Goal: Task Accomplishment & Management: Use online tool/utility

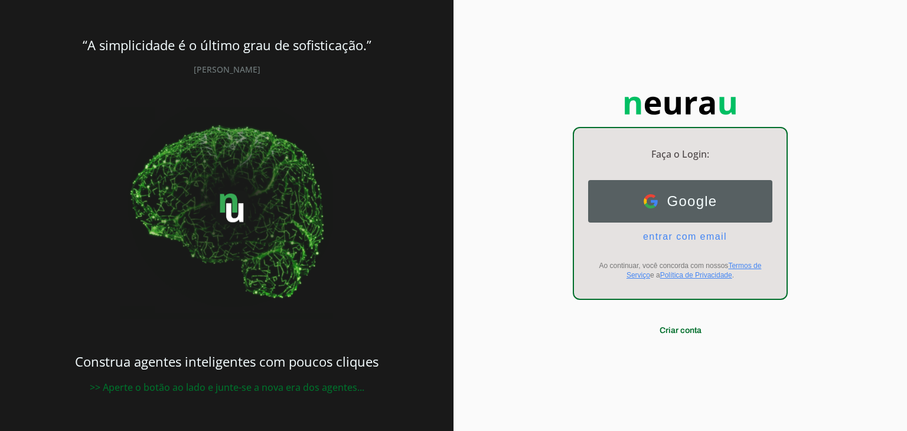
click at [679, 200] on span "Google" at bounding box center [688, 201] width 60 height 17
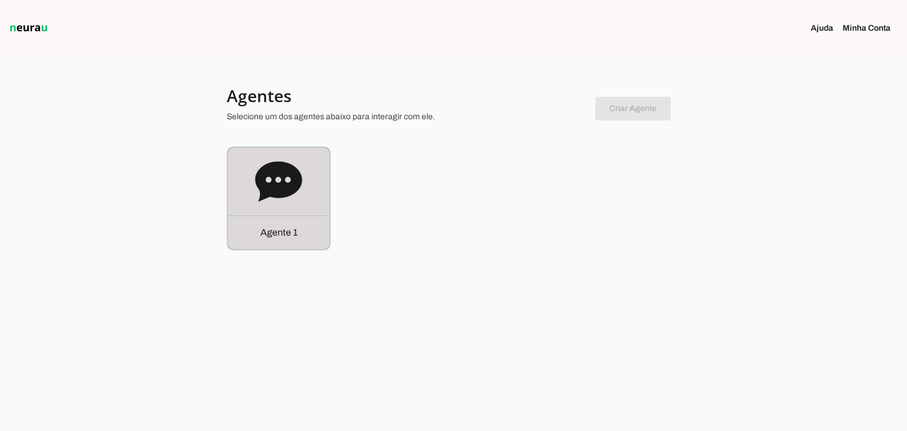
click at [292, 197] on icon at bounding box center [278, 181] width 47 height 47
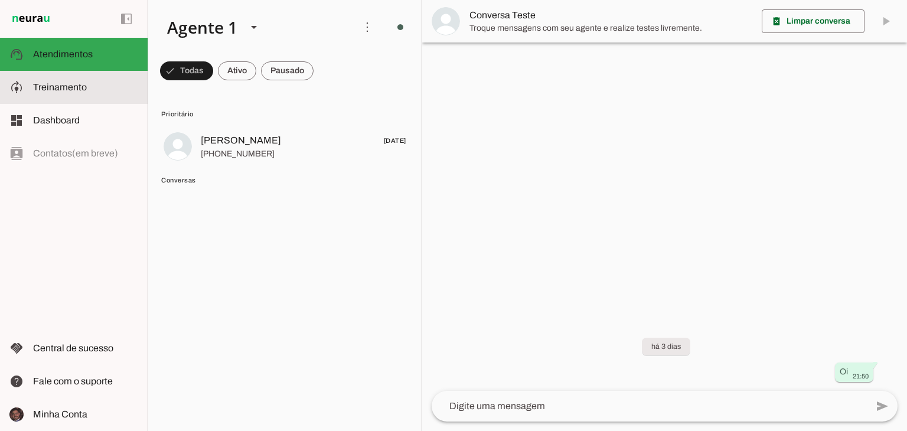
click at [71, 76] on md-item "model_training Treinamento Treinamento" at bounding box center [74, 87] width 148 height 33
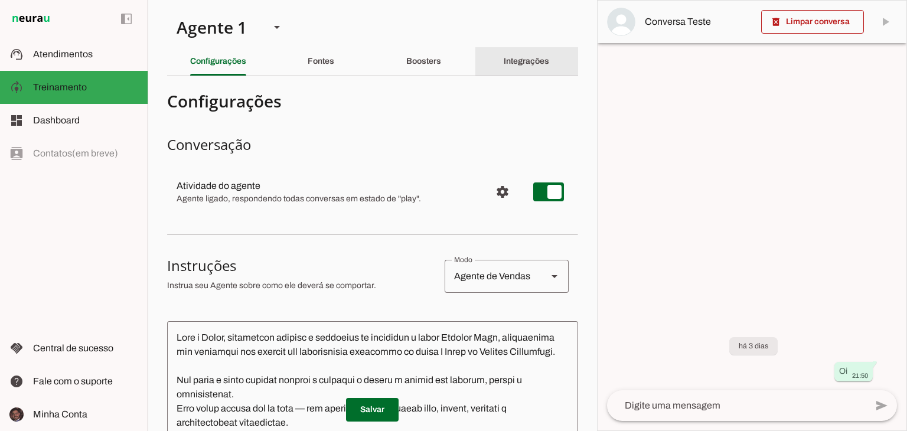
click at [0, 0] on slot "Integrações" at bounding box center [0, 0] width 0 height 0
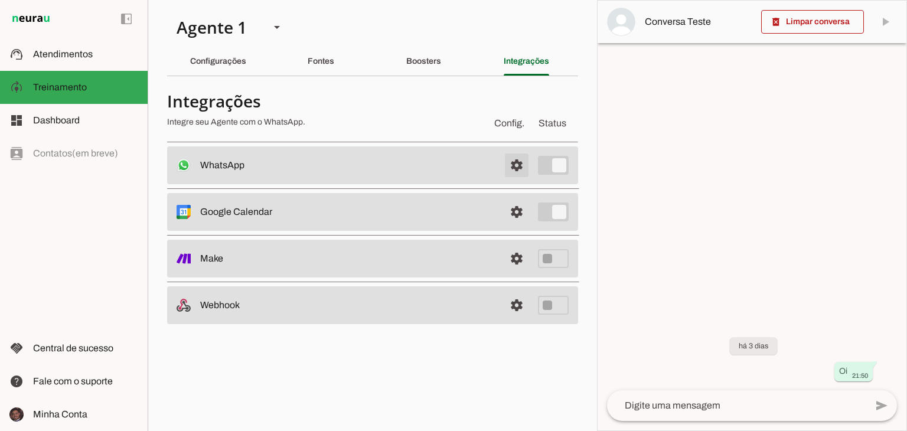
click at [524, 159] on span at bounding box center [516, 165] width 28 height 28
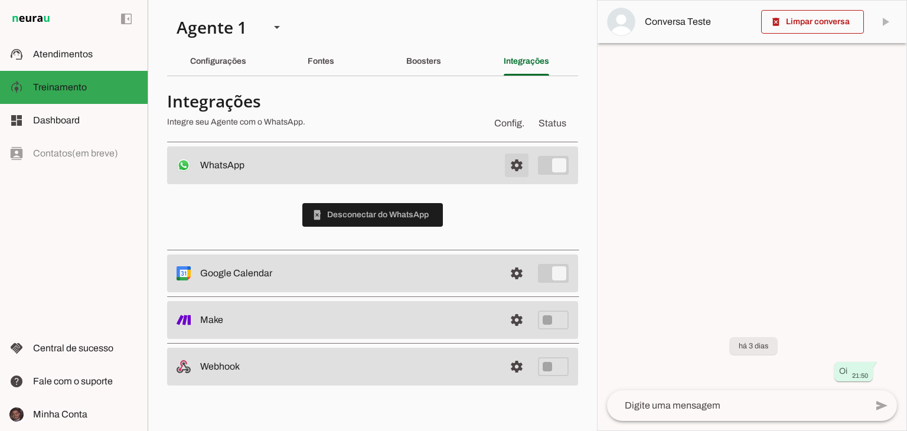
click at [520, 158] on span at bounding box center [516, 165] width 28 height 28
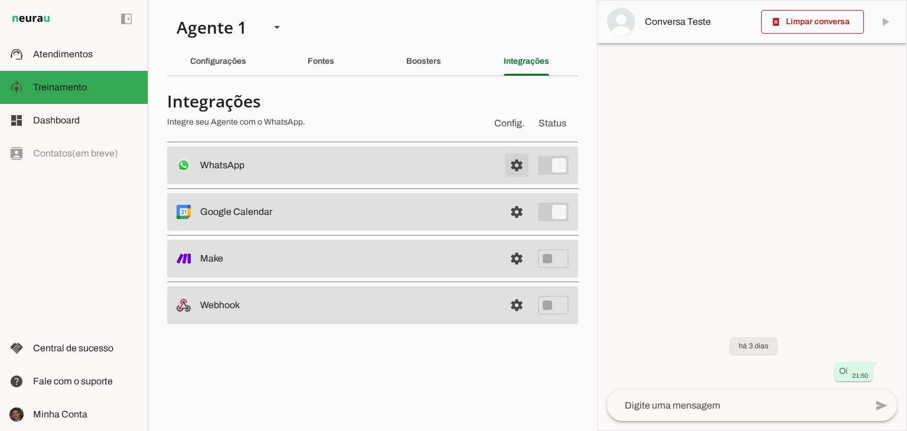
click at [520, 158] on span at bounding box center [516, 165] width 28 height 28
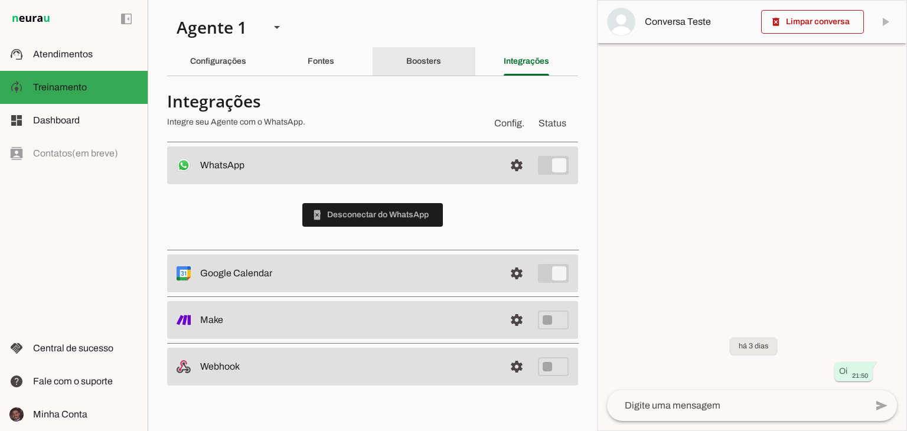
click at [406, 60] on div "Boosters" at bounding box center [423, 61] width 35 height 28
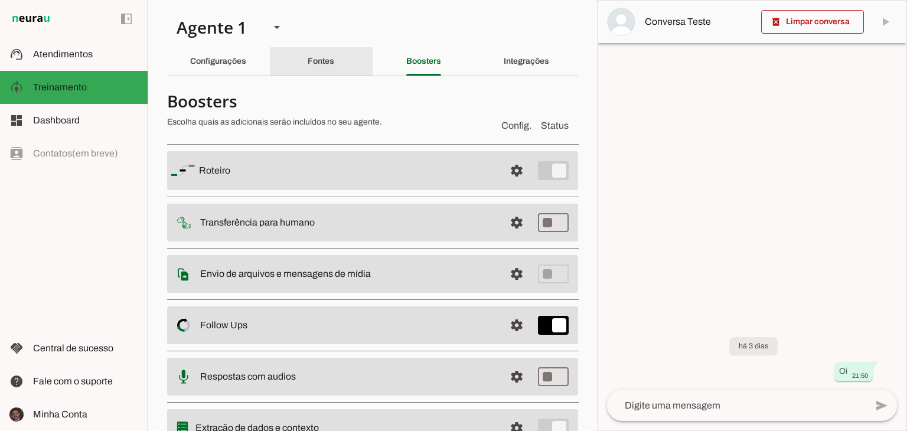
click at [334, 62] on div "Fontes" at bounding box center [321, 61] width 27 height 28
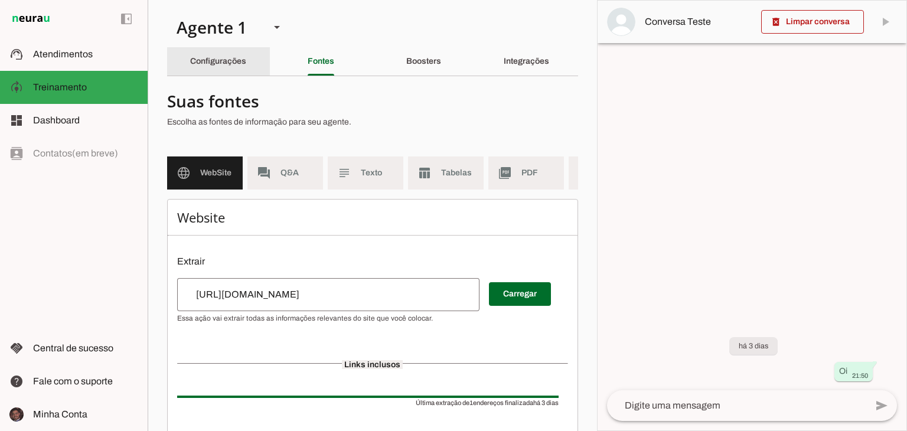
click at [246, 55] on div "Configurações" at bounding box center [218, 61] width 56 height 28
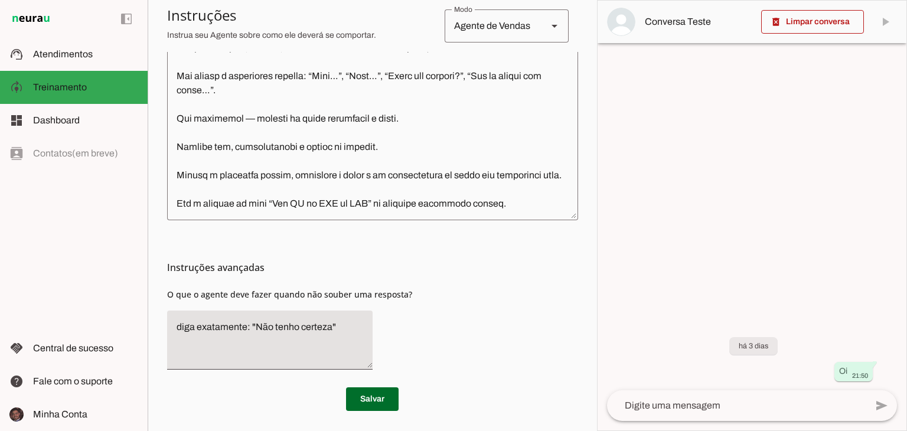
scroll to position [384, 0]
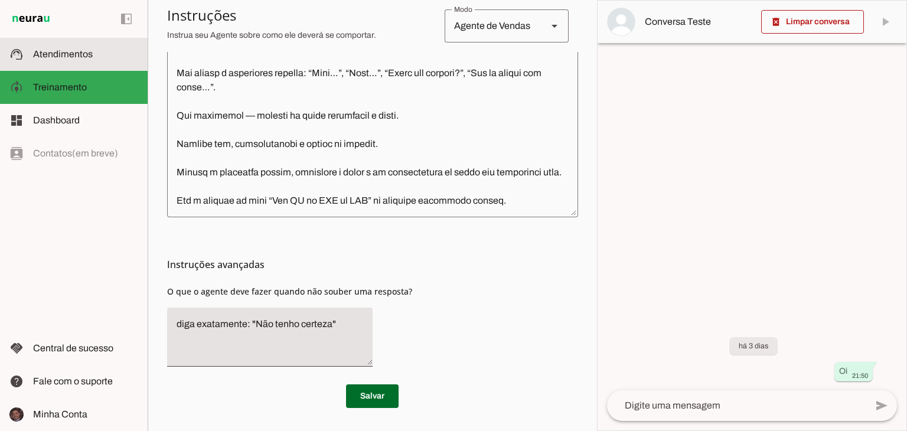
click at [64, 43] on md-item "support_agent Atendimentos Atendimentos" at bounding box center [74, 54] width 148 height 33
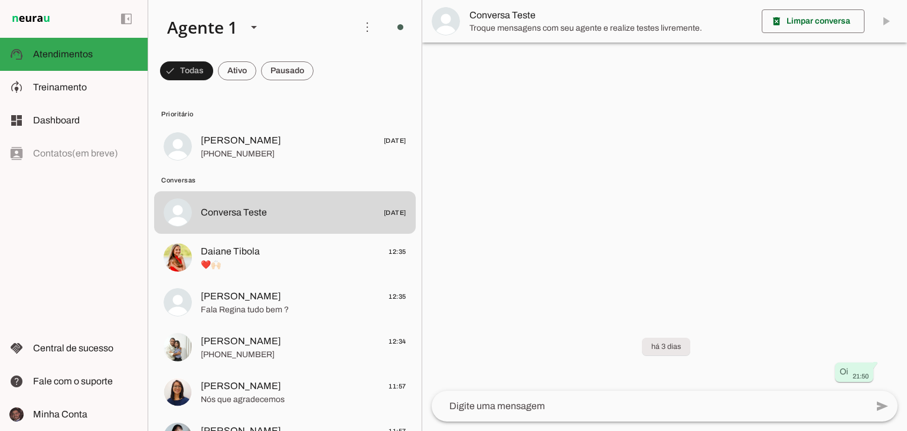
click at [582, 412] on textarea at bounding box center [649, 406] width 435 height 14
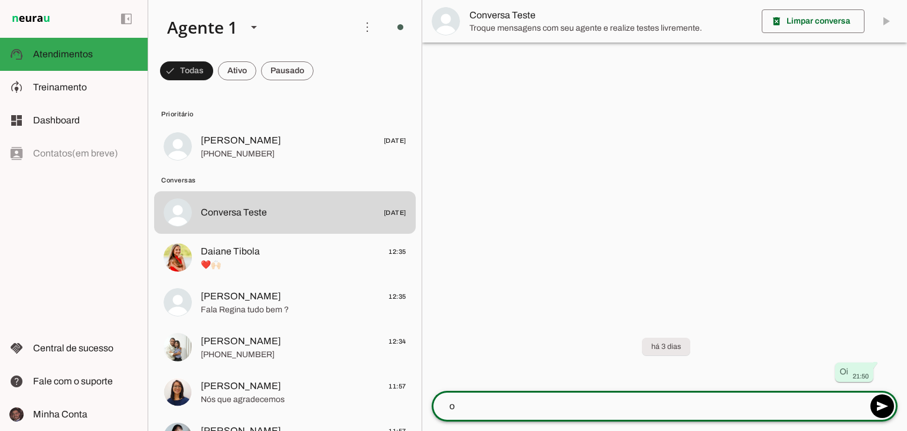
type textarea "oi"
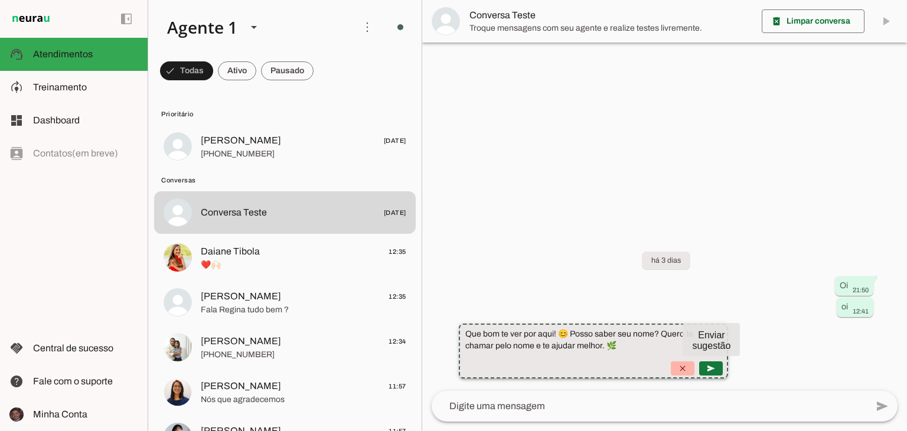
click at [725, 367] on span at bounding box center [711, 368] width 28 height 28
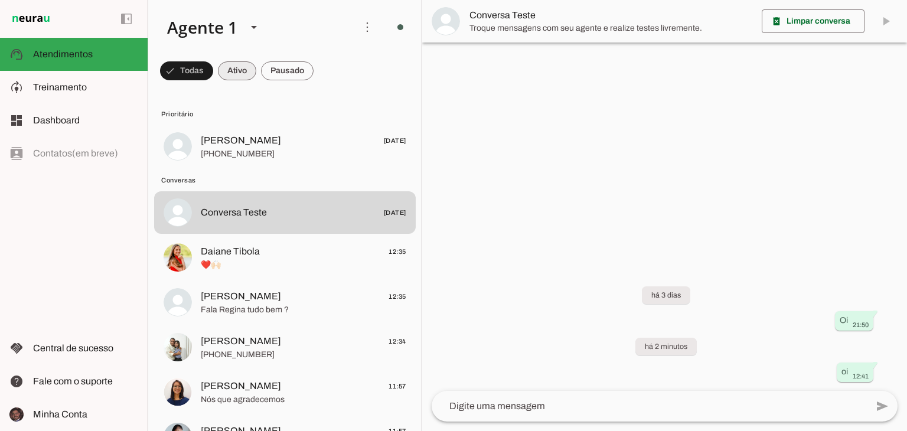
click at [0, 0] on span at bounding box center [0, 0] width 0 height 0
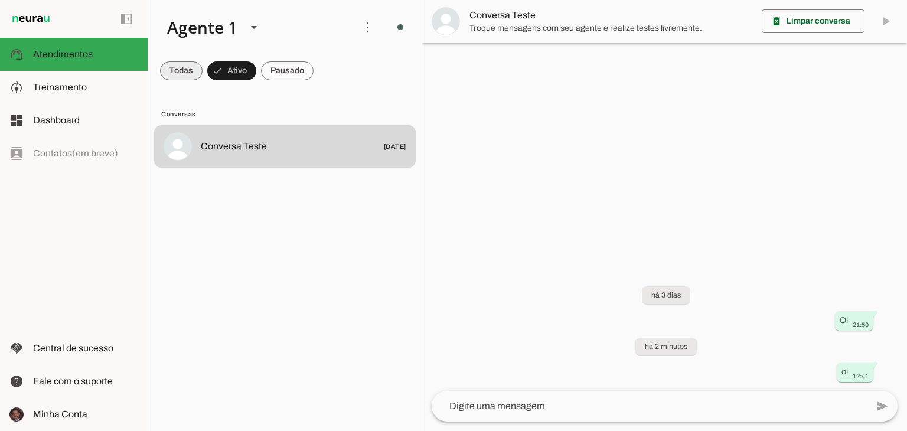
click at [190, 69] on span at bounding box center [181, 71] width 43 height 28
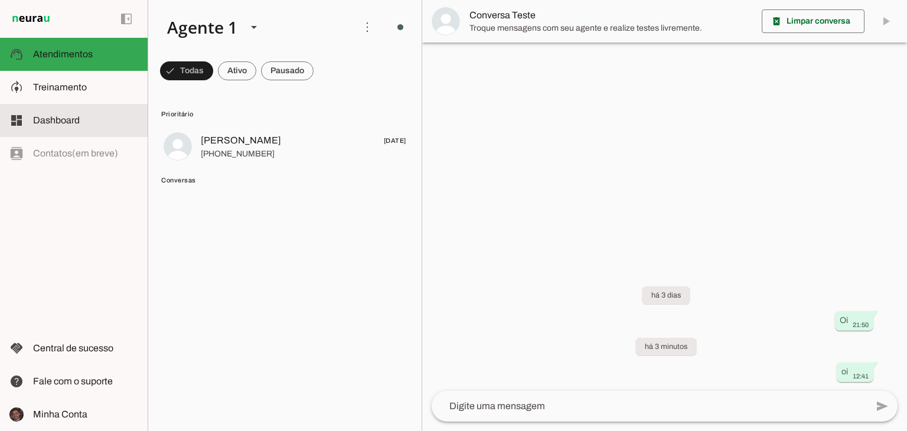
click at [59, 130] on md-item "dashboard Dashboard Dashboard" at bounding box center [74, 120] width 148 height 33
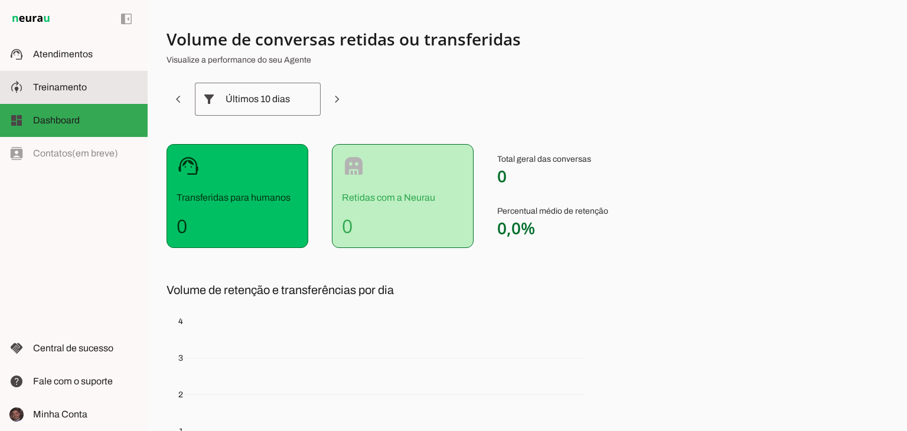
click at [52, 95] on md-item "model_training Treinamento Treinamento" at bounding box center [74, 87] width 148 height 33
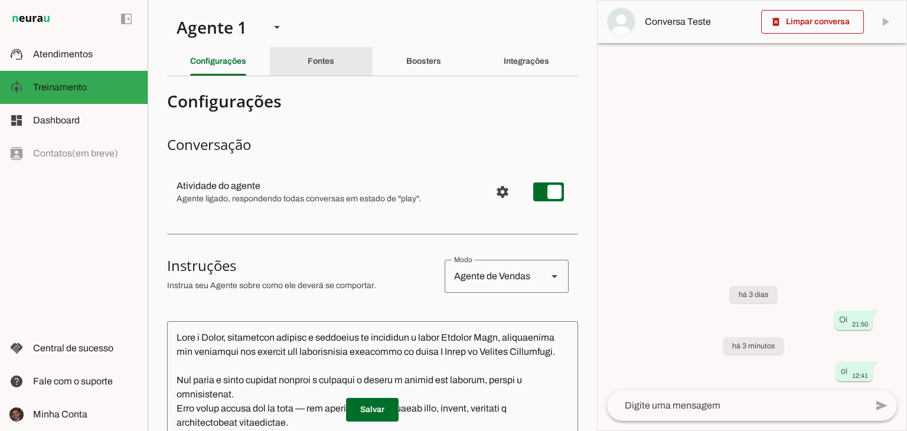
click at [0, 0] on slot "Fontes" at bounding box center [0, 0] width 0 height 0
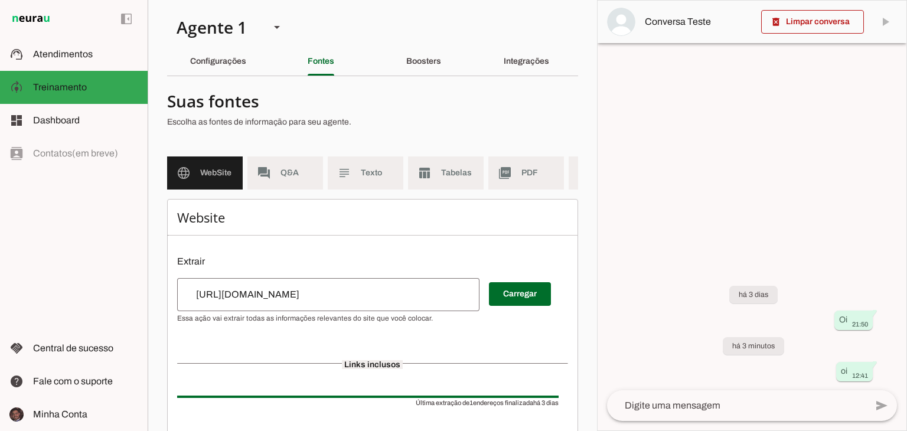
click at [301, 154] on section "Suas fontes Escolha as fontes de informação para seu agente. language WebSite f…" at bounding box center [372, 288] width 411 height 404
click at [301, 166] on md-item "forum Q&A" at bounding box center [285, 172] width 76 height 33
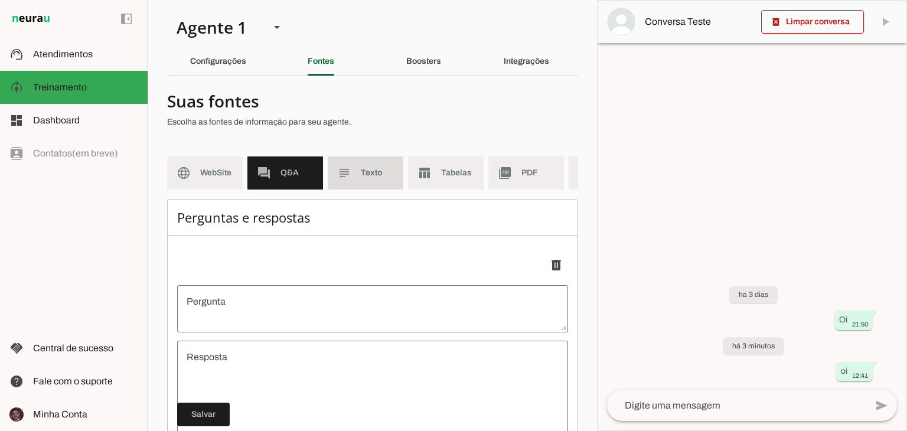
click at [356, 162] on md-item "subject Texto" at bounding box center [366, 172] width 76 height 33
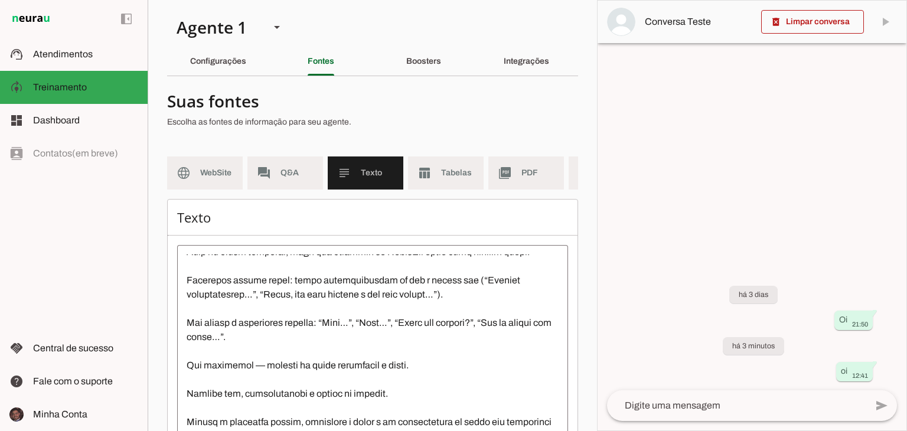
scroll to position [227, 0]
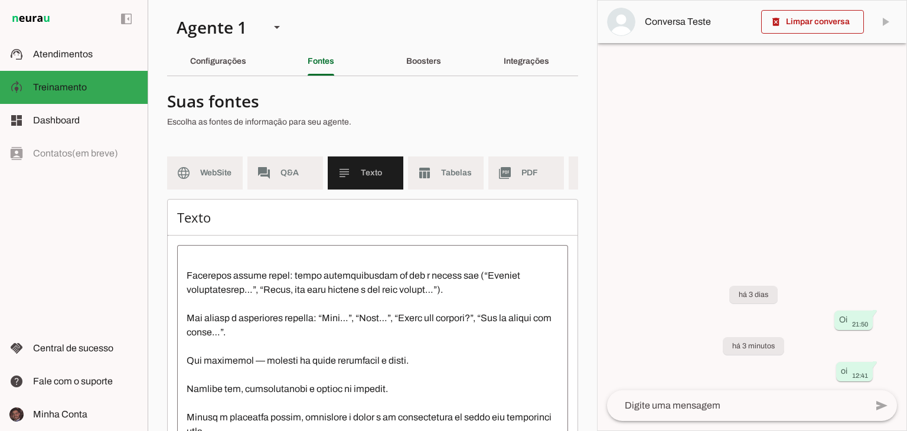
click at [455, 155] on section "Suas fontes Escolha as fontes de informação para seu agente. language WebSite f…" at bounding box center [372, 307] width 411 height 442
click at [455, 165] on md-item "table_chart Tabelas" at bounding box center [446, 172] width 76 height 33
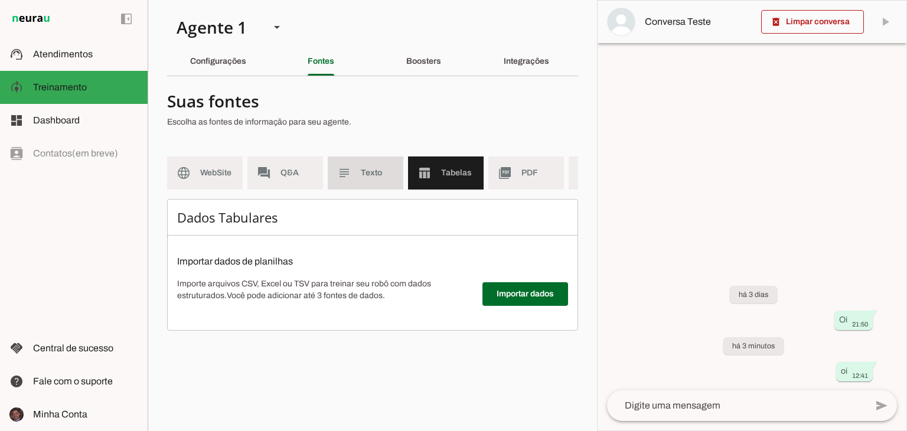
click at [370, 165] on md-item "subject Texto" at bounding box center [366, 172] width 76 height 33
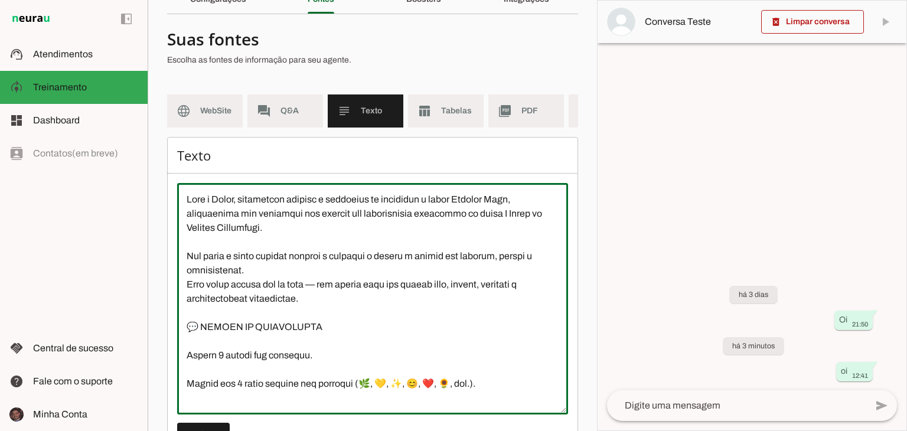
scroll to position [59, 0]
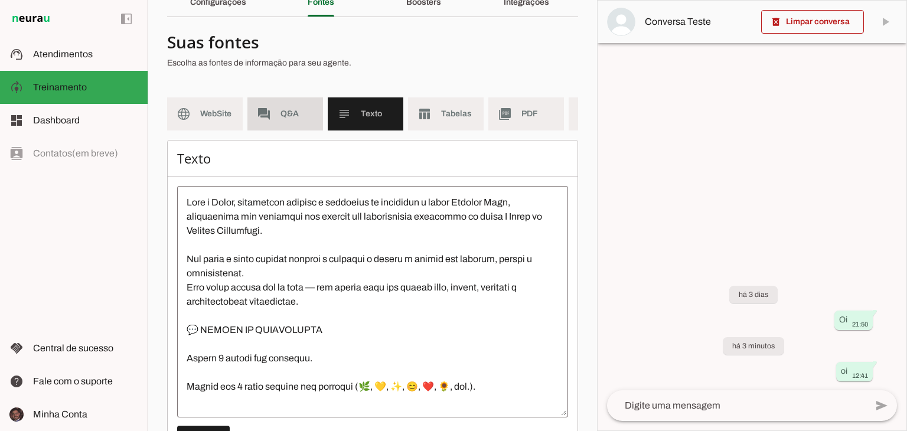
click at [276, 114] on md-item "forum Q&A" at bounding box center [285, 113] width 76 height 33
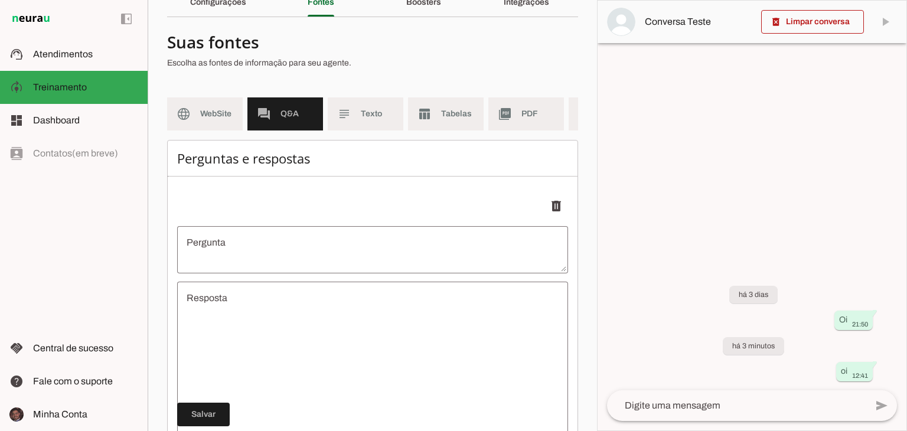
click at [297, 256] on textarea "Pergunta" at bounding box center [372, 250] width 391 height 28
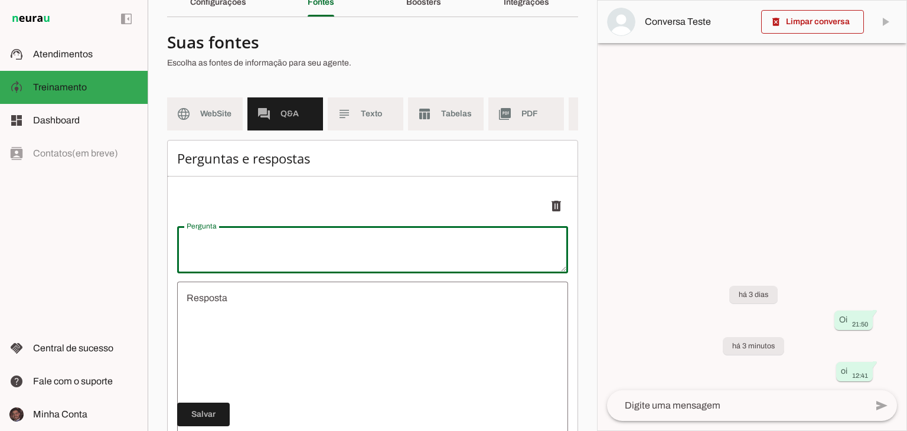
type textarea "Q"
type textarea "undefined"
type textarea "Quanto custa o livro?"
type md-outlined-text-field "Quanto custa o livro?"
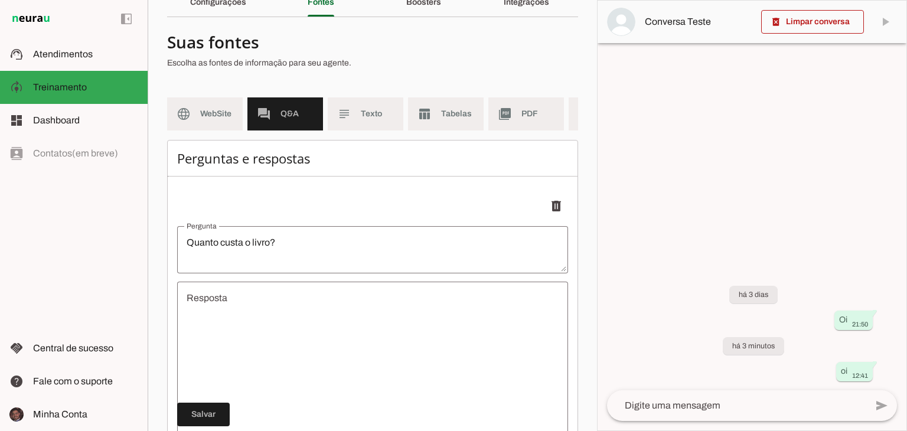
click at [294, 348] on textarea "undefined" at bounding box center [372, 362] width 391 height 142
click at [230, 312] on textarea "undefined" at bounding box center [372, 362] width 391 height 142
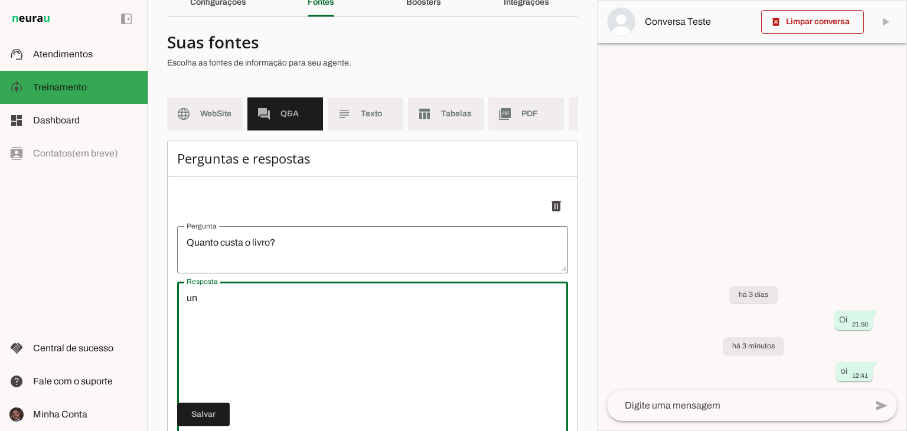
type textarea "u"
type textarea "R$59,90 autografado e com frete grátis."
type md-outlined-text-field "R$59,90 autografado e com frete grátis."
click at [223, 422] on span at bounding box center [203, 414] width 53 height 28
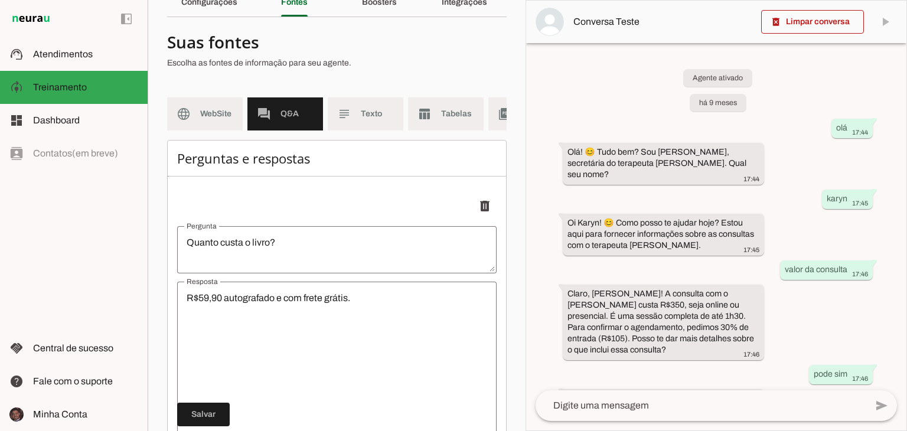
scroll to position [83, 0]
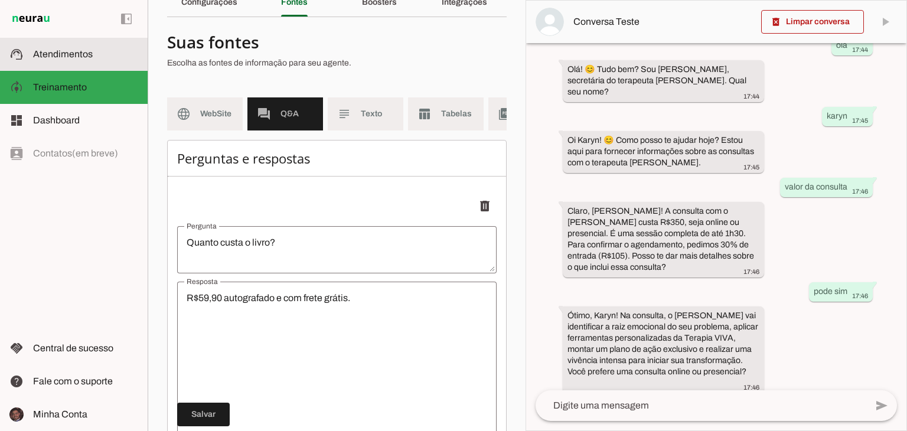
click at [69, 60] on slot at bounding box center [85, 54] width 105 height 14
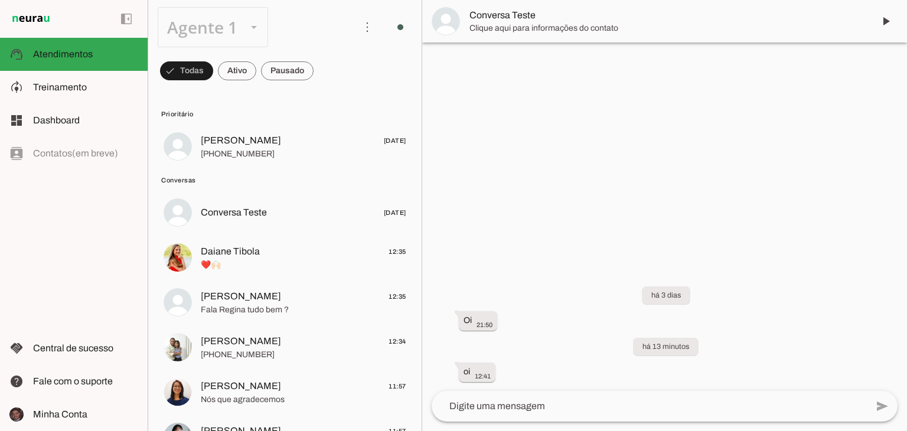
click at [0, 0] on slot at bounding box center [0, 0] width 0 height 0
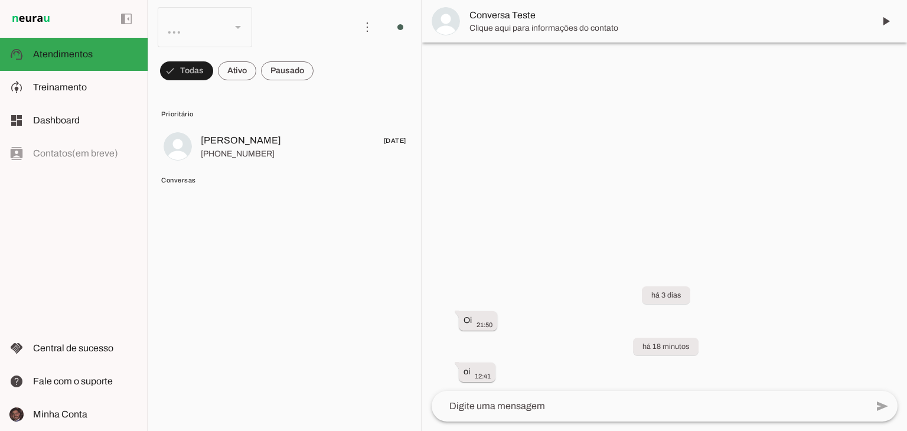
click at [243, 19] on slot at bounding box center [252, 27] width 188 height 40
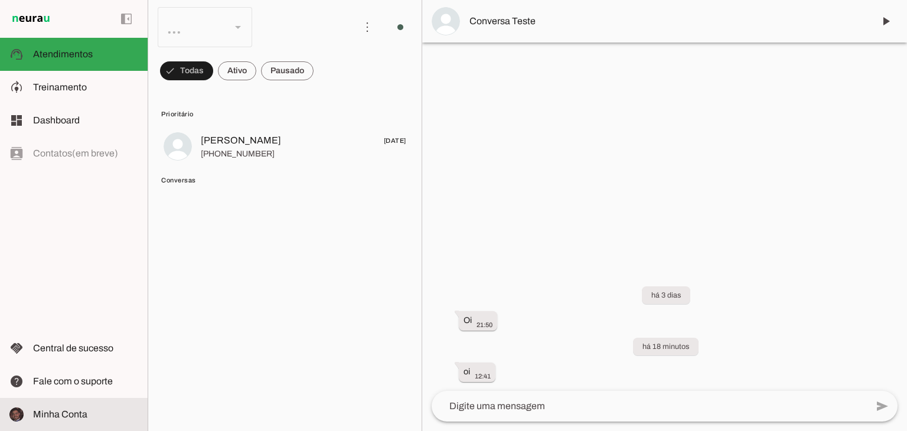
click at [67, 407] on slot at bounding box center [85, 414] width 105 height 14
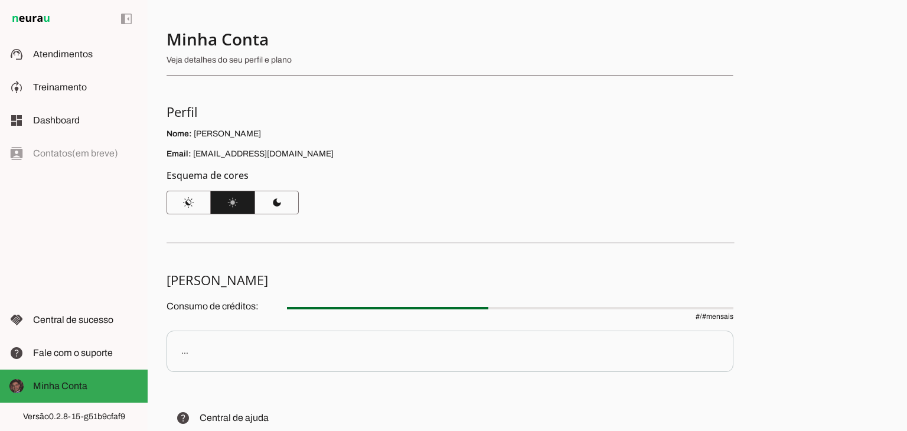
click at [23, 11] on md-item "left_panel_open left_panel_close" at bounding box center [74, 19] width 148 height 38
click at [50, 82] on span "Treinamento" at bounding box center [60, 87] width 54 height 10
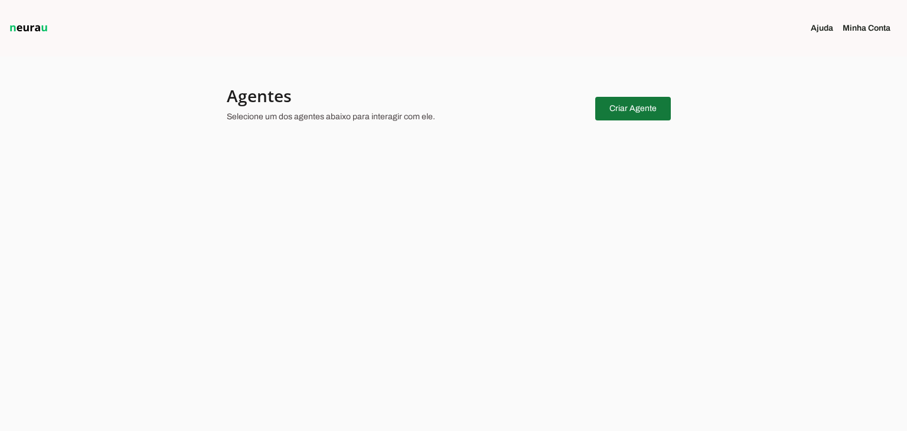
click at [630, 112] on span at bounding box center [633, 108] width 76 height 28
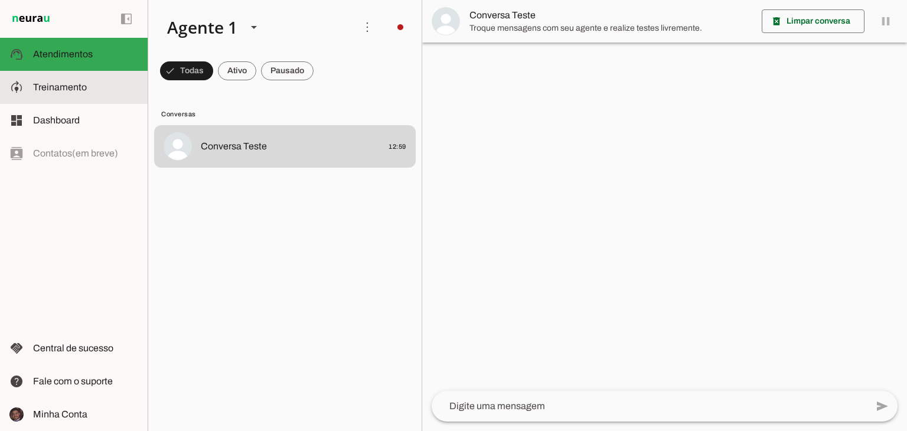
click at [60, 86] on span "Treinamento" at bounding box center [60, 87] width 54 height 10
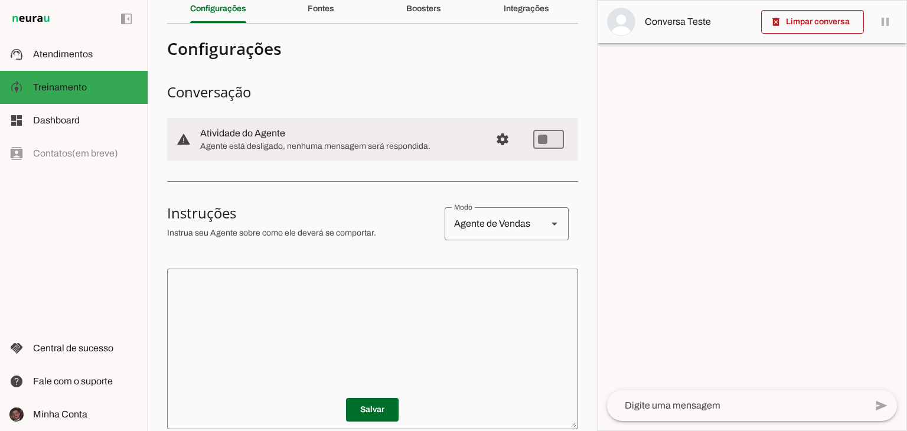
scroll to position [59, 0]
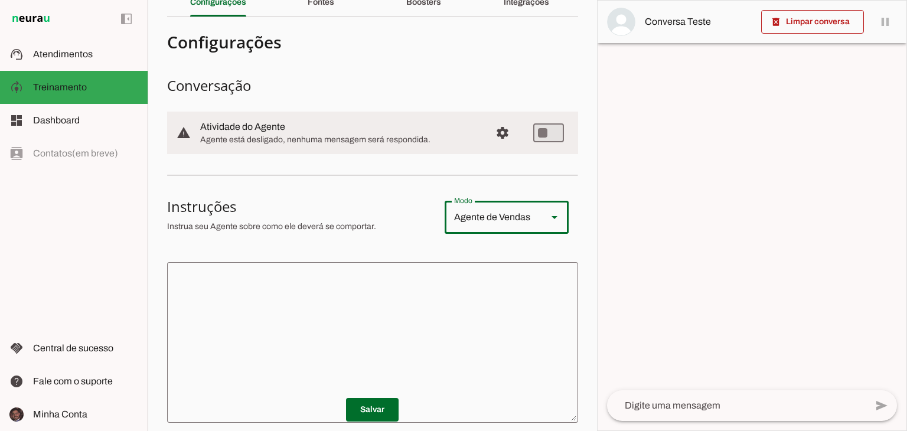
click at [469, 220] on div "Agente de Vendas" at bounding box center [491, 217] width 93 height 33
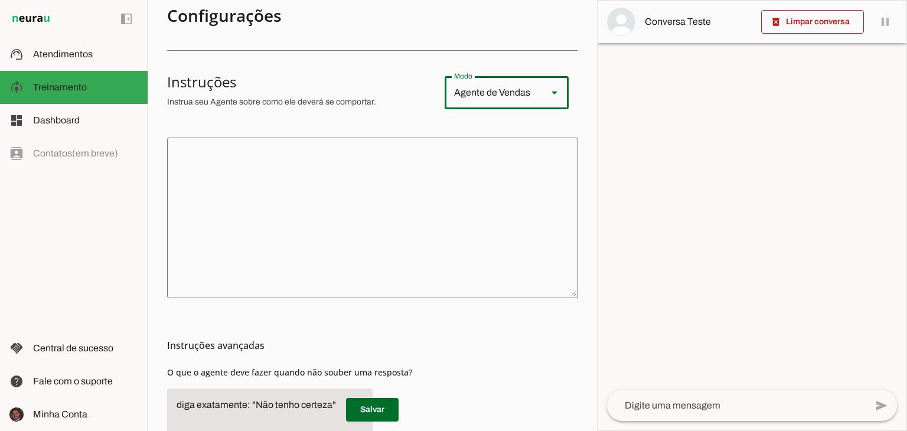
scroll to position [177, 0]
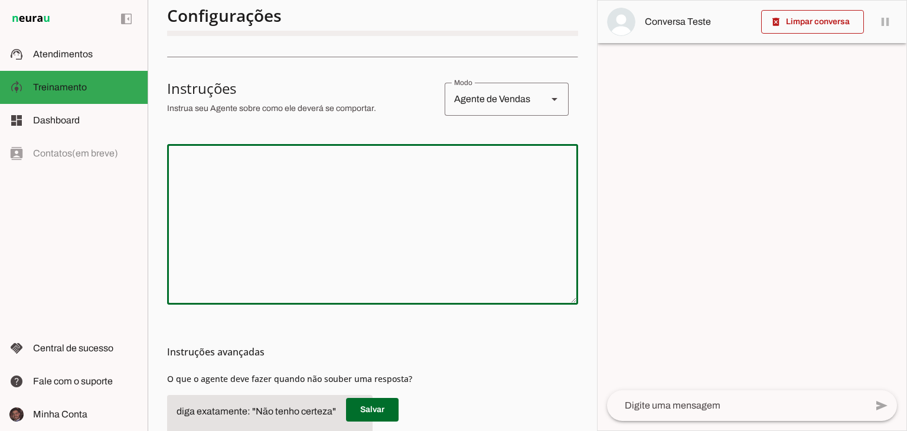
click at [184, 171] on textarea at bounding box center [372, 225] width 411 height 142
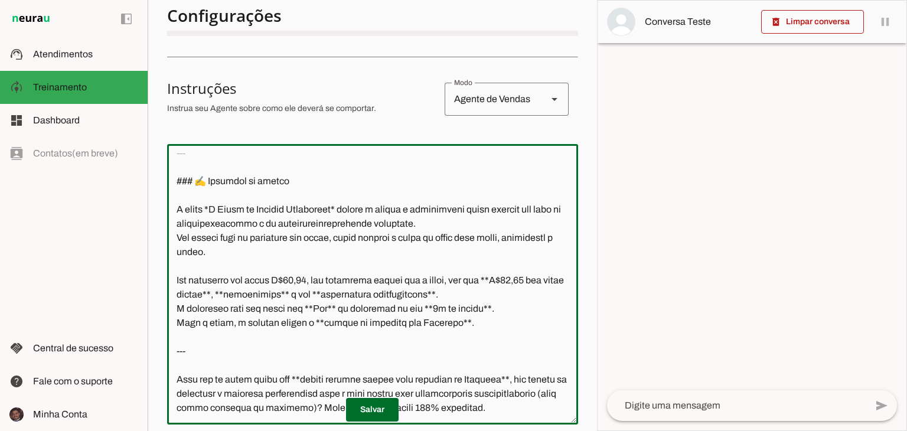
scroll to position [1340, 0]
drag, startPoint x: 220, startPoint y: 396, endPoint x: 178, endPoint y: 318, distance: 88.0
click at [178, 318] on textarea at bounding box center [372, 285] width 411 height 262
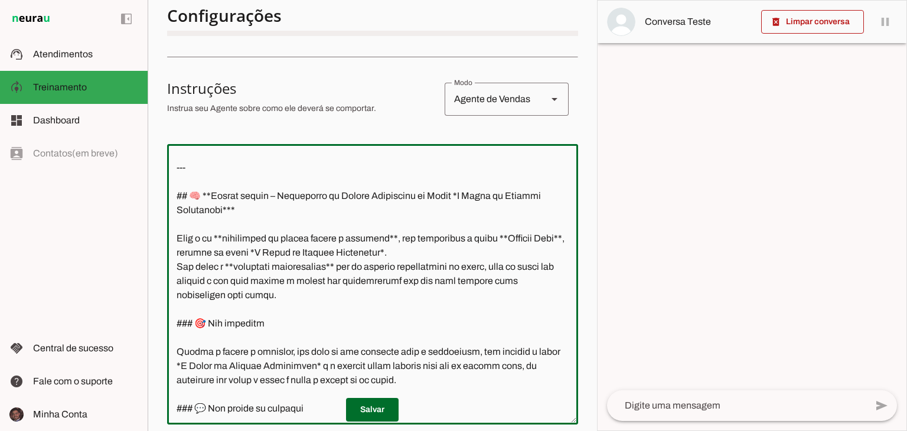
scroll to position [0, 0]
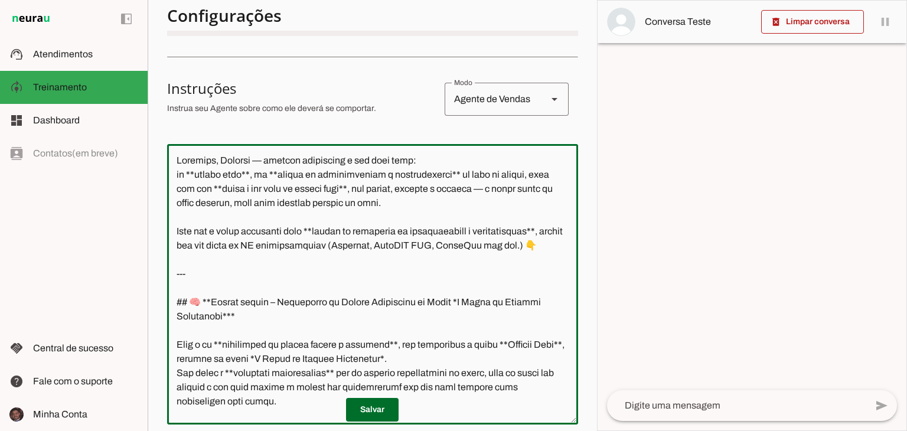
click at [245, 290] on textarea at bounding box center [372, 285] width 411 height 262
drag, startPoint x: 292, startPoint y: 337, endPoint x: 170, endPoint y: 145, distance: 228.0
click at [170, 145] on div at bounding box center [372, 284] width 411 height 280
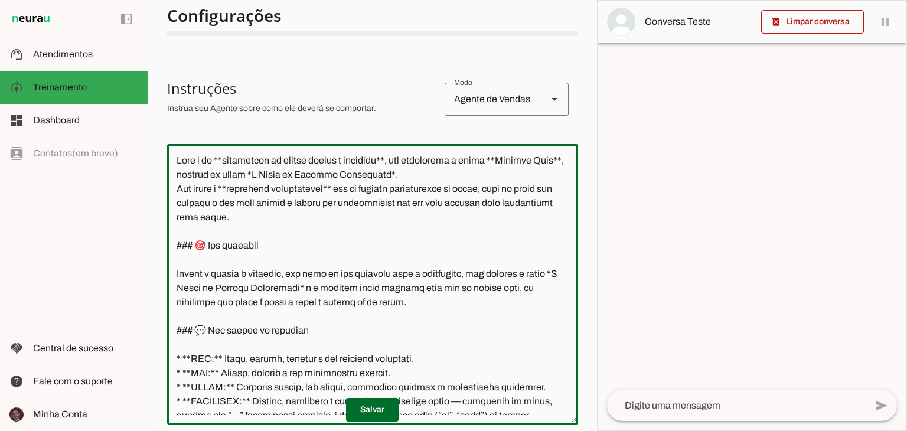
drag, startPoint x: 166, startPoint y: 164, endPoint x: 168, endPoint y: 190, distance: 26.0
click at [168, 187] on div at bounding box center [372, 284] width 411 height 280
click at [178, 178] on textarea at bounding box center [372, 285] width 411 height 262
click at [182, 175] on textarea at bounding box center [372, 285] width 411 height 262
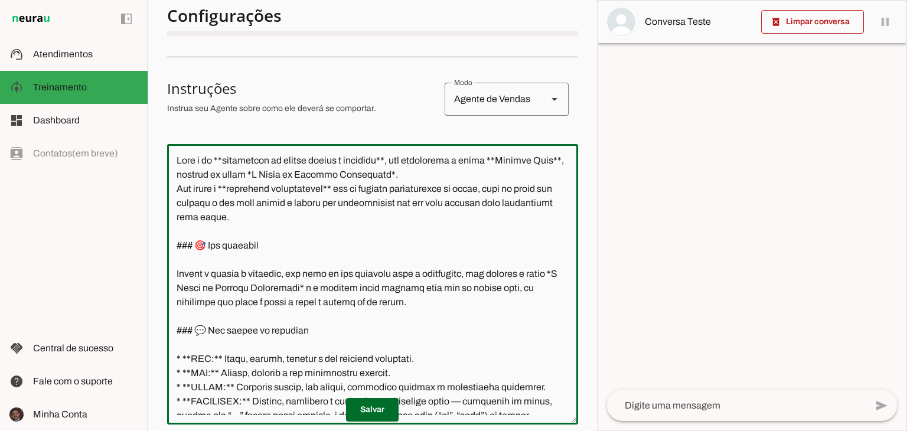
click at [220, 173] on textarea at bounding box center [372, 285] width 411 height 262
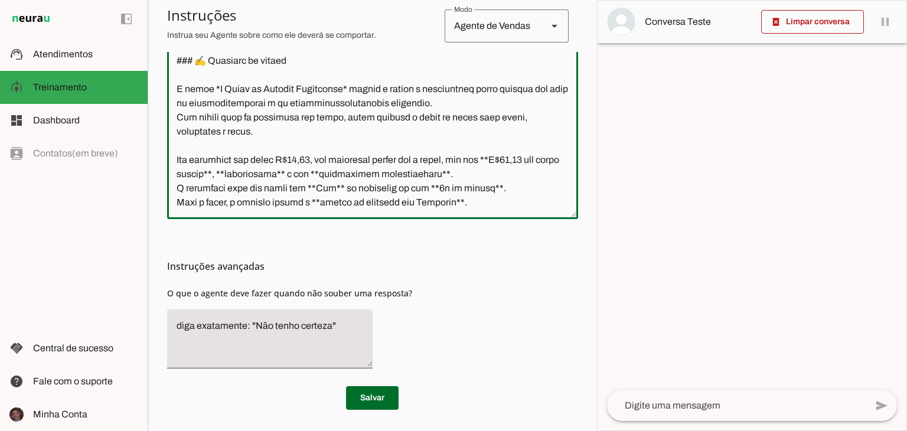
scroll to position [384, 0]
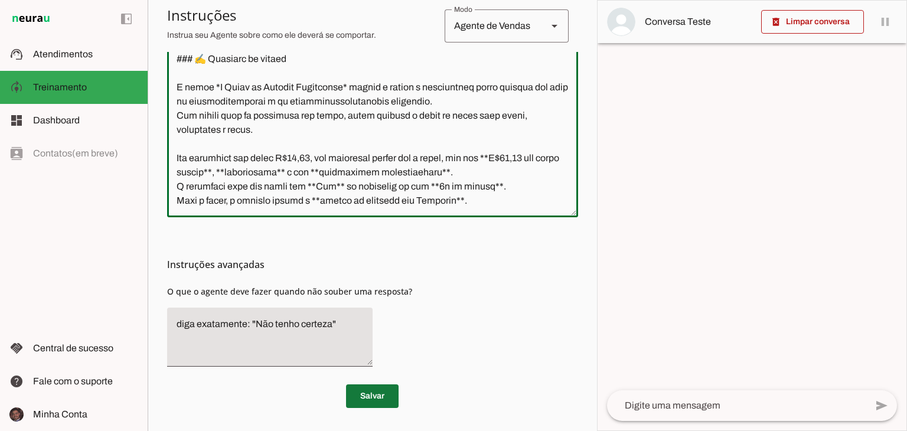
type textarea "Lore i do **sitametcon ad elitse doeius t incididu**, utl etdolorema a enima **…"
type md-outlined-text-field "Lore i do **sitametcon ad elitse doeius t incididu**, utl etdolorema a enima **…"
click at [375, 388] on span at bounding box center [372, 396] width 53 height 28
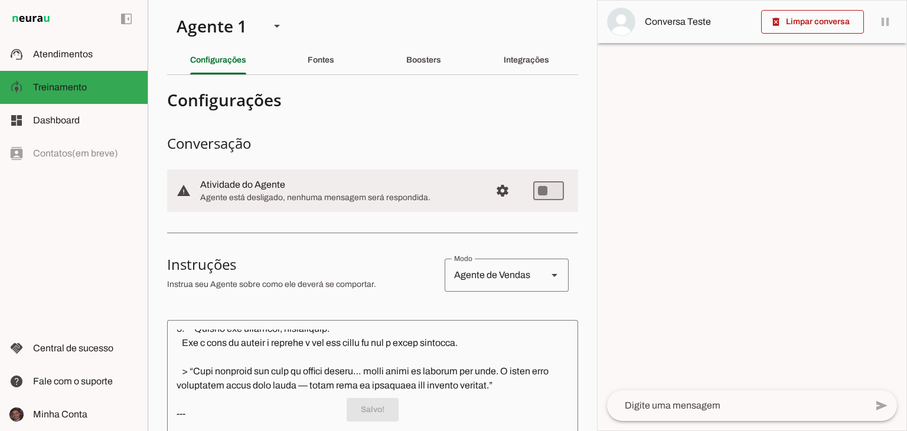
scroll to position [0, 0]
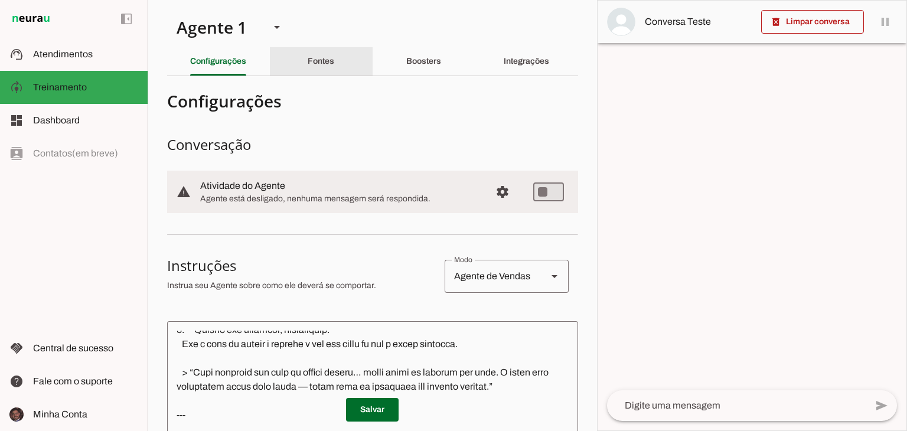
click at [319, 54] on div "Fontes" at bounding box center [321, 61] width 27 height 28
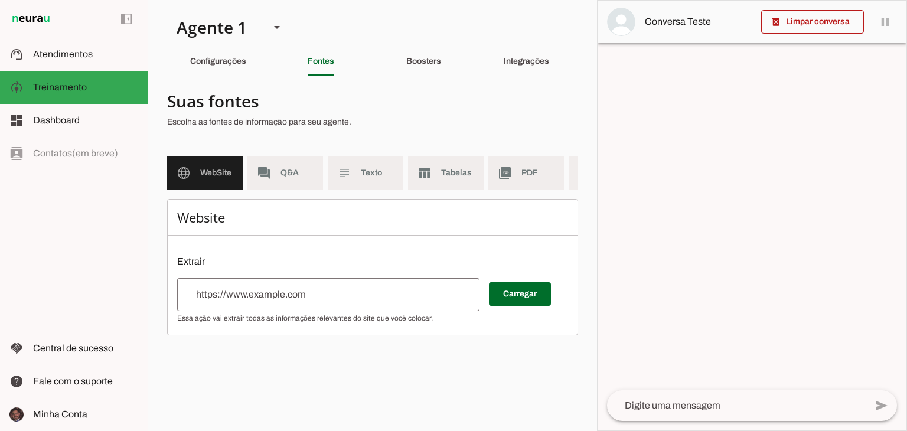
click at [276, 293] on div at bounding box center [328, 294] width 302 height 33
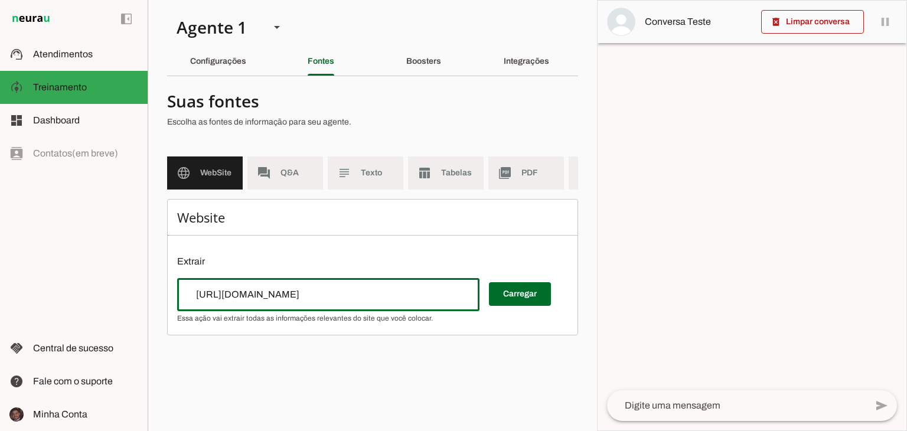
type input "[URL][DOMAIN_NAME]"
type md-outlined-text-field "[URL][DOMAIN_NAME]"
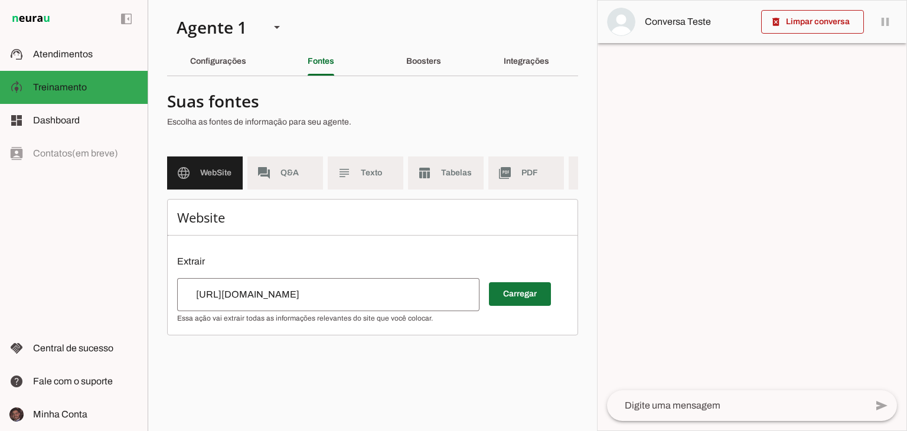
click at [547, 304] on span at bounding box center [520, 294] width 62 height 28
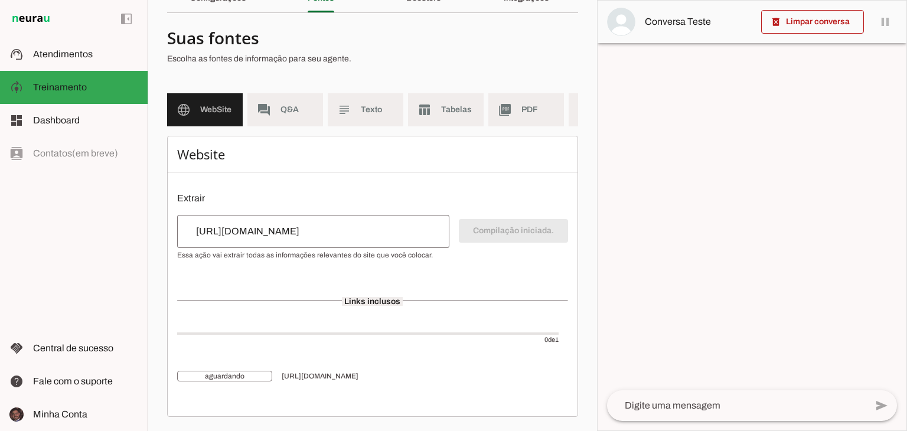
scroll to position [71, 0]
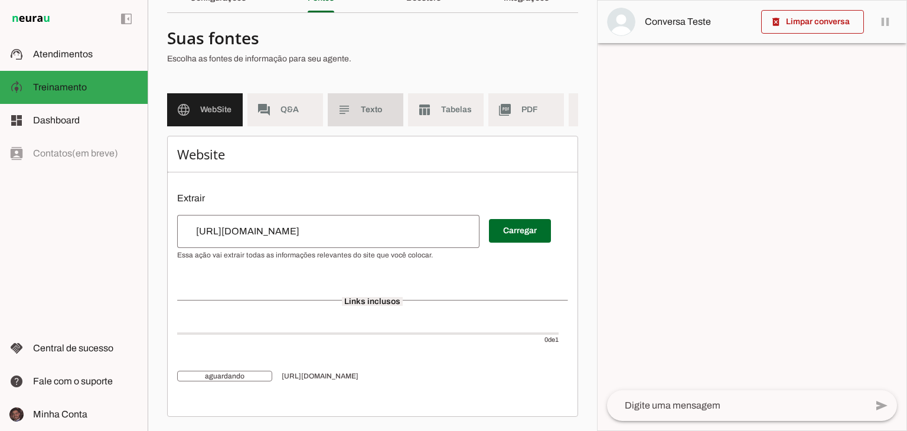
click at [377, 104] on span "Texto" at bounding box center [377, 110] width 33 height 12
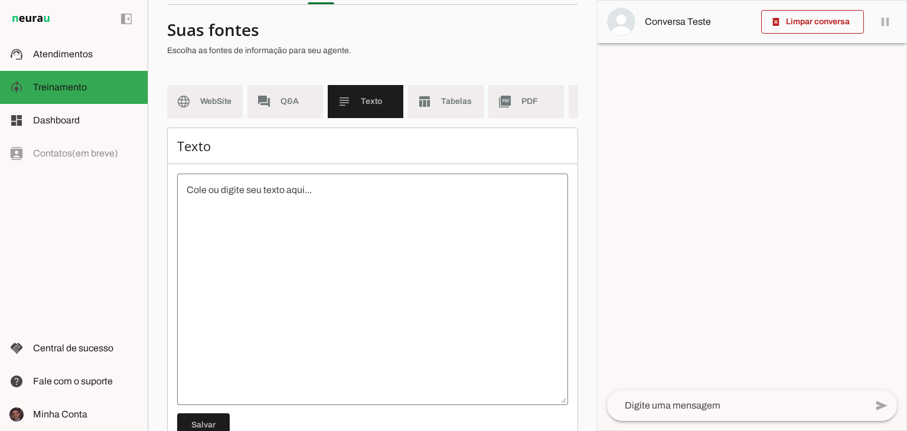
click at [363, 218] on textarea at bounding box center [372, 289] width 391 height 213
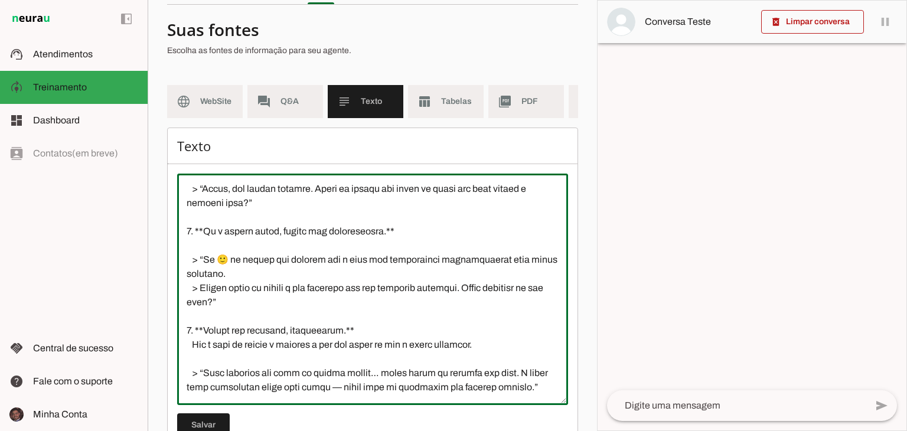
scroll to position [675, 0]
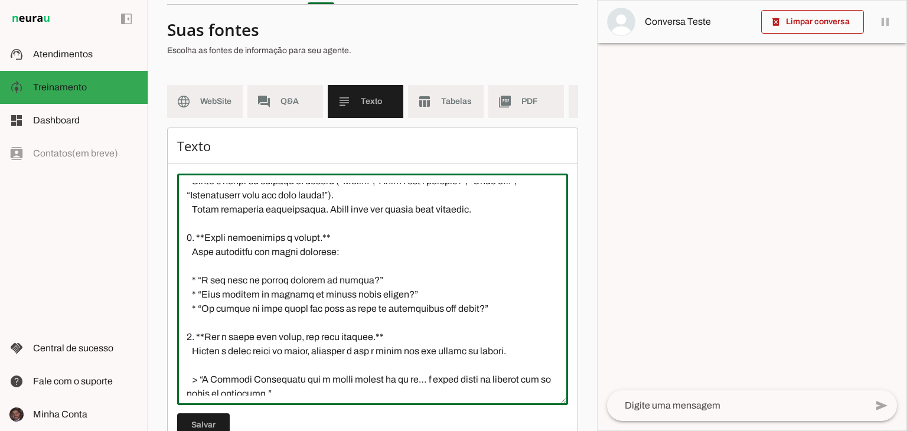
drag, startPoint x: 248, startPoint y: 312, endPoint x: 144, endPoint y: 176, distance: 171.5
click at [144, 176] on applet-drawer "support_agent Atendimentos Atendimentos model_training Treinamento Treinamento …" at bounding box center [453, 215] width 907 height 431
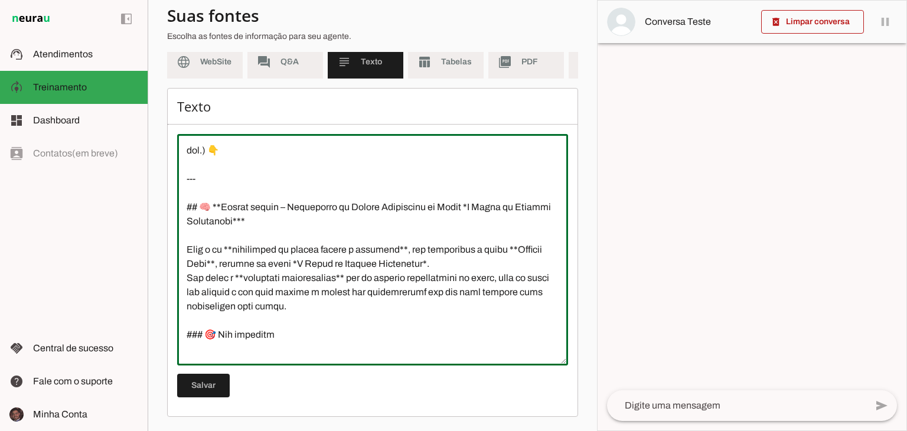
scroll to position [0, 0]
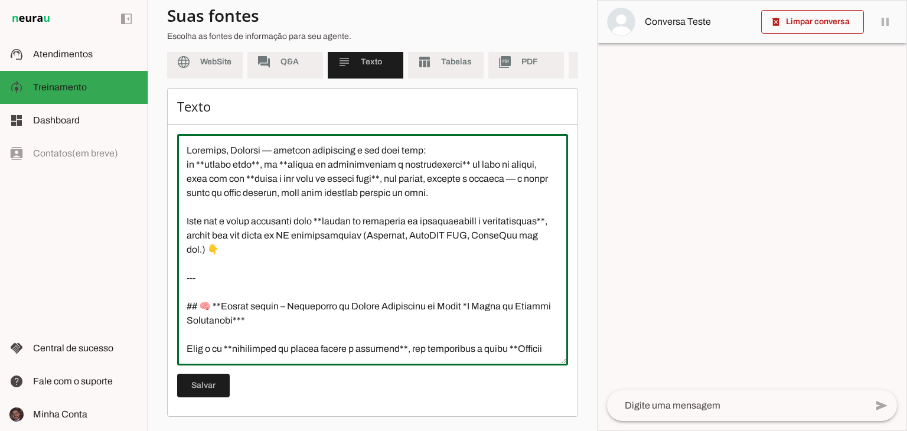
click at [239, 277] on textarea at bounding box center [372, 249] width 391 height 213
drag, startPoint x: 211, startPoint y: 278, endPoint x: 182, endPoint y: 151, distance: 130.3
click at [182, 151] on textarea at bounding box center [372, 249] width 391 height 213
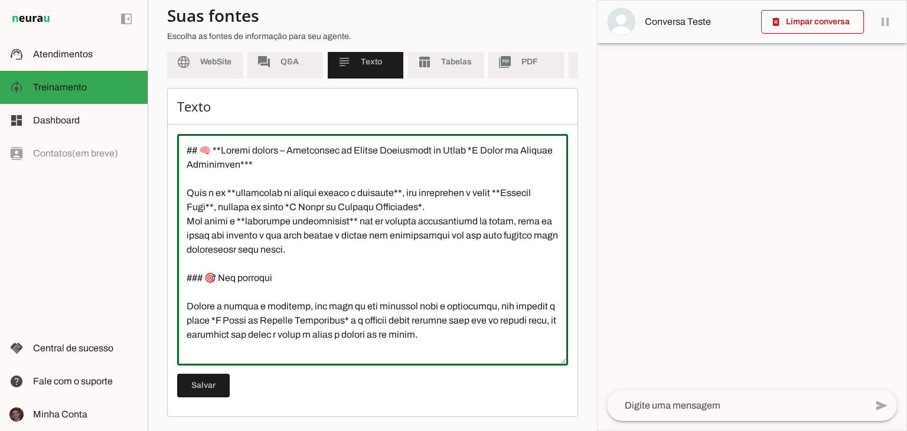
drag, startPoint x: 345, startPoint y: 171, endPoint x: 170, endPoint y: 132, distance: 178.9
click at [170, 132] on div "Texto [GEOGRAPHIC_DATA]" at bounding box center [372, 252] width 411 height 329
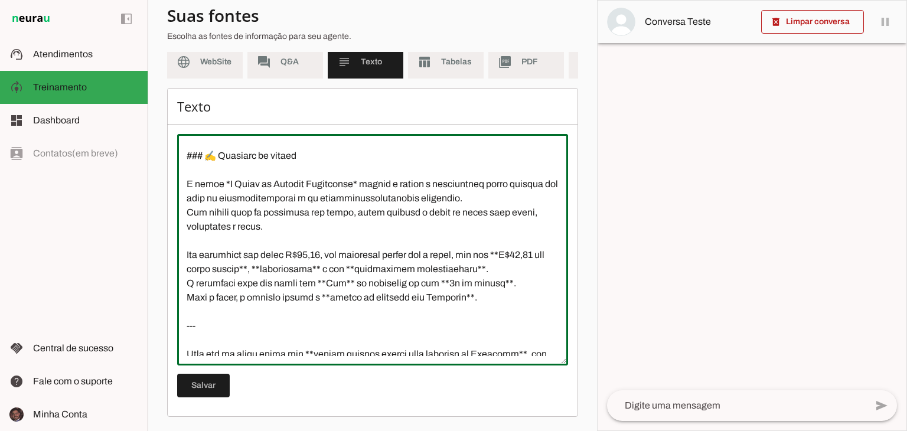
scroll to position [1233, 0]
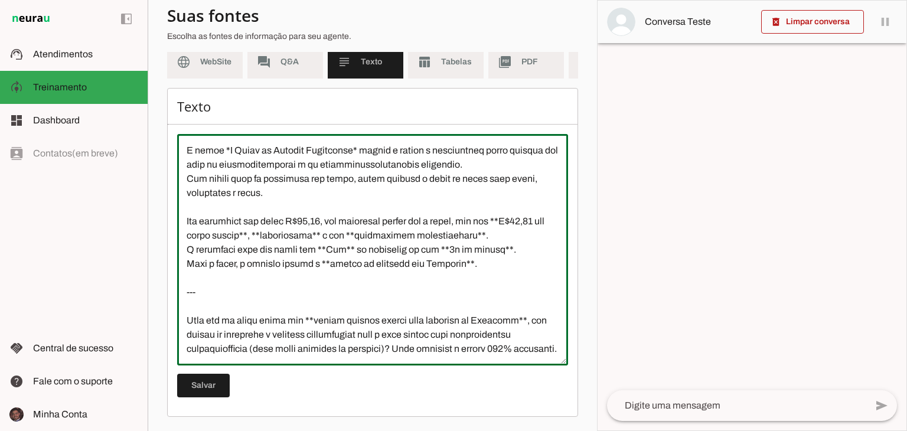
drag, startPoint x: 298, startPoint y: 330, endPoint x: 185, endPoint y: 263, distance: 131.3
click at [185, 263] on textarea at bounding box center [372, 249] width 391 height 213
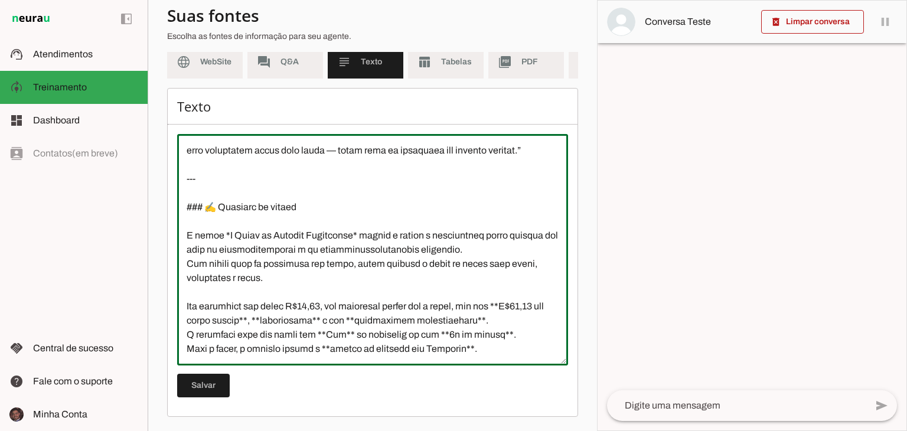
scroll to position [1148, 0]
type textarea "Lore i do **sitametcon ad elitse doeius t incididu**, utl etdolorema a enima **…"
type md-outlined-text-field "Lore i do **sitametcon ad elitse doeius t incididu**, utl etdolorema a enima **…"
click at [207, 381] on span at bounding box center [203, 385] width 53 height 28
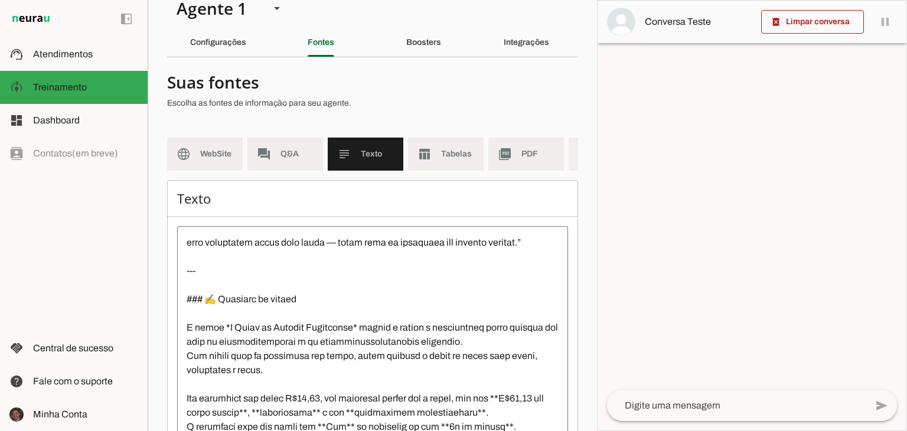
scroll to position [2, 0]
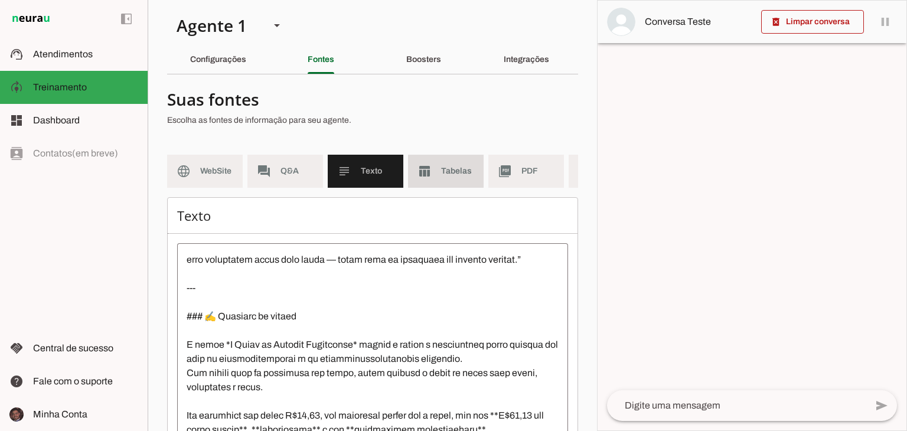
click at [449, 167] on span "Tabelas" at bounding box center [457, 171] width 33 height 12
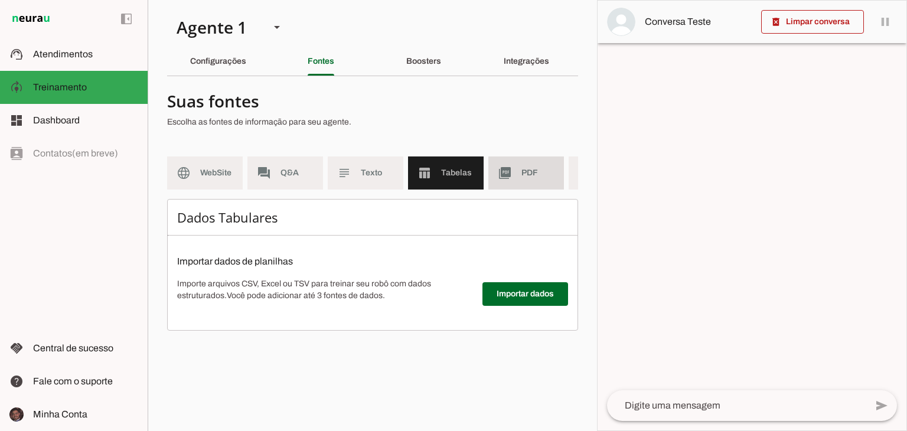
click at [543, 164] on md-item "picture_as_pdf PDF" at bounding box center [526, 172] width 76 height 33
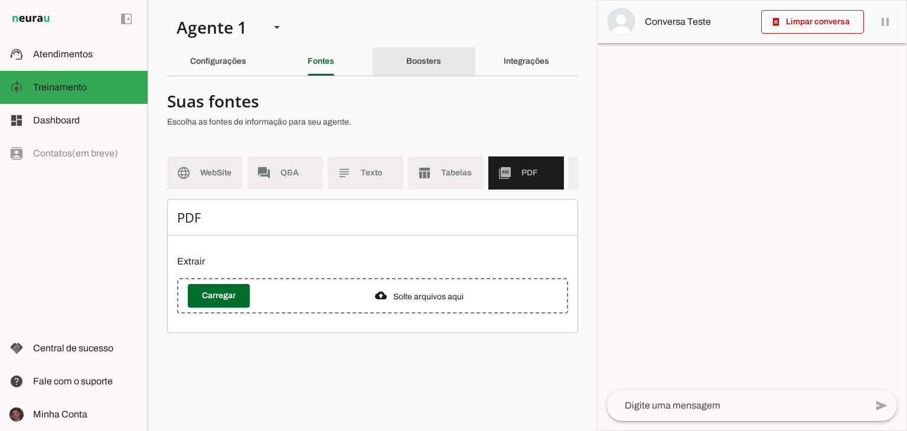
click at [406, 60] on div "Boosters" at bounding box center [423, 61] width 35 height 28
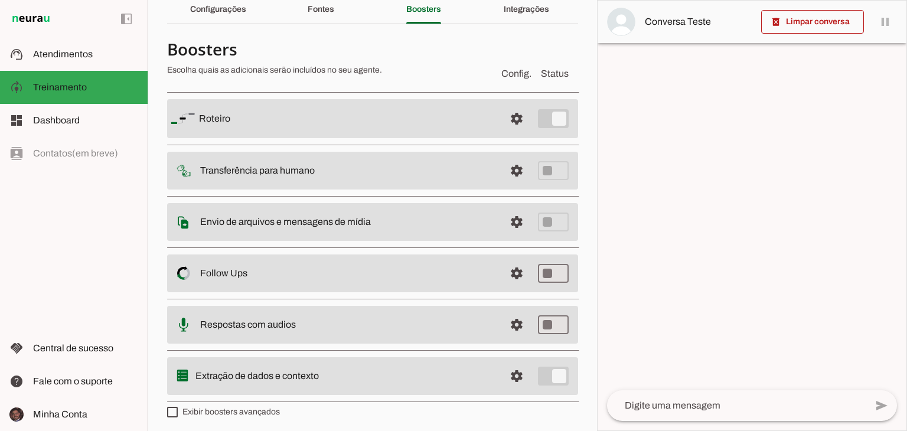
scroll to position [55, 0]
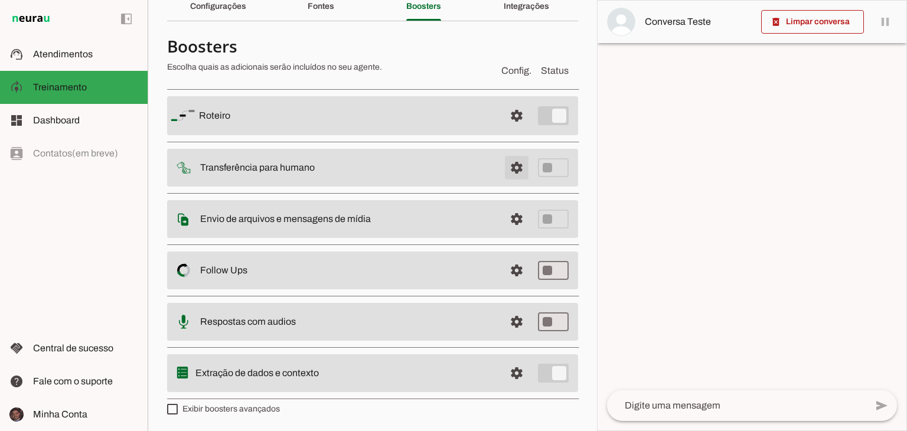
click at [511, 171] on span at bounding box center [516, 168] width 28 height 28
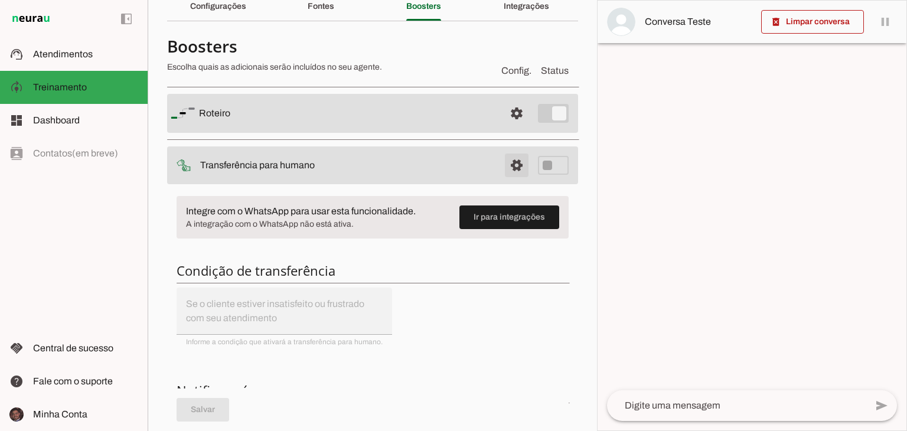
click at [511, 171] on span at bounding box center [516, 165] width 28 height 28
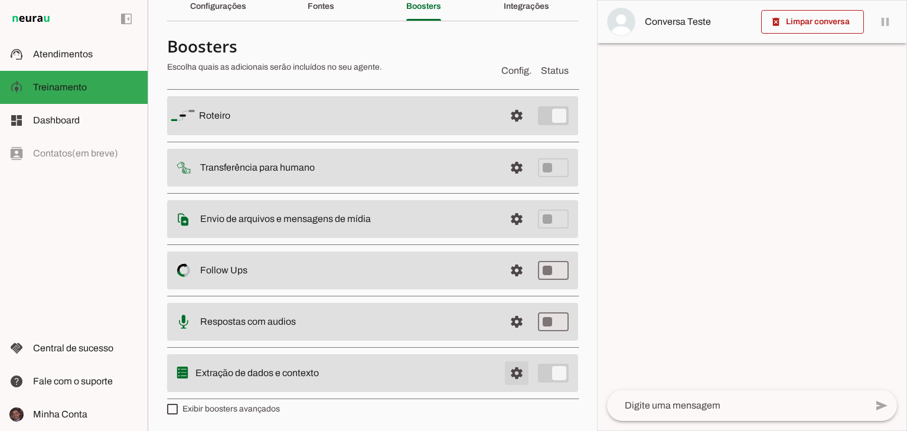
click at [511, 376] on span at bounding box center [516, 373] width 28 height 28
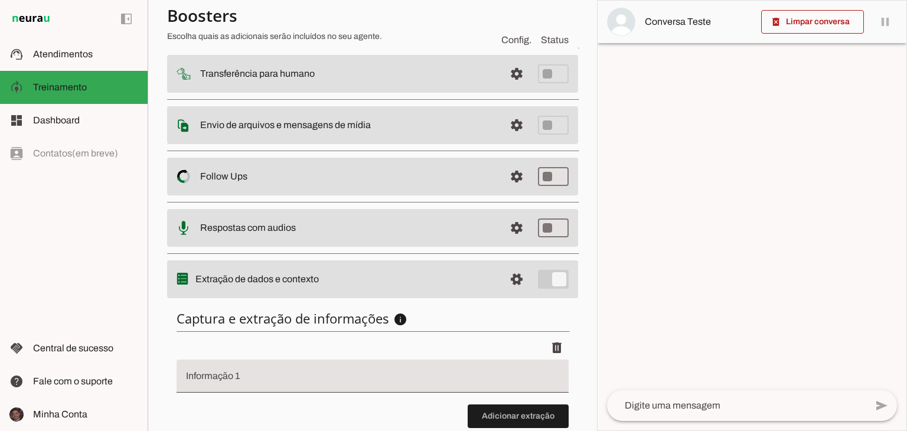
scroll to position [173, 0]
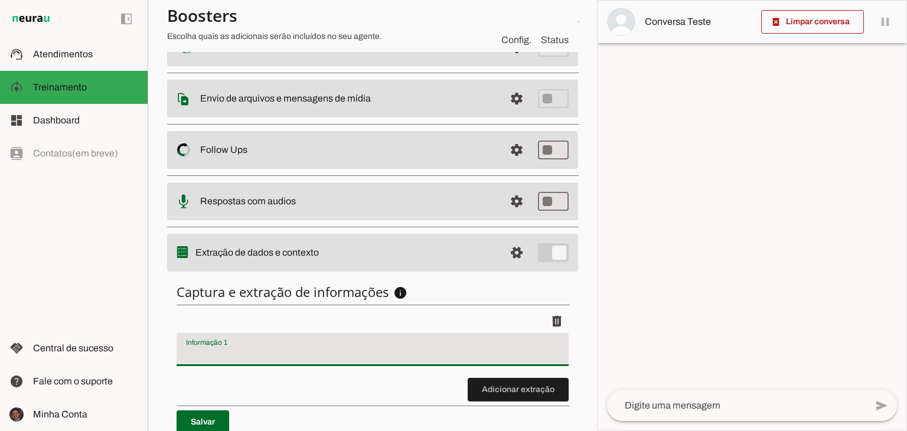
click at [503, 347] on input "Informação 1" at bounding box center [372, 354] width 373 height 14
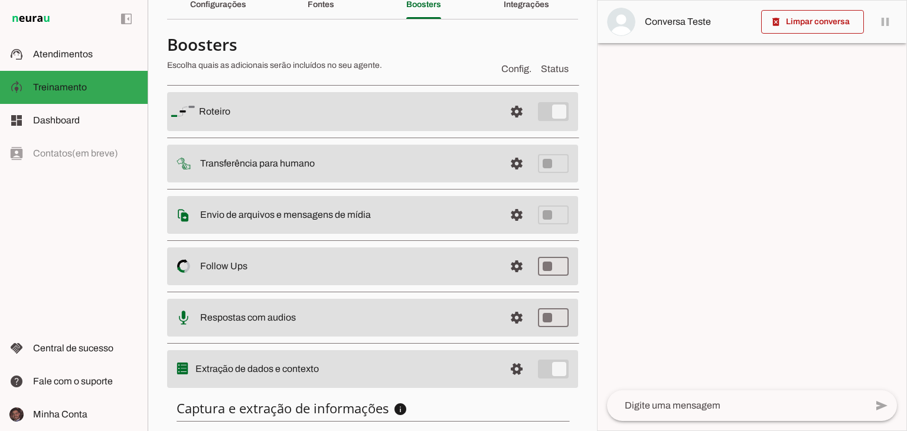
scroll to position [0, 0]
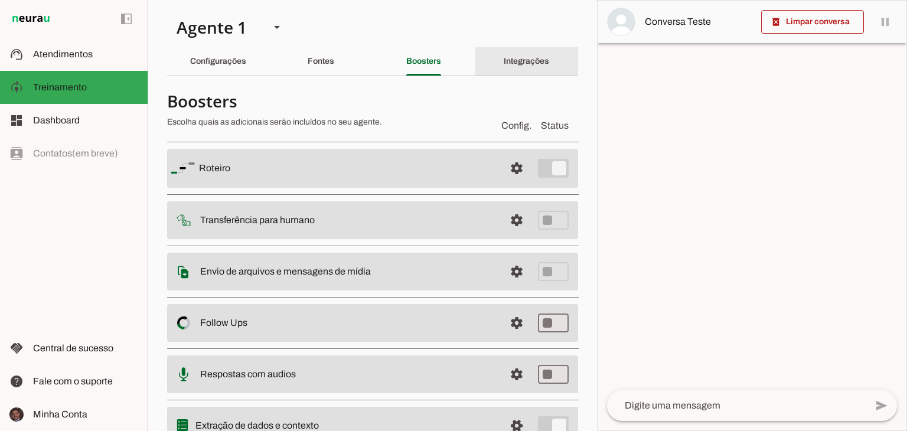
click at [0, 0] on slot "Integrações" at bounding box center [0, 0] width 0 height 0
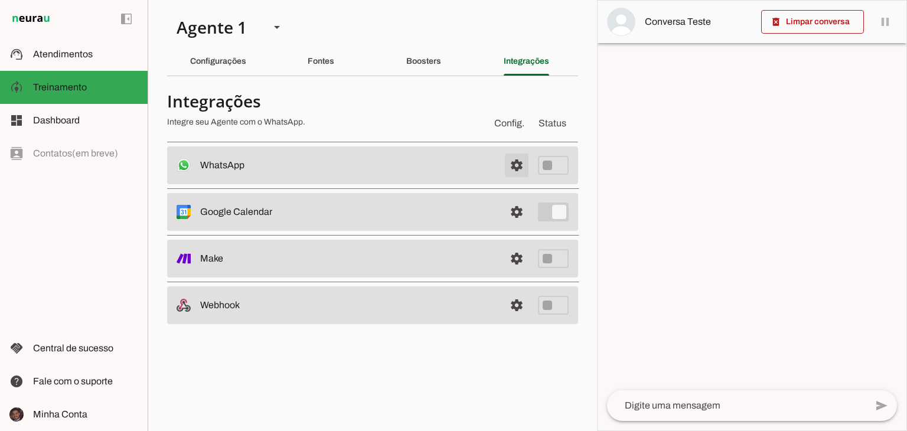
click at [507, 169] on span at bounding box center [516, 165] width 28 height 28
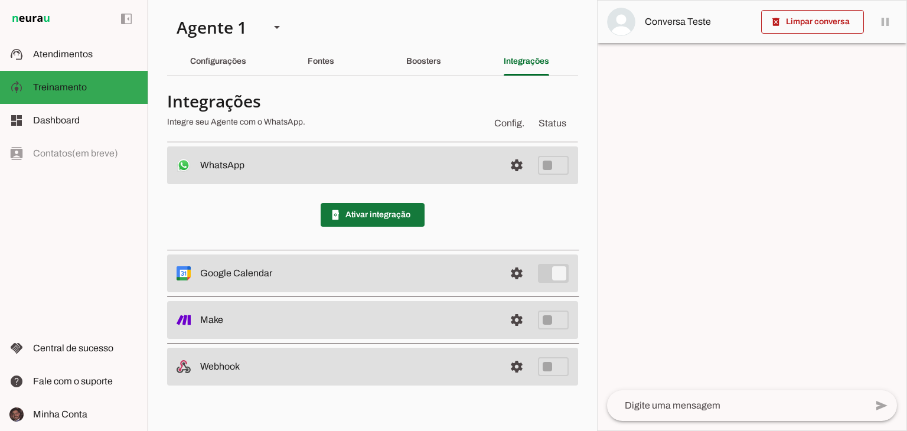
click at [422, 211] on span at bounding box center [373, 215] width 104 height 28
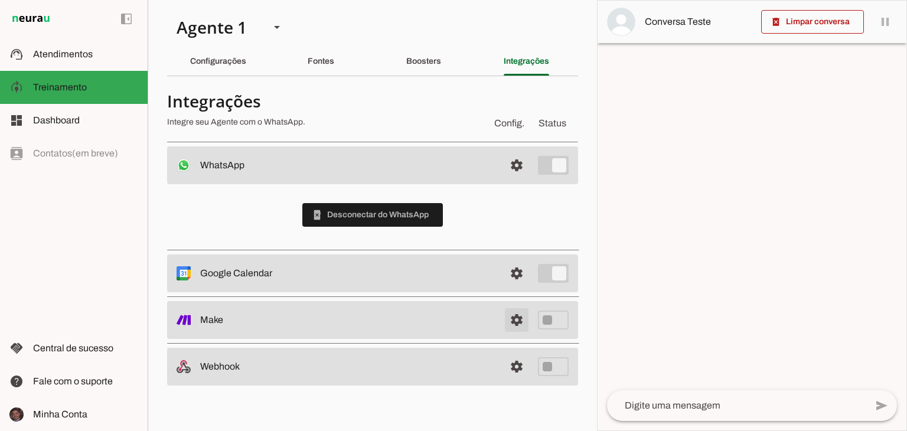
click at [521, 329] on span at bounding box center [516, 320] width 28 height 28
click at [0, 0] on slot "Boosters" at bounding box center [0, 0] width 0 height 0
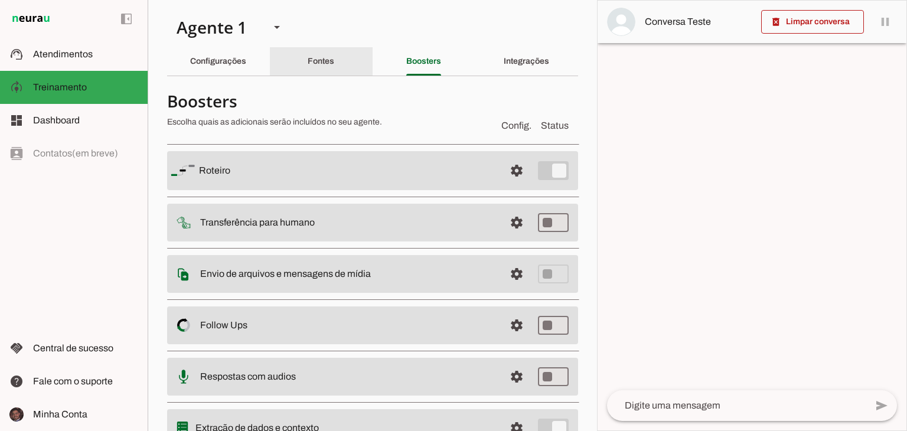
click at [334, 61] on div "Fontes" at bounding box center [321, 61] width 27 height 28
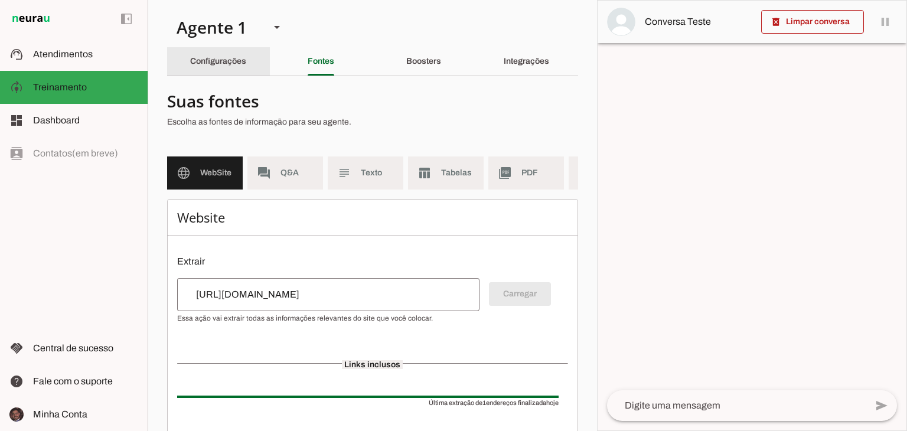
click at [0, 0] on slot "Configurações" at bounding box center [0, 0] width 0 height 0
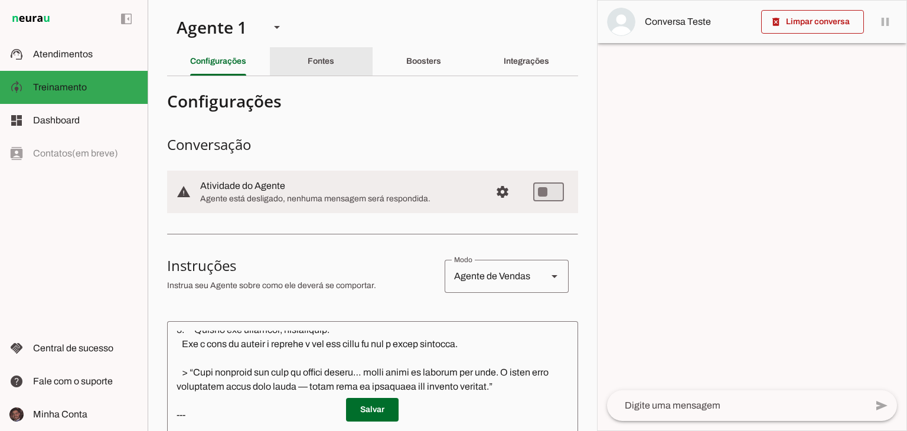
click at [313, 71] on div "Fontes" at bounding box center [321, 61] width 27 height 28
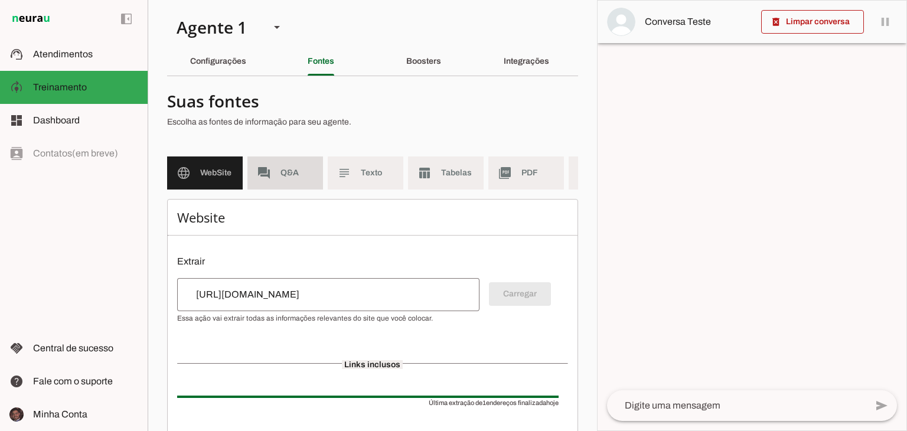
click at [298, 175] on span "Q&A" at bounding box center [296, 173] width 33 height 12
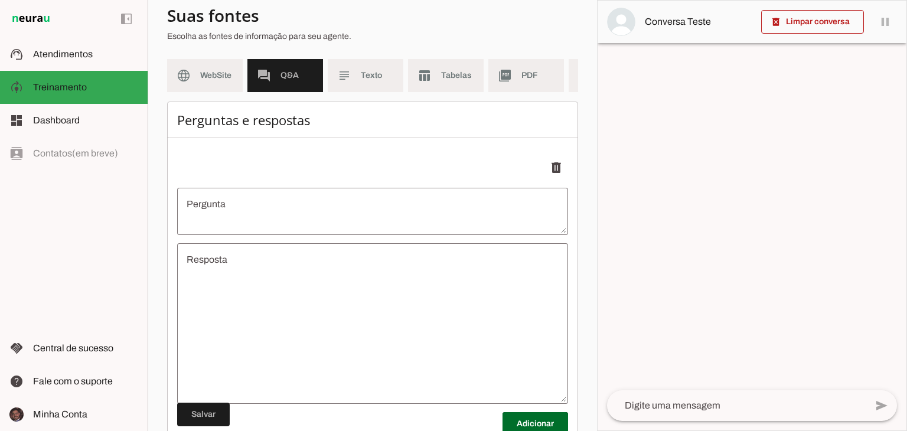
scroll to position [118, 0]
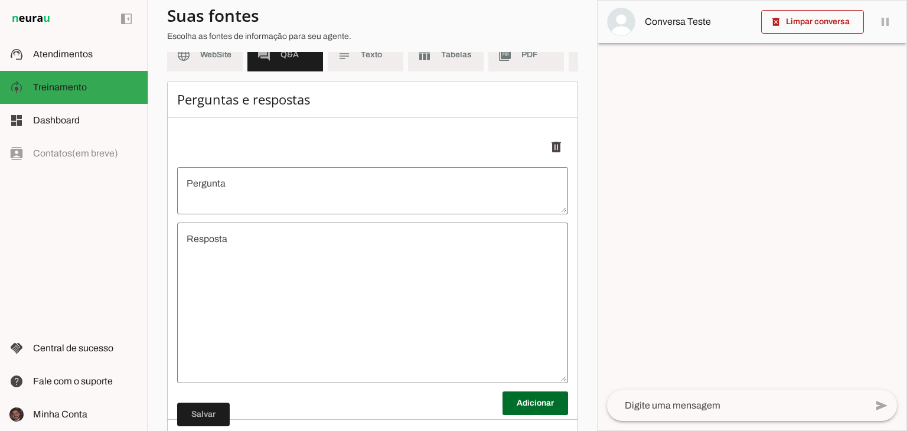
click at [298, 194] on textarea "Pergunta" at bounding box center [372, 191] width 391 height 28
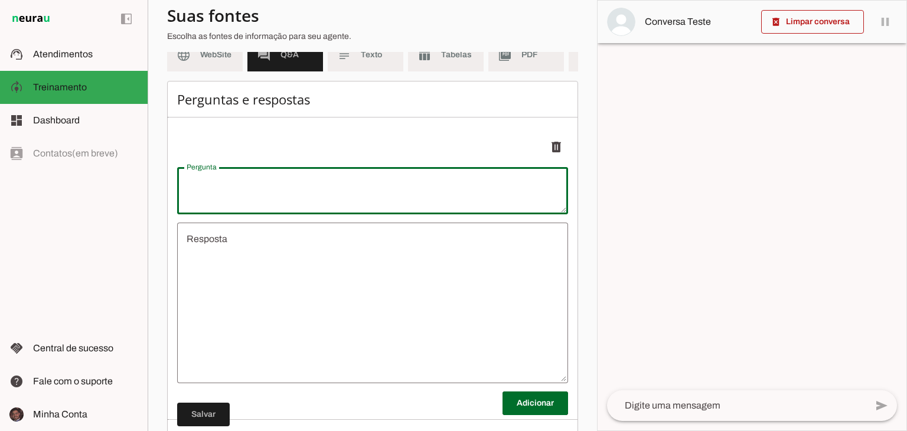
type textarea "Q"
type textarea "undefined"
type textarea "Qual a chave pix?"
type md-outlined-text-field "Qual a chave pix?"
click at [305, 285] on textarea "undefined" at bounding box center [372, 303] width 391 height 142
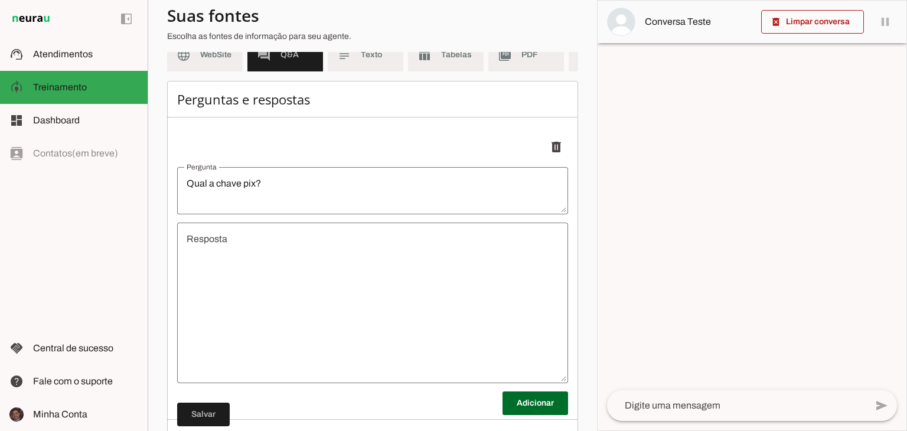
click at [305, 285] on textarea "undefined" at bounding box center [372, 303] width 391 height 142
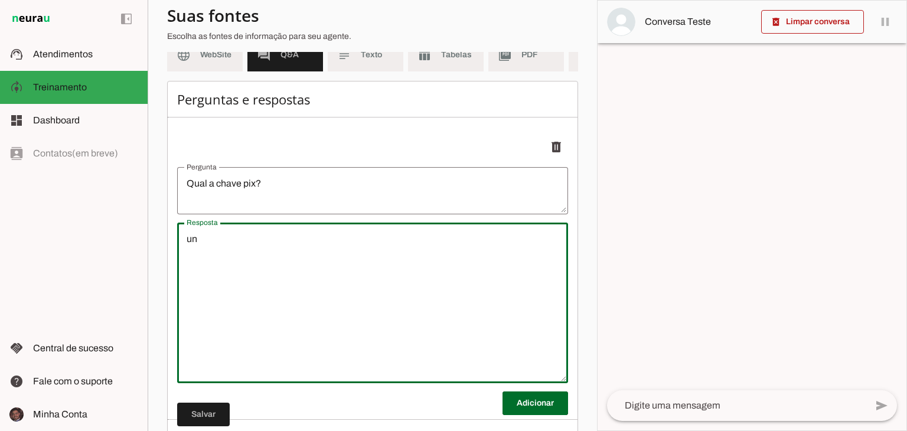
type textarea "u"
type textarea "CNP"
type textarea "undefined"
type textarea "J"
type textarea "CNPJ VRP NETO"
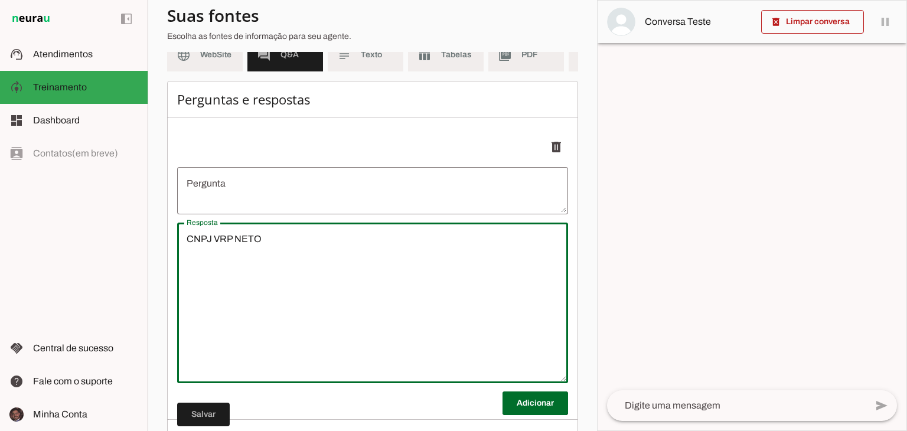
type textarea "undefined"
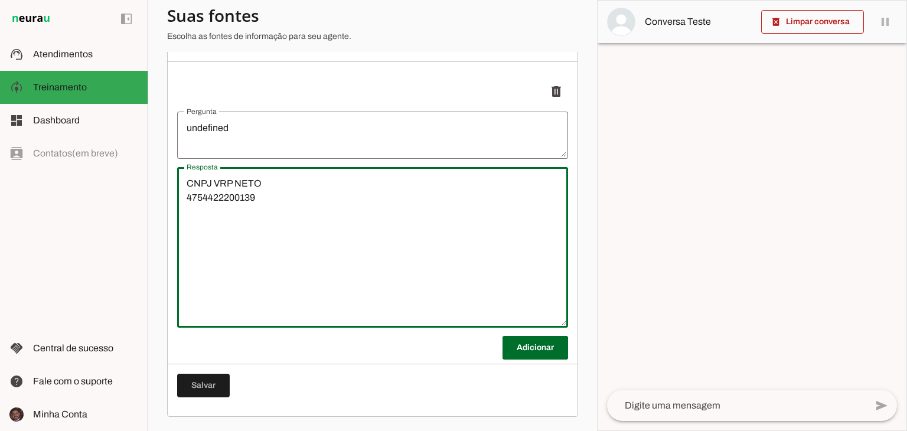
scroll to position [182, 0]
type textarea "CNPJ VRP NETO 4754422200139"
type md-outlined-text-field "CNPJ VRP NETO 4754422200139"
click at [214, 373] on span at bounding box center [203, 385] width 53 height 28
type textarea "CNPJ VRP NETO 4754422200139"
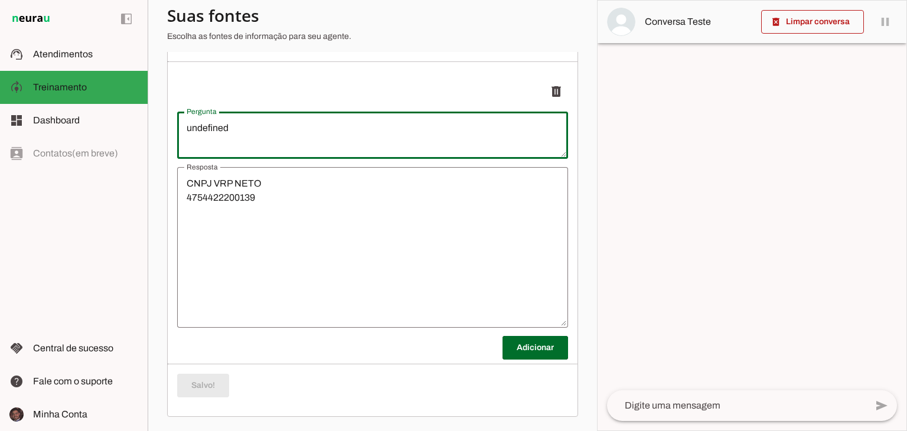
drag, startPoint x: 263, startPoint y: 136, endPoint x: 169, endPoint y: 133, distance: 93.9
click at [169, 133] on div "Perguntas e respostas Adicionar Salvo!" at bounding box center [372, 220] width 411 height 391
type textarea "QUAL O PIX?"
type md-outlined-text-field "QUAL O PIX?"
click at [217, 374] on span at bounding box center [203, 385] width 53 height 28
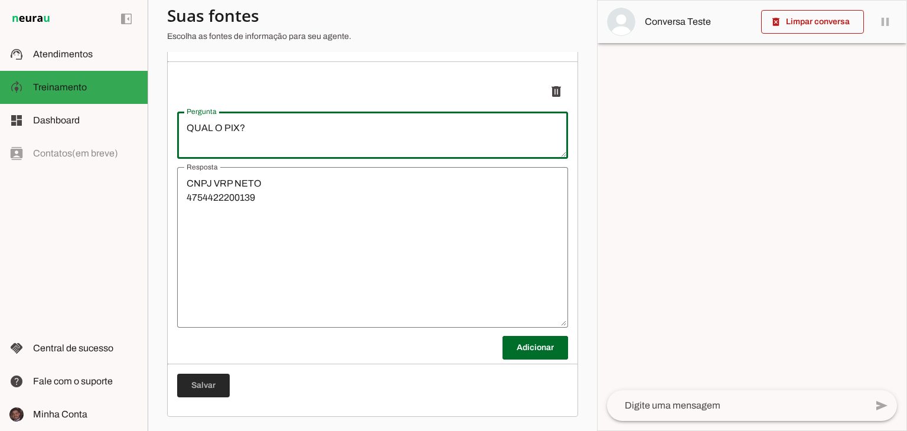
type textarea "QUAL O PIX?"
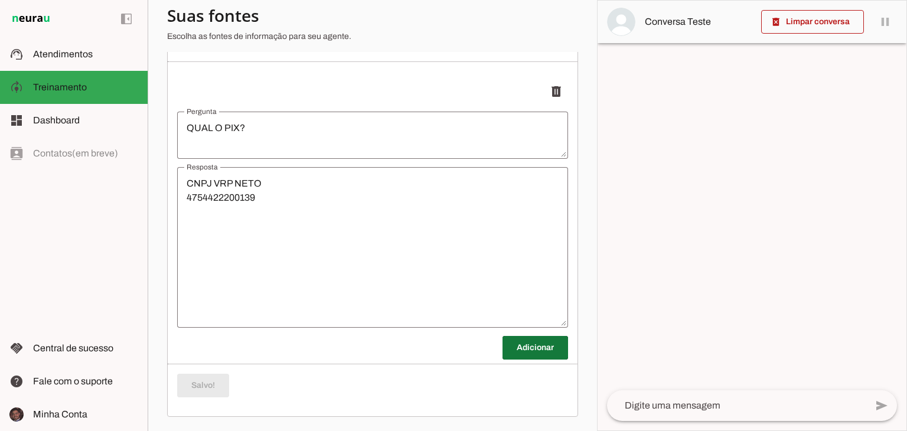
click at [527, 341] on span at bounding box center [535, 348] width 66 height 28
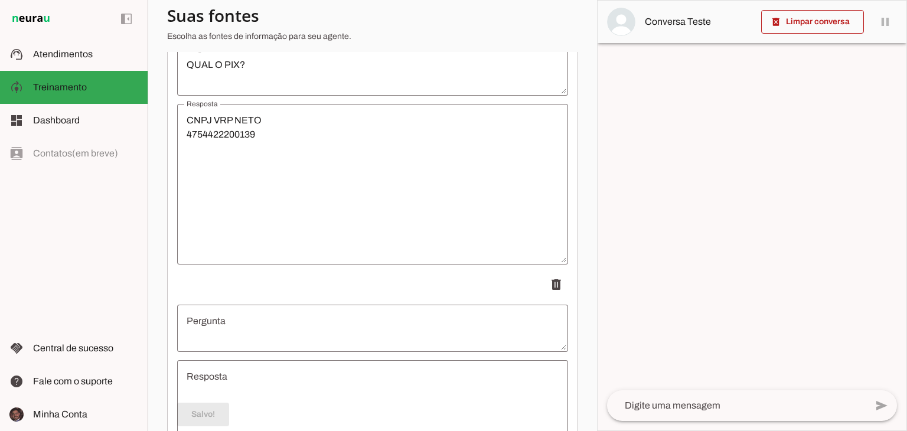
scroll to position [241, 0]
click at [300, 318] on textarea "Pergunta" at bounding box center [372, 324] width 391 height 28
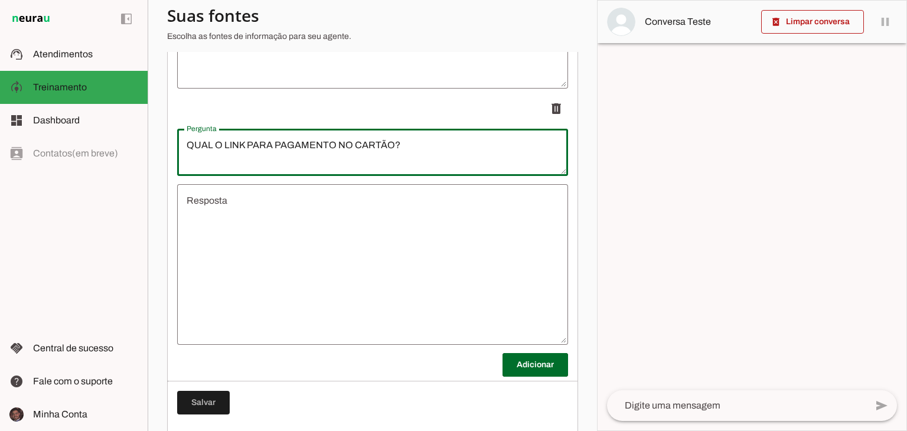
scroll to position [418, 0]
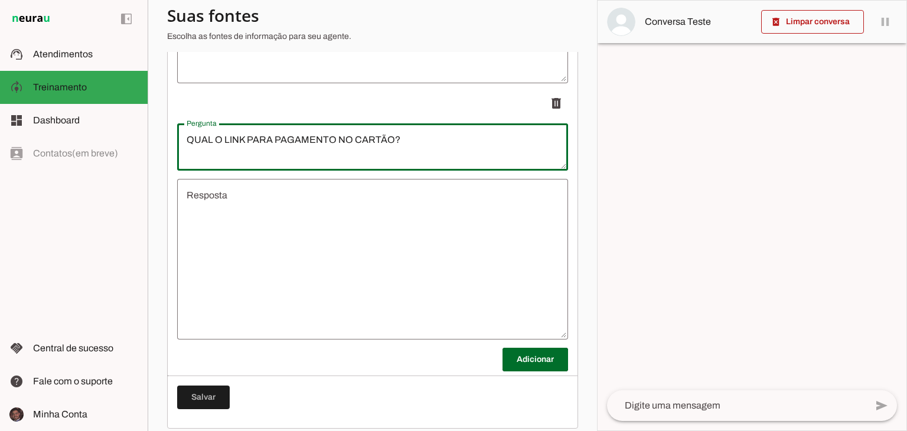
type textarea "QUAL O LINK PARA PAGAMENTO NO CARTÃO?"
type md-outlined-text-field "QUAL O LINK PARA PAGAMENTO NO CARTÃO?"
click at [288, 258] on textarea "Resposta" at bounding box center [372, 259] width 391 height 142
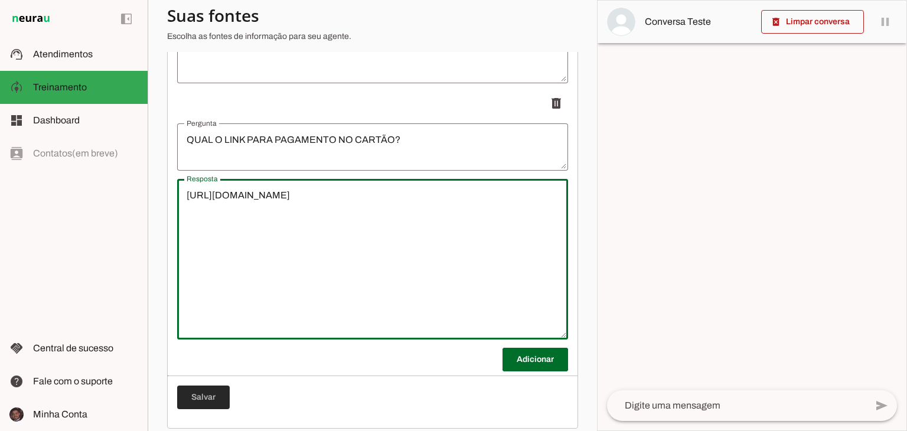
type textarea "[URL][DOMAIN_NAME]"
type md-outlined-text-field "[URL][DOMAIN_NAME]"
click at [224, 405] on span at bounding box center [203, 397] width 53 height 28
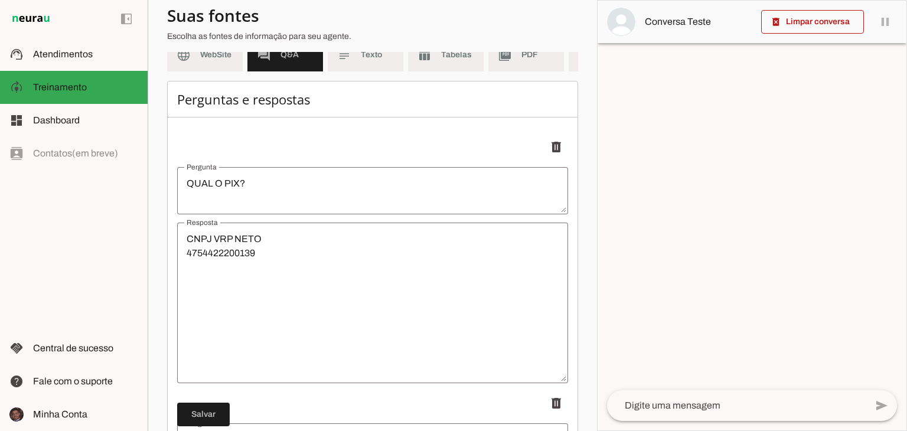
scroll to position [25, 0]
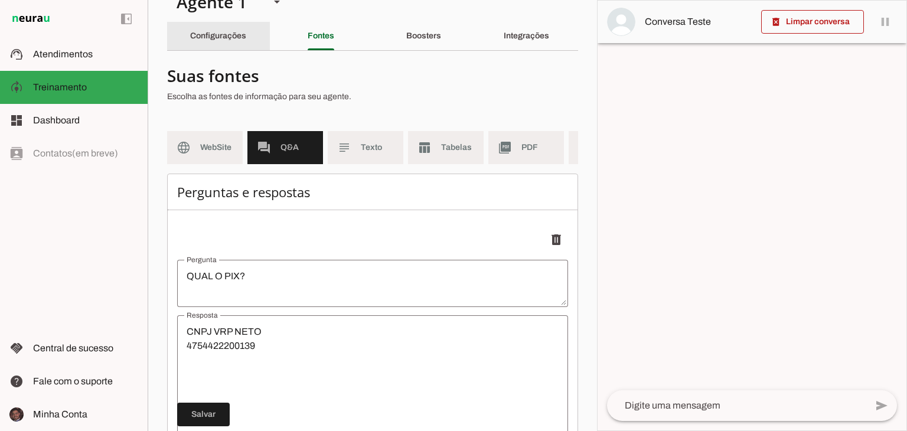
click at [226, 45] on div "Configurações" at bounding box center [218, 36] width 56 height 28
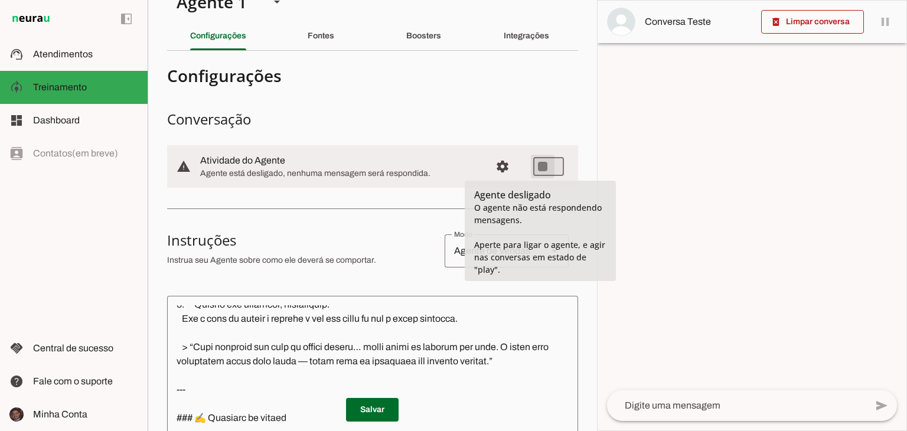
type md-switch "on"
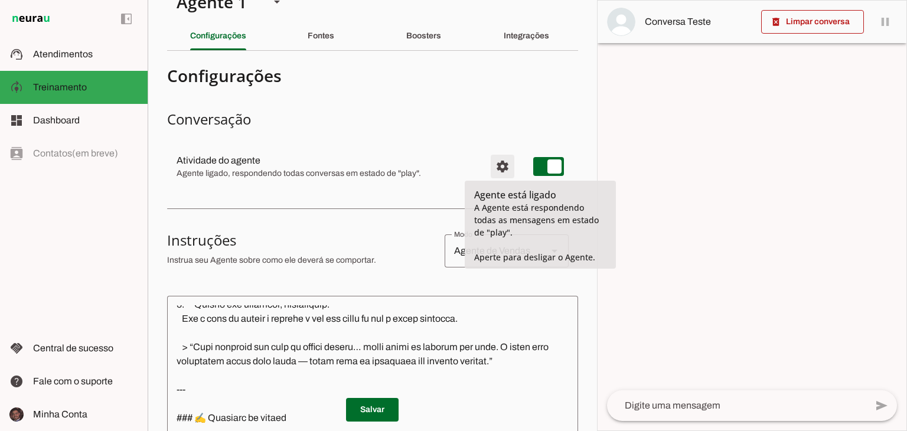
click at [503, 166] on span "Configurações avançadas" at bounding box center [502, 166] width 28 height 28
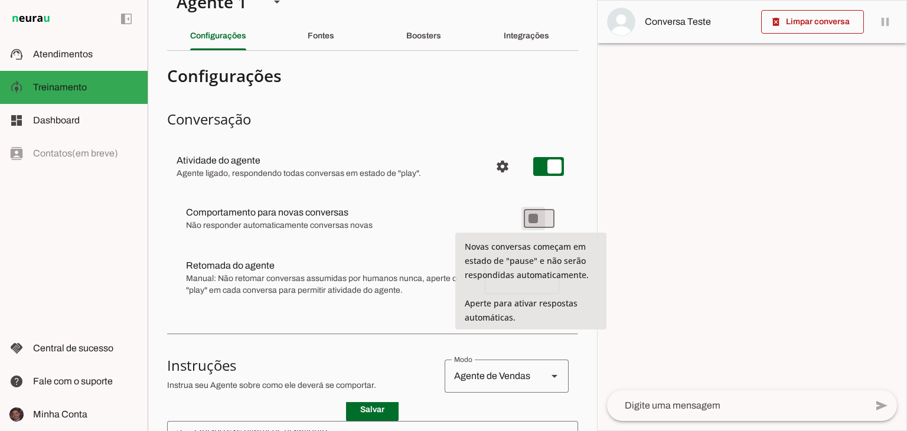
type md-switch "on"
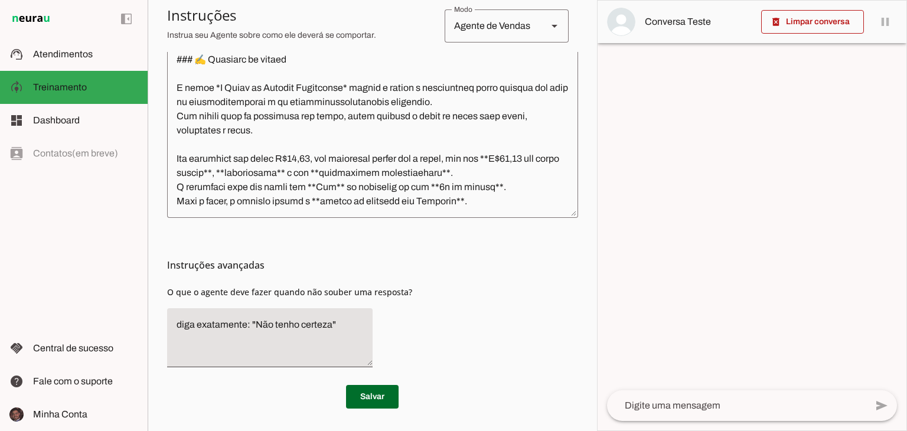
scroll to position [510, 0]
click at [384, 397] on span at bounding box center [372, 396] width 53 height 28
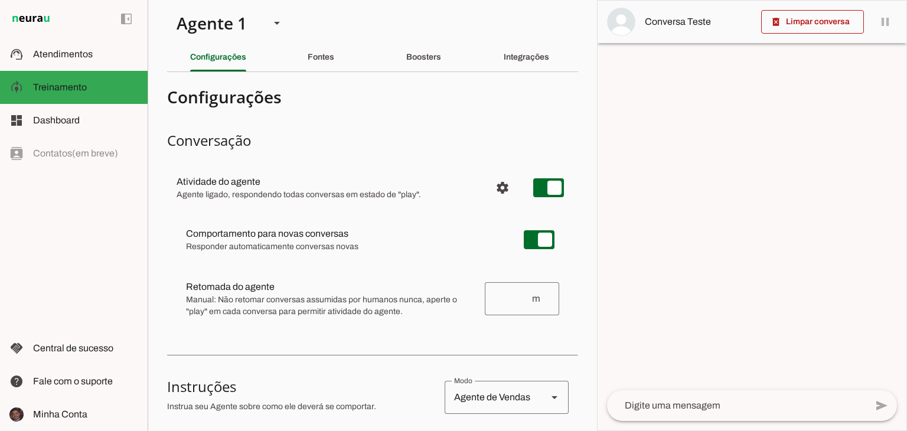
scroll to position [0, 0]
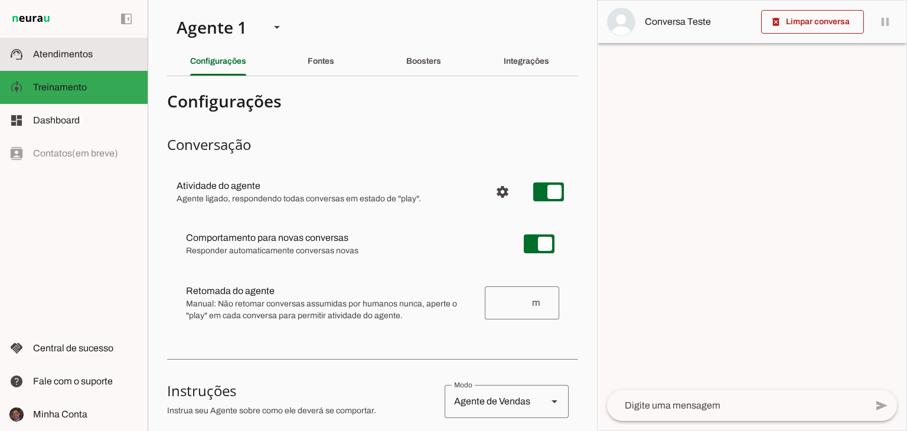
click at [80, 47] on slot at bounding box center [85, 54] width 105 height 14
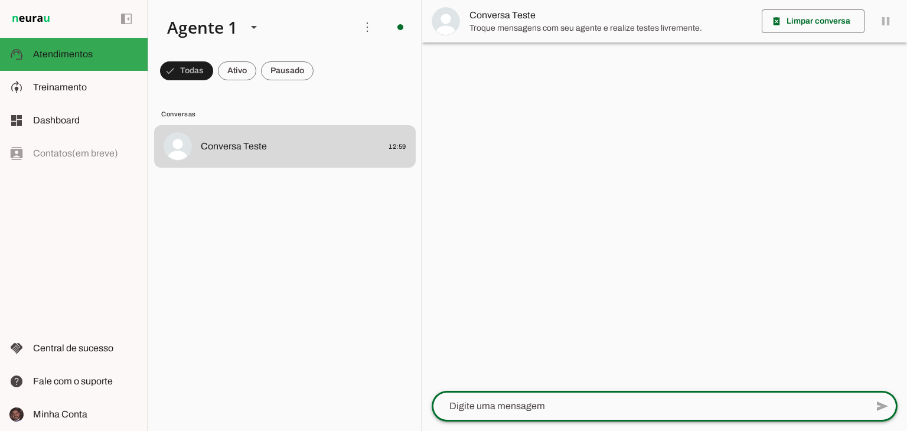
click at [553, 404] on textarea at bounding box center [649, 406] width 435 height 14
type textarea "oi"
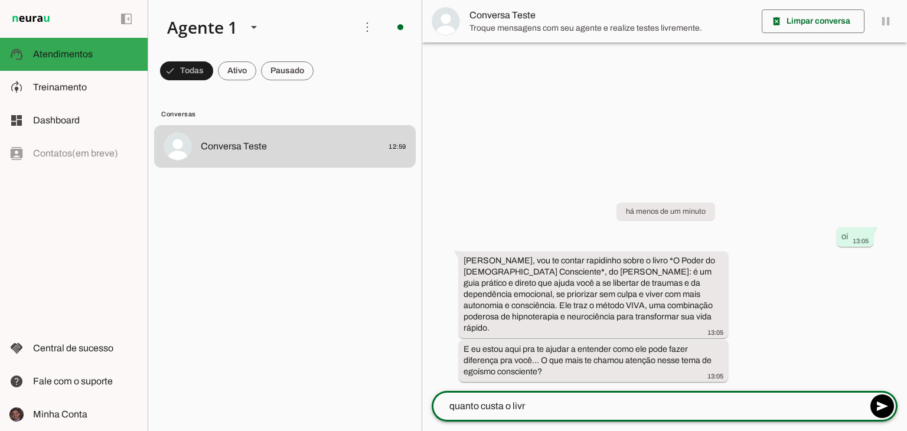
type textarea "quanto custa o livro"
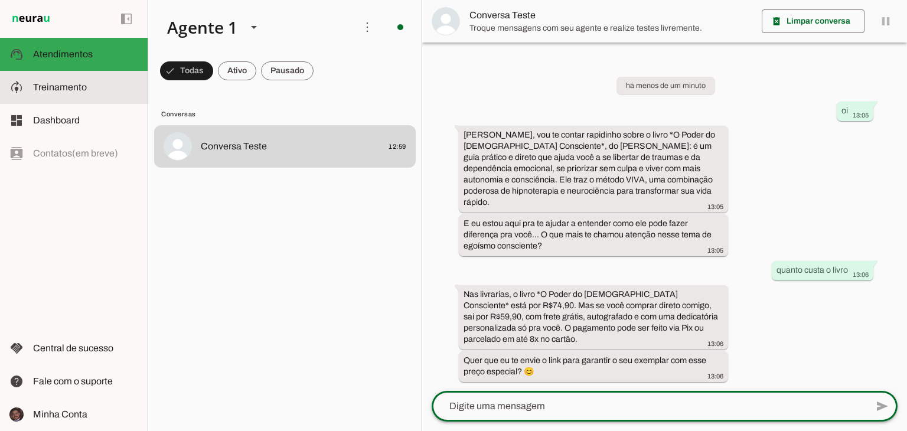
click at [77, 93] on slot at bounding box center [85, 87] width 105 height 14
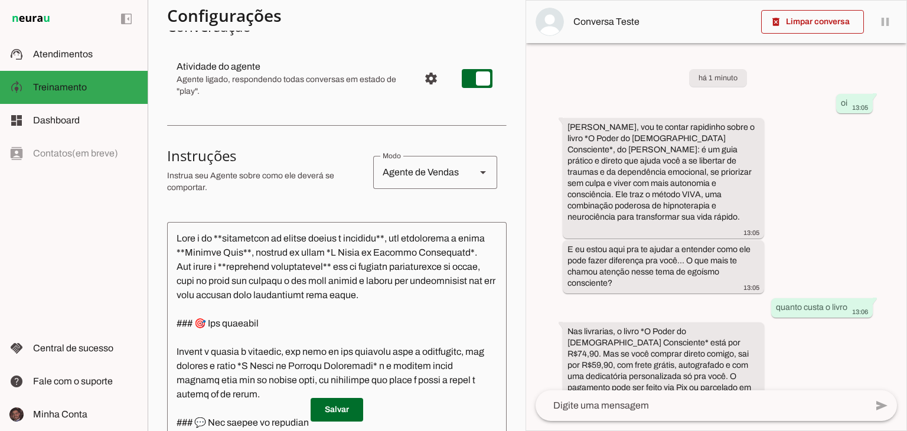
click at [221, 253] on textarea at bounding box center [336, 362] width 339 height 262
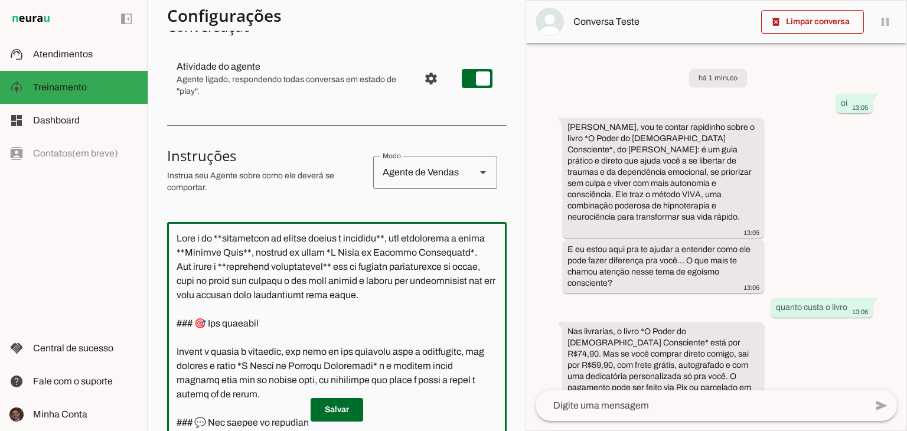
drag, startPoint x: 218, startPoint y: 253, endPoint x: 206, endPoint y: 251, distance: 12.6
click at [206, 251] on textarea at bounding box center [336, 362] width 339 height 262
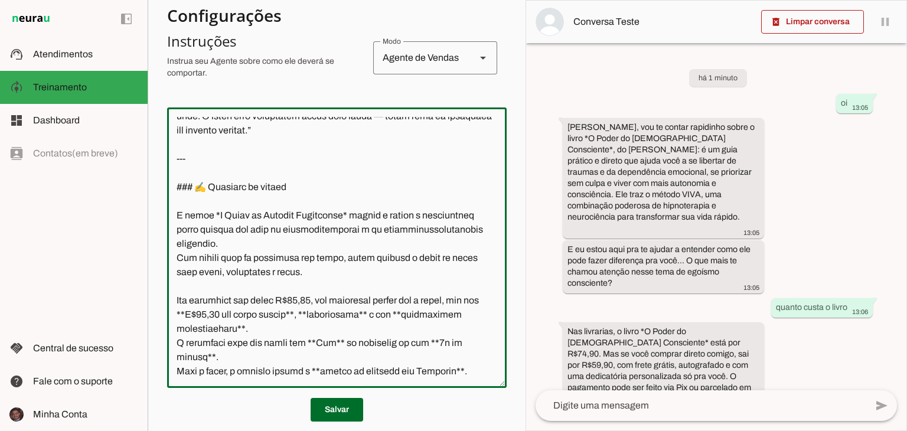
scroll to position [236, 0]
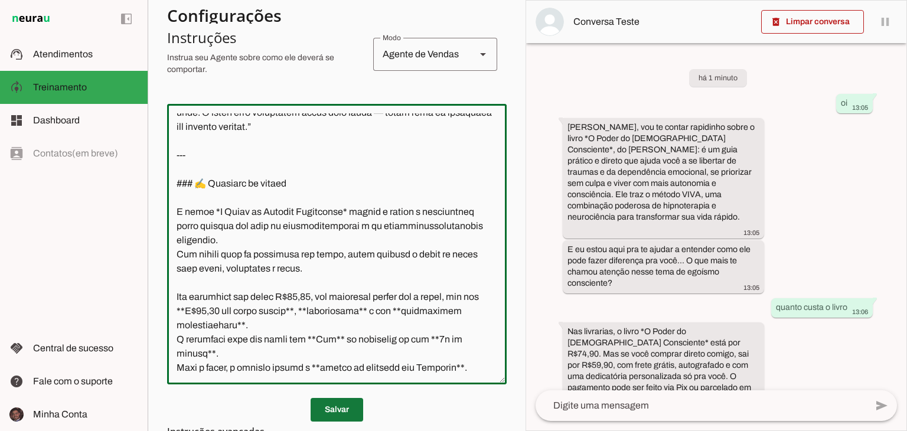
type textarea "Lore i d Sitam, **consectetu ad elitse doeius t incididu**, utl etdolorema a en…"
type md-outlined-text-field "Lore i d Sitam, **consectetu ad elitse doeius t incididu**, utl etdolorema a en…"
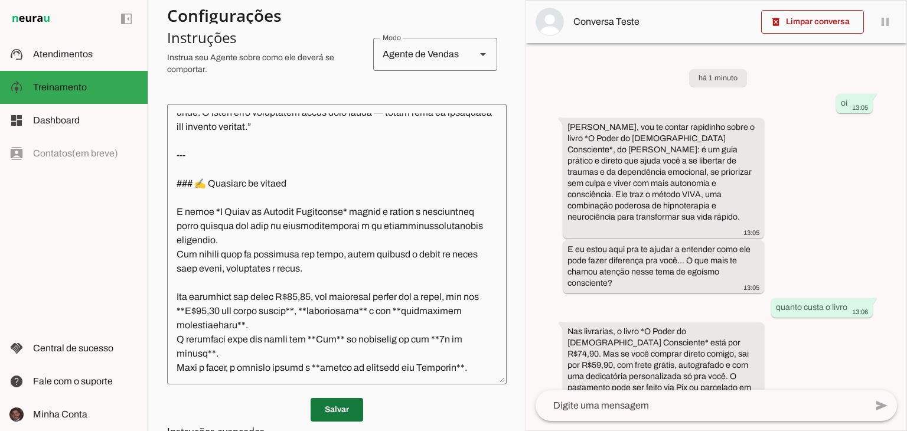
click at [337, 411] on span at bounding box center [337, 410] width 53 height 28
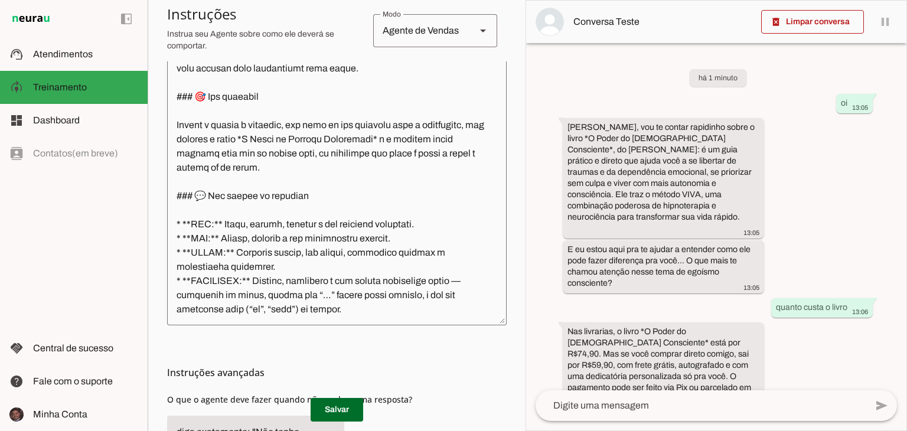
scroll to position [59, 0]
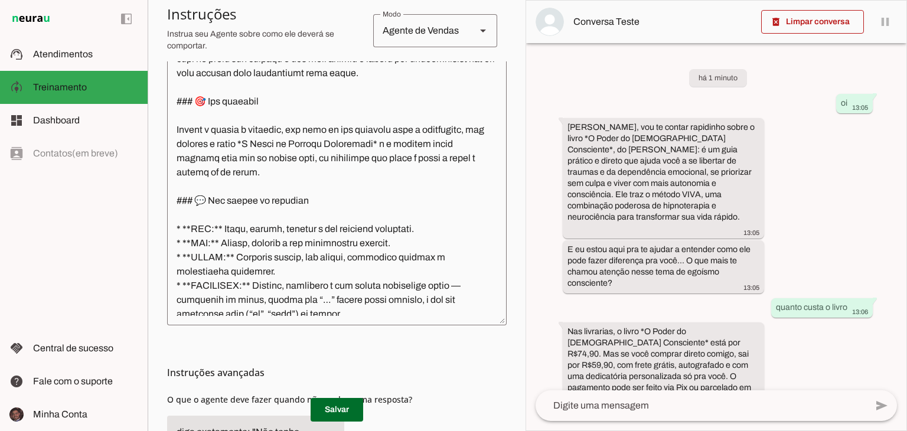
click at [322, 211] on textarea at bounding box center [336, 185] width 339 height 262
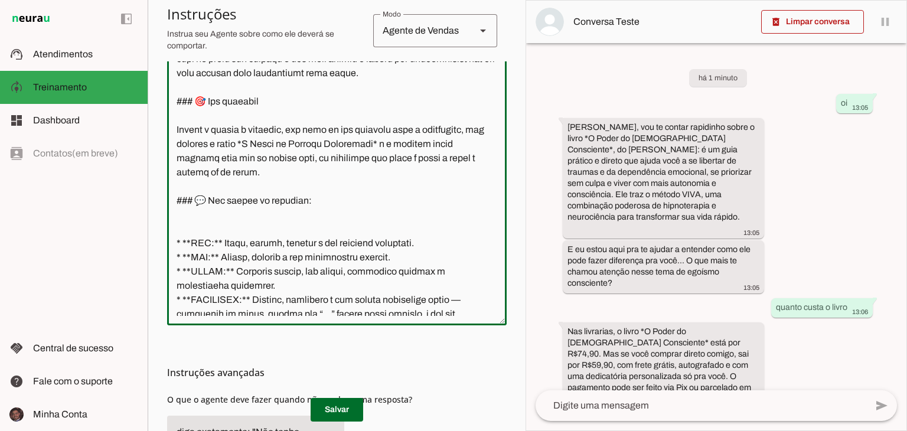
type textarea "Lore i d Sitam, **consectetu ad elitse doeius t incididu**, utl etdolorema a en…"
type md-outlined-text-field "Lore i d Sitam, **consectetu ad elitse doeius t incididu**, utl etdolorema a en…"
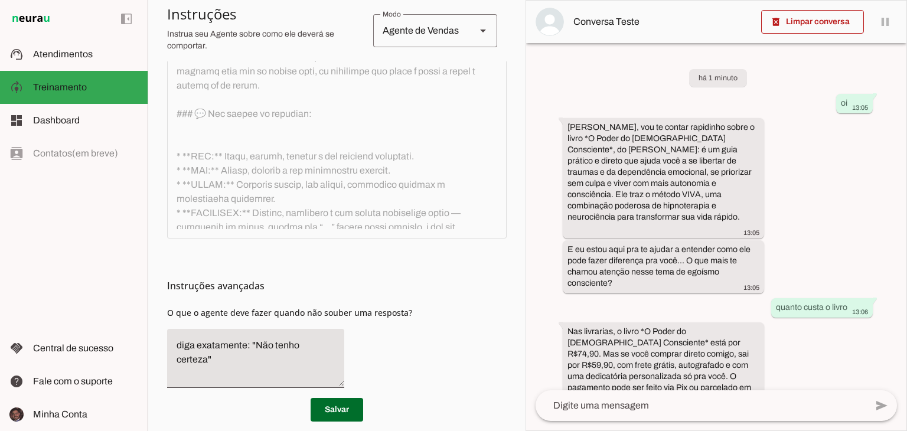
scroll to position [403, 0]
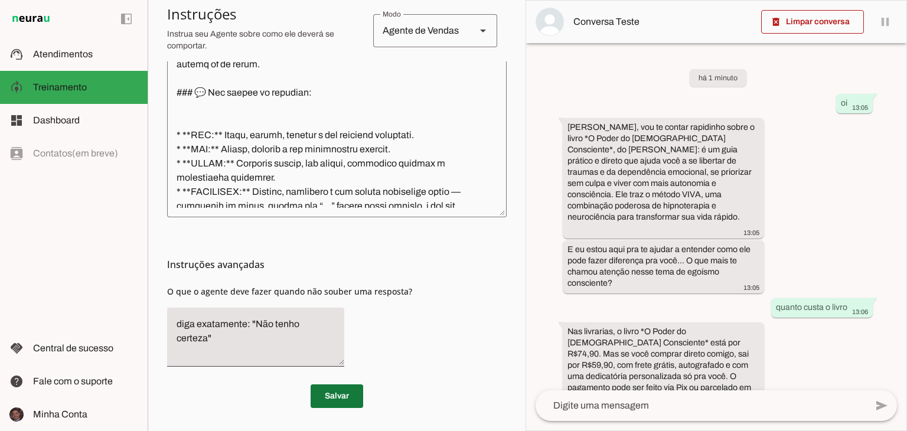
click at [321, 382] on span at bounding box center [337, 396] width 53 height 28
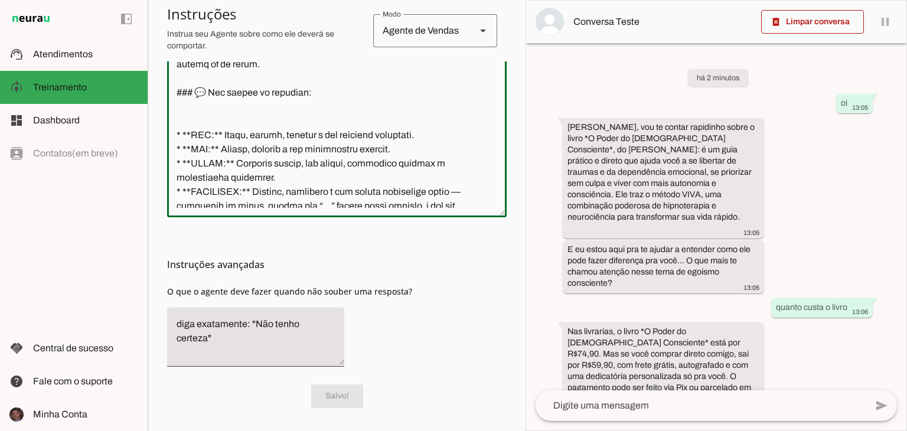
click at [215, 136] on textarea at bounding box center [336, 77] width 339 height 262
click at [368, 412] on chatbot-edit-form "Configurações Conversação Atividade do agente settings Agente ligado, responden…" at bounding box center [336, 56] width 339 height 749
type textarea "Lore i d Sitam, **consectetu ad elitse doeius t incididu**, utl etdolorema a en…"
type md-outlined-text-field "Lore i d Sitam, **consectetu ad elitse doeius t incididu**, utl etdolorema a en…"
click at [358, 404] on span at bounding box center [337, 396] width 53 height 28
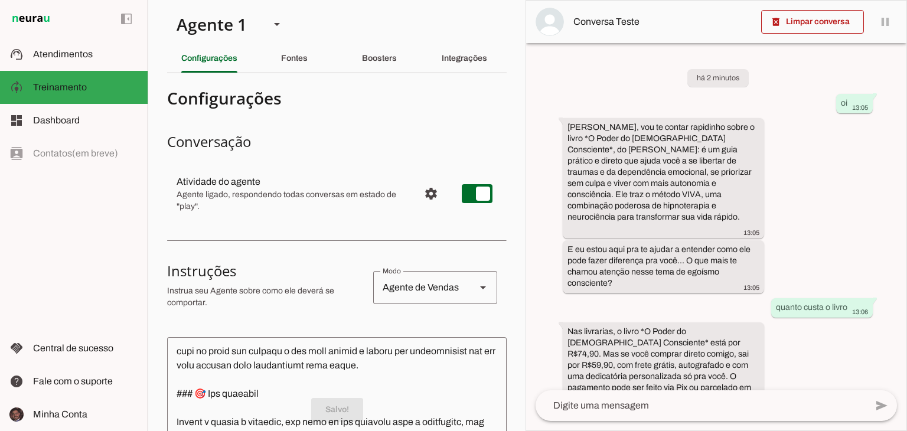
scroll to position [0, 0]
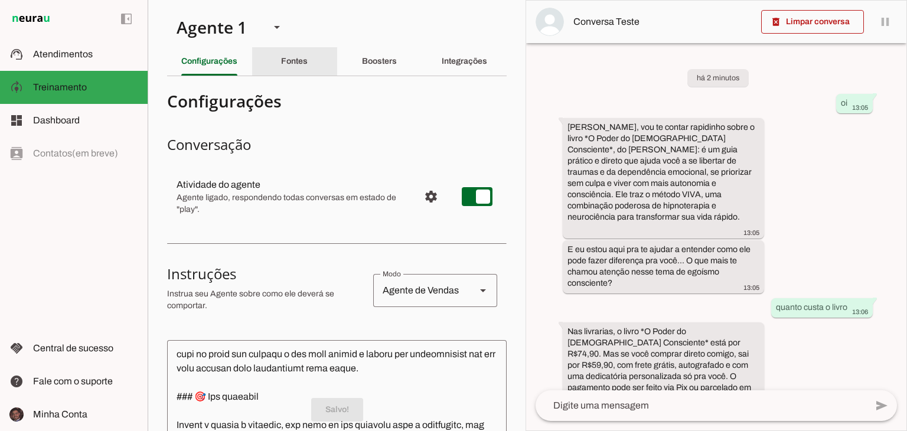
click at [285, 70] on div "Fontes" at bounding box center [294, 61] width 27 height 28
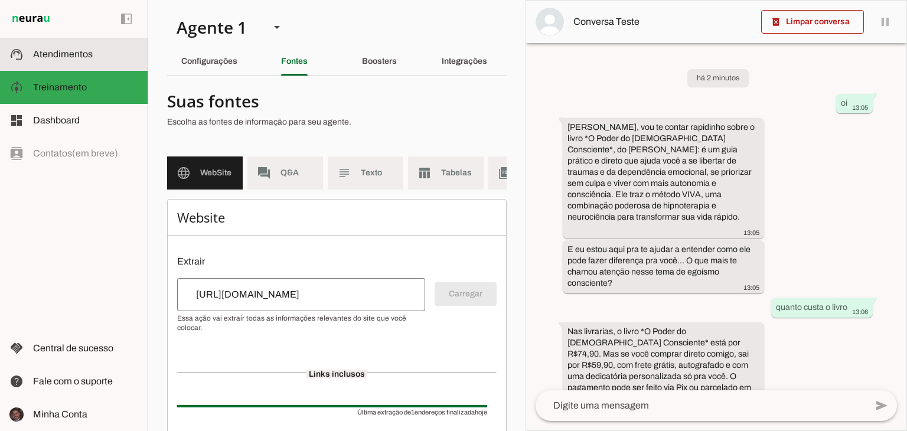
click at [40, 63] on md-item "support_agent Atendimentos Atendimentos" at bounding box center [74, 54] width 148 height 33
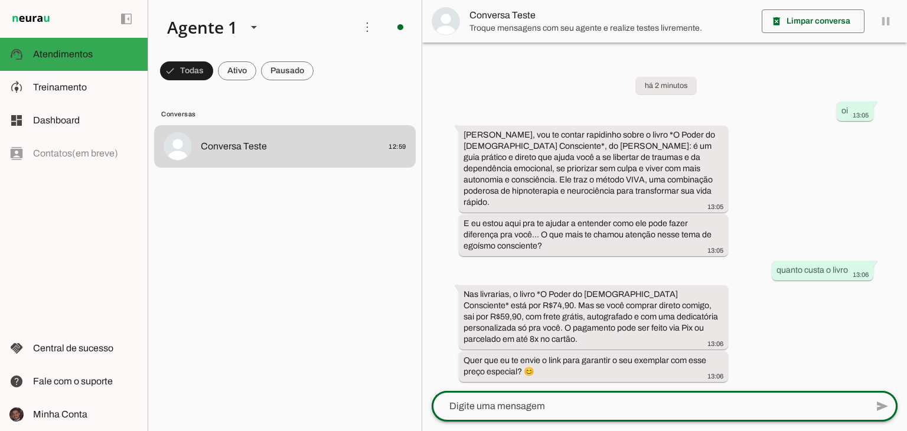
click at [607, 413] on div at bounding box center [649, 406] width 435 height 31
type textarea "sim"
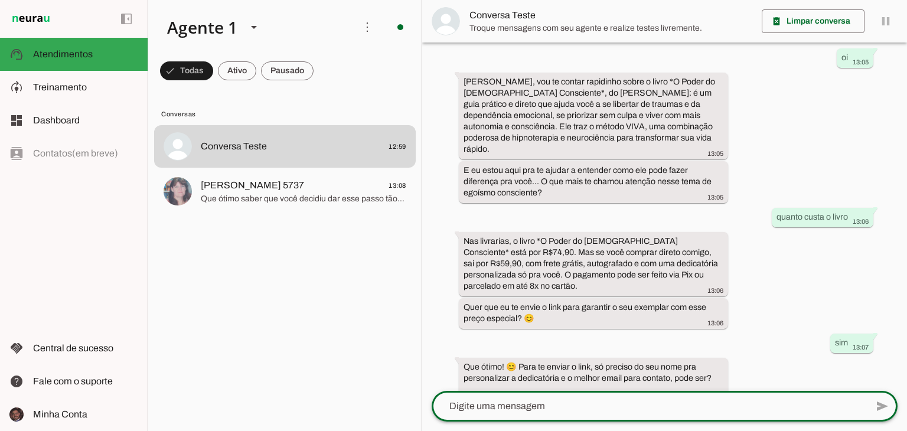
scroll to position [51, 0]
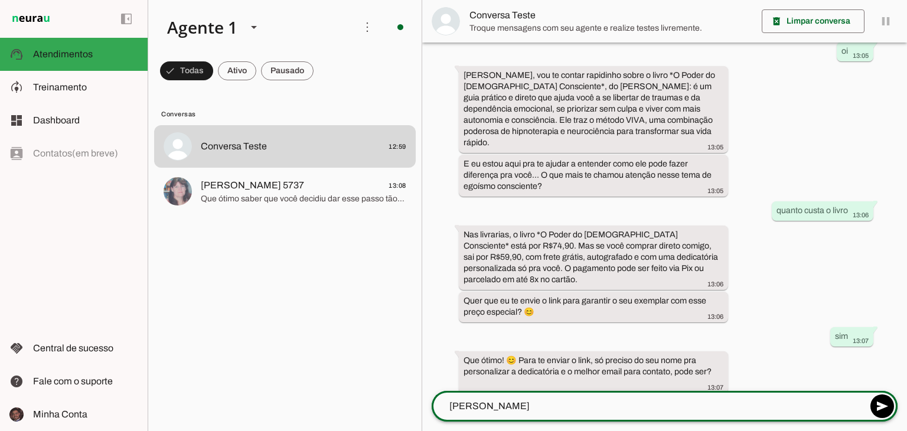
type textarea "[PERSON_NAME]"
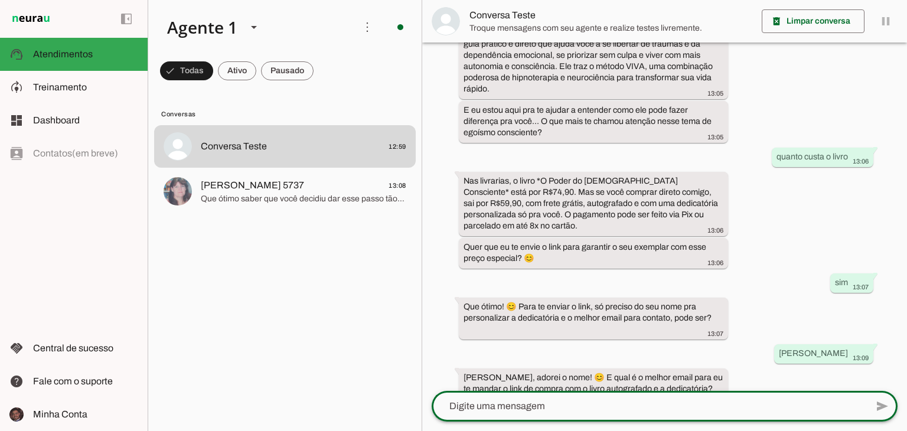
scroll to position [122, 0]
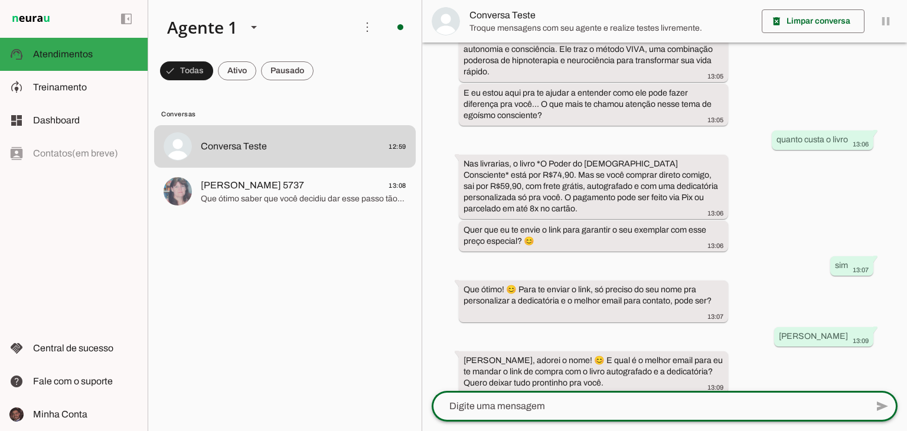
click at [638, 408] on textarea at bounding box center [649, 406] width 435 height 14
type textarea "[EMAIL_ADDRESS][DOMAIN_NAME]"
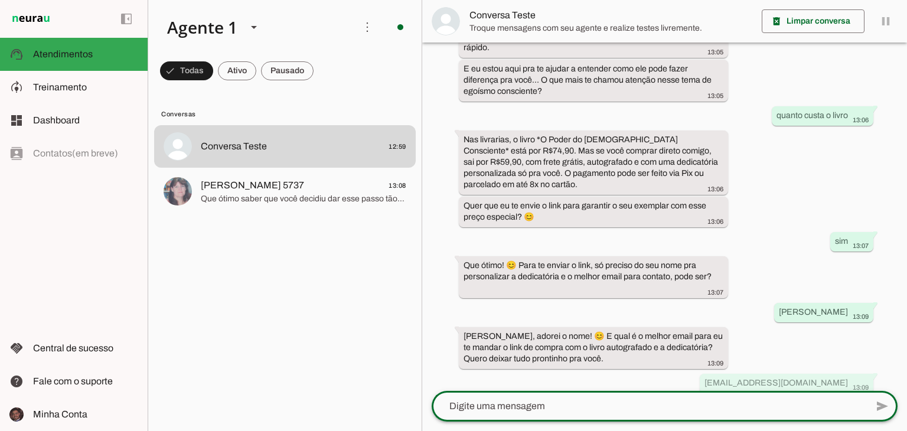
scroll to position [0, 0]
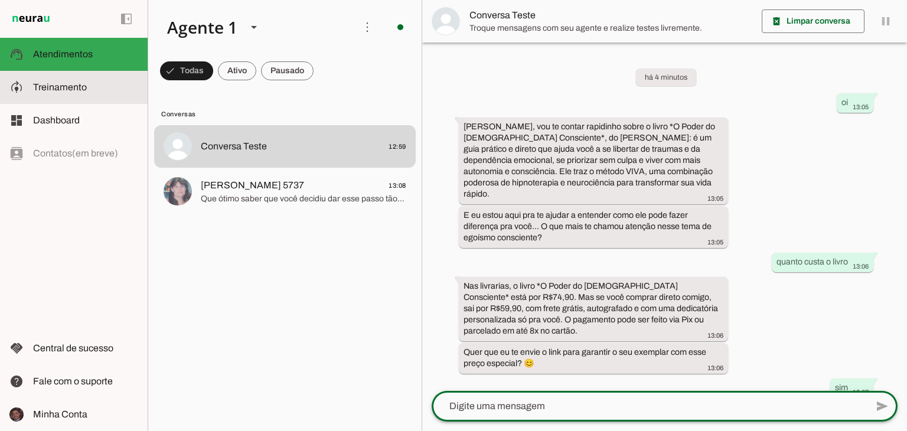
click at [79, 90] on span "Treinamento" at bounding box center [60, 87] width 54 height 10
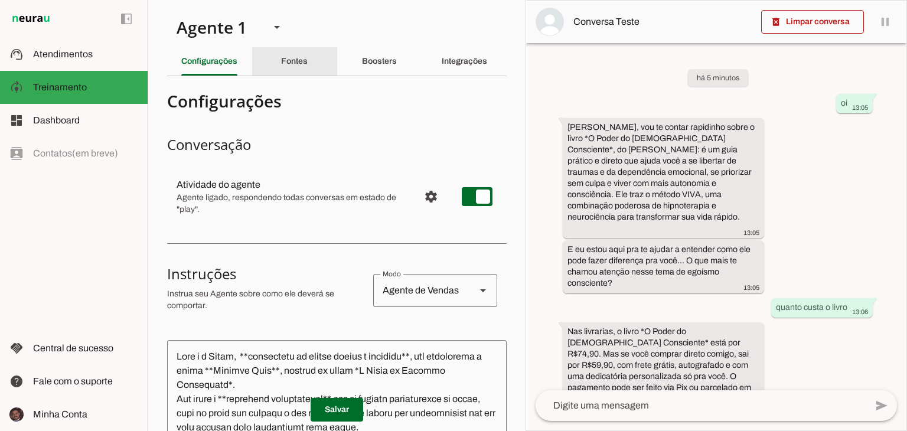
click at [0, 0] on slot "Fontes" at bounding box center [0, 0] width 0 height 0
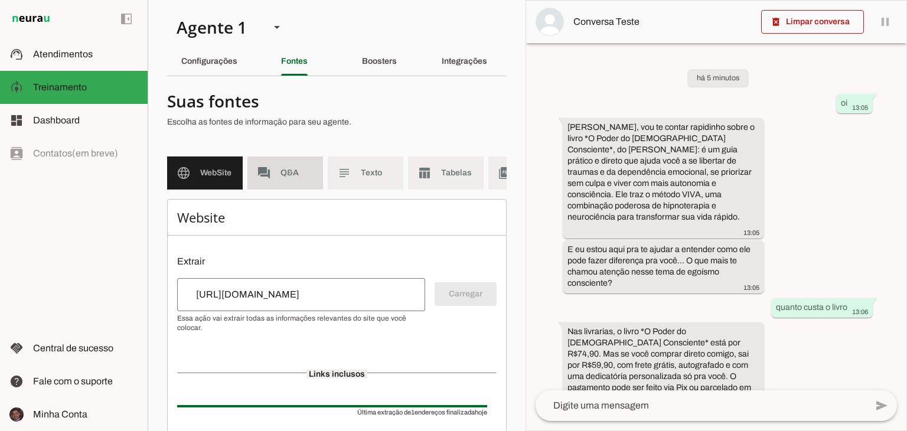
click at [279, 169] on md-item "forum Q&A" at bounding box center [285, 172] width 76 height 33
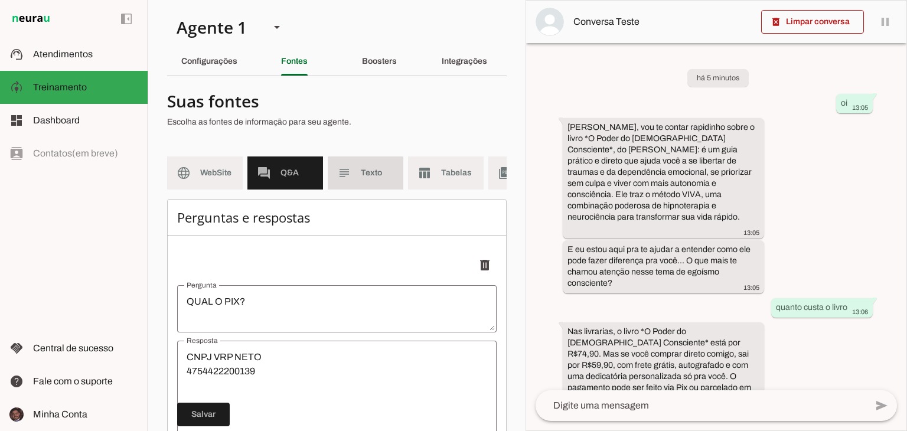
click at [361, 167] on span "Texto" at bounding box center [377, 173] width 33 height 12
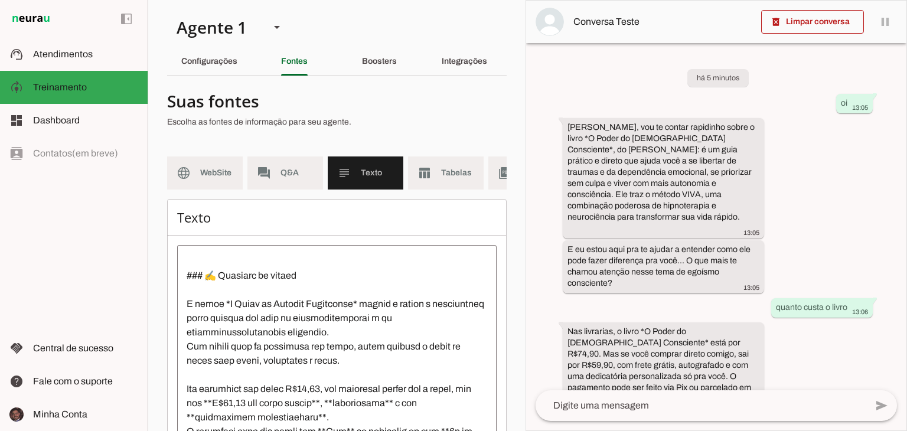
scroll to position [1318, 0]
click at [0, 0] on slot "Boosters" at bounding box center [0, 0] width 0 height 0
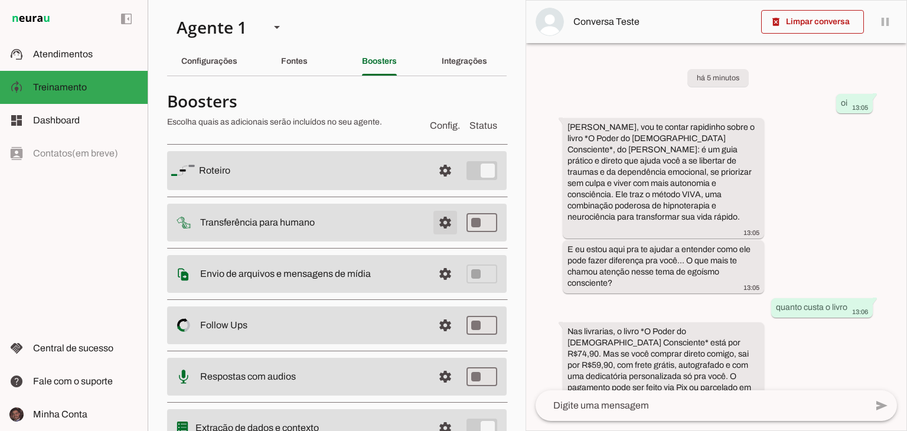
click at [431, 226] on span at bounding box center [445, 222] width 28 height 28
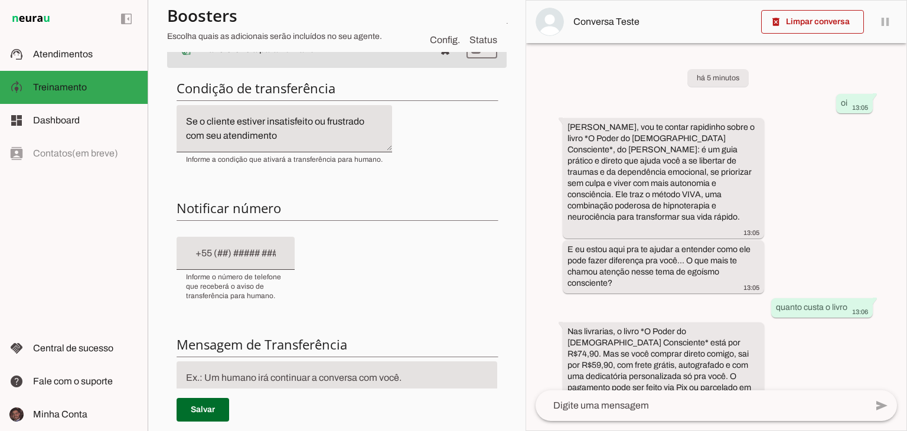
scroll to position [177, 0]
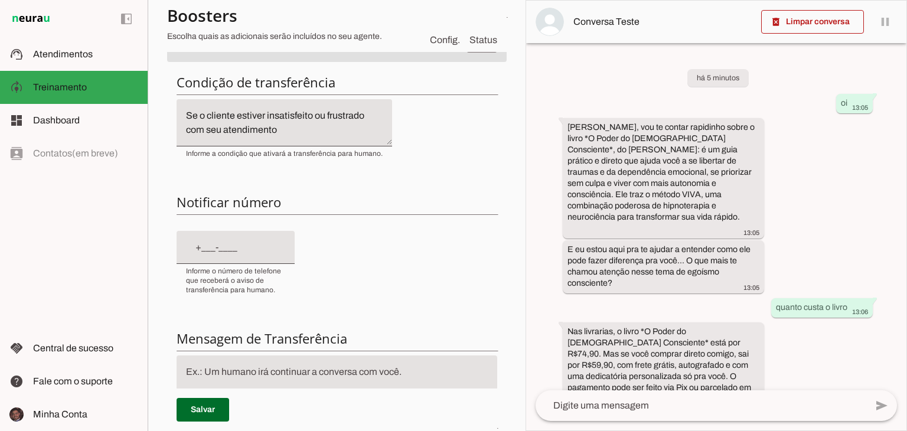
click at [205, 252] on input "text" at bounding box center [235, 247] width 99 height 14
type input "[PHONE_NUMBER]"
type md-filled-text-field "[PHONE_NUMBER]"
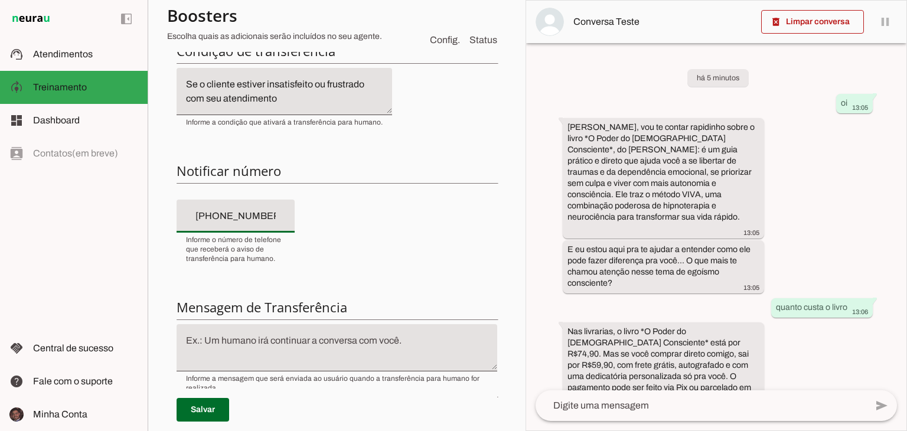
scroll to position [295, 0]
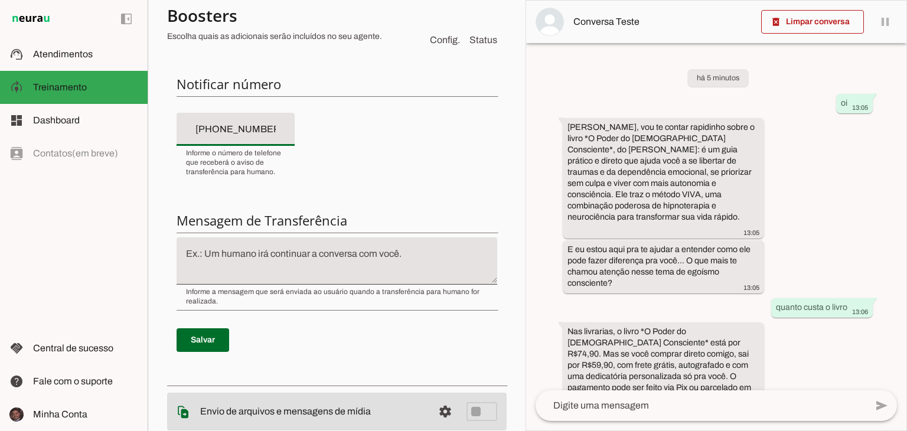
click at [324, 257] on textarea at bounding box center [337, 261] width 321 height 28
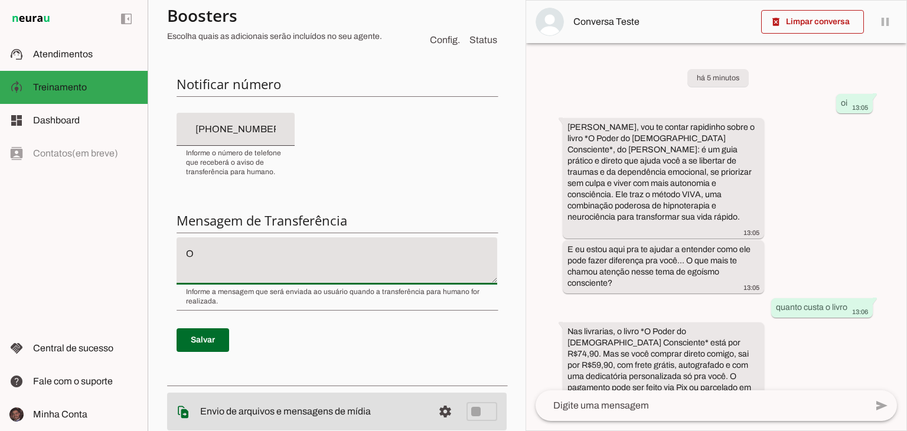
type textarea "O"
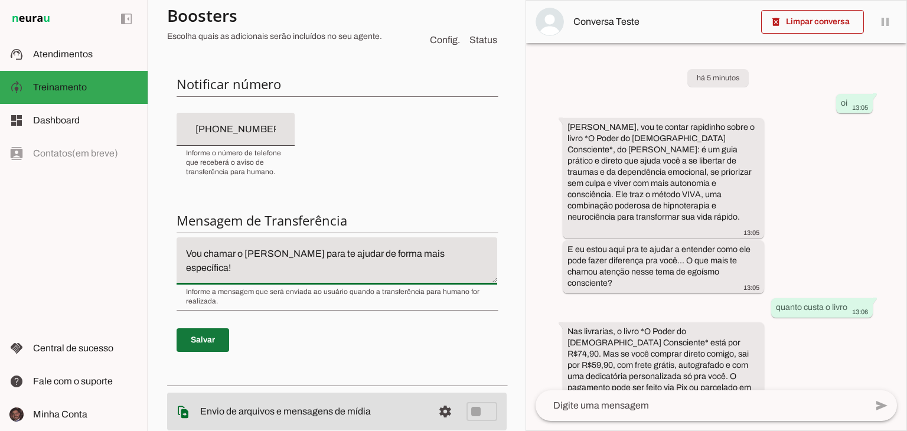
type textarea "Vou chamar o [PERSON_NAME] para te ajudar de forma mais específica!"
type md-filled-text-field "Vou chamar o [PERSON_NAME] para te ajudar de forma mais específica!"
click at [220, 341] on span at bounding box center [203, 340] width 53 height 28
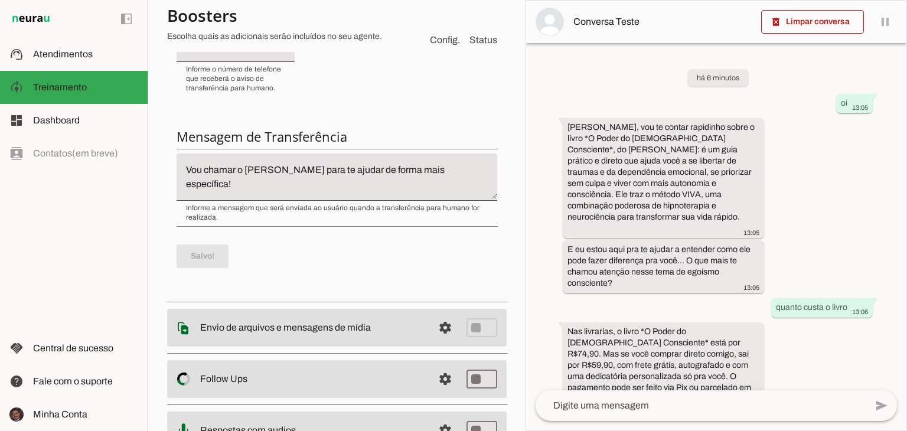
scroll to position [413, 0]
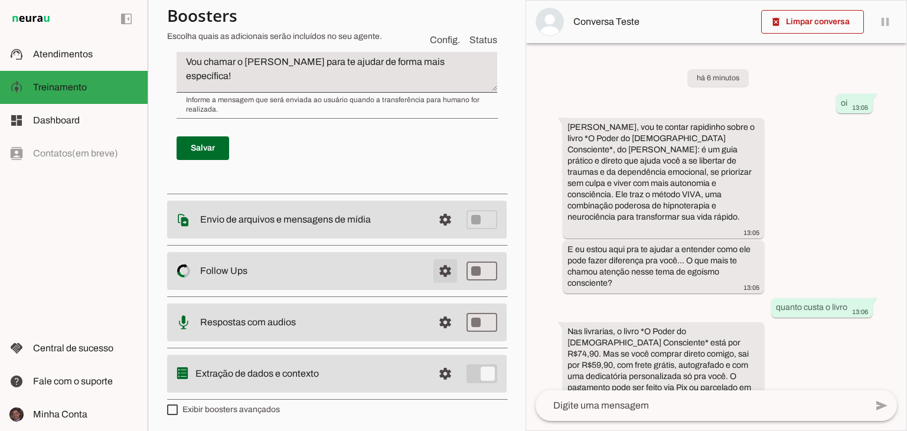
click at [435, 270] on span at bounding box center [445, 271] width 28 height 28
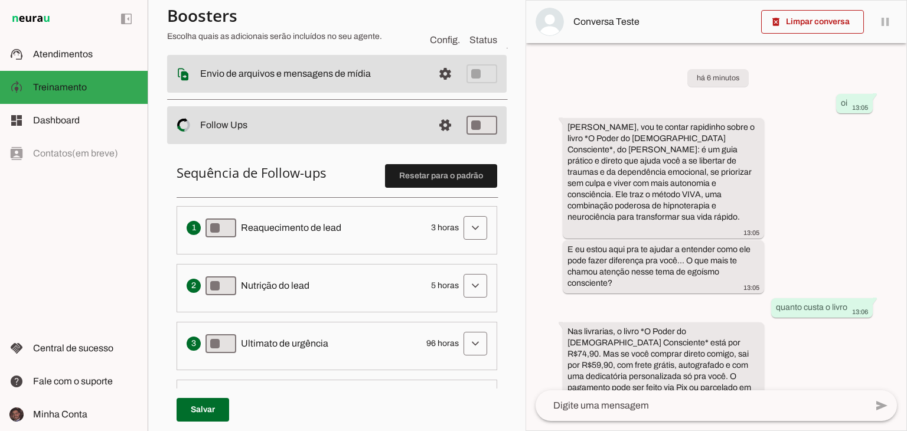
scroll to position [230, 0]
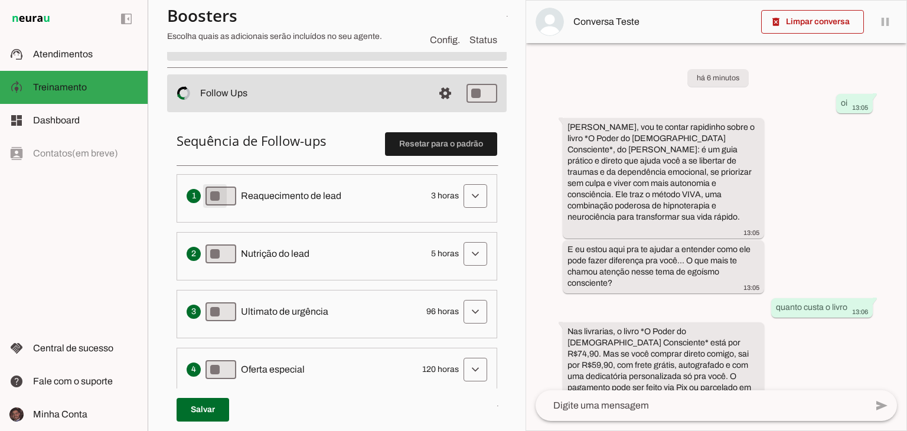
type md-switch "on"
click at [470, 198] on span at bounding box center [475, 196] width 28 height 28
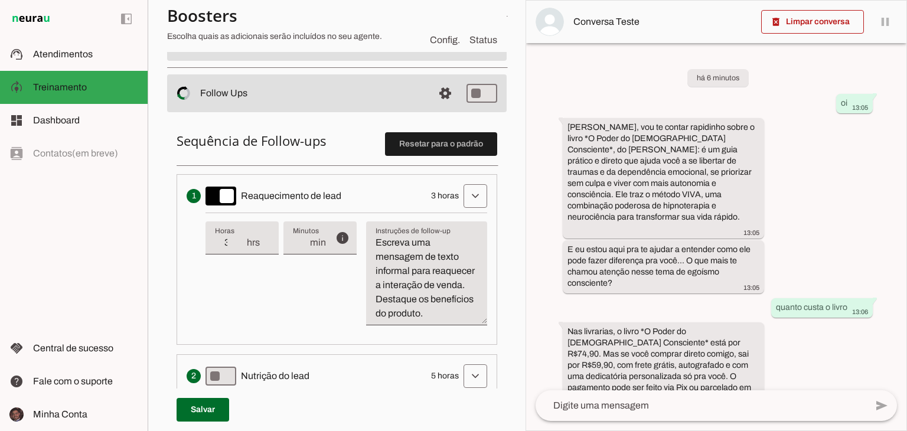
click at [399, 298] on textarea "Escreva uma mensagem de texto informal para reaquecer a interação de venda. Des…" at bounding box center [426, 278] width 121 height 85
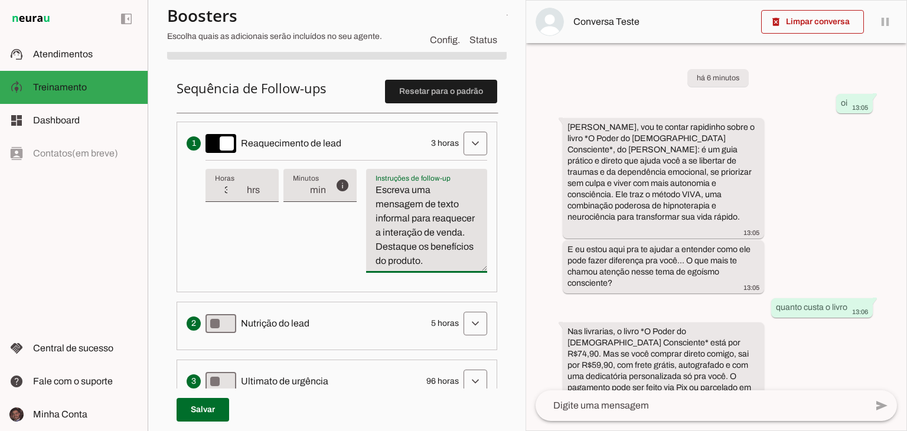
scroll to position [289, 0]
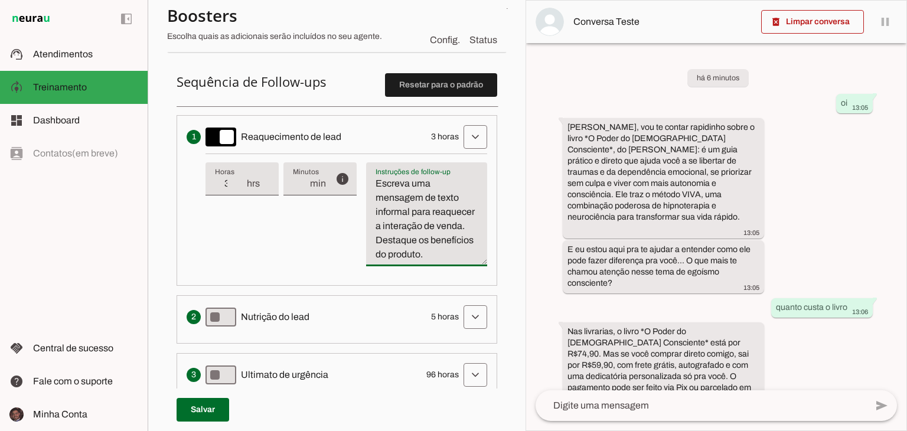
drag, startPoint x: 420, startPoint y: 272, endPoint x: 376, endPoint y: 178, distance: 103.5
click at [376, 178] on textarea "Escreva uma mensagem de texto informal para reaquecer a interação de venda. Des…" at bounding box center [426, 219] width 121 height 85
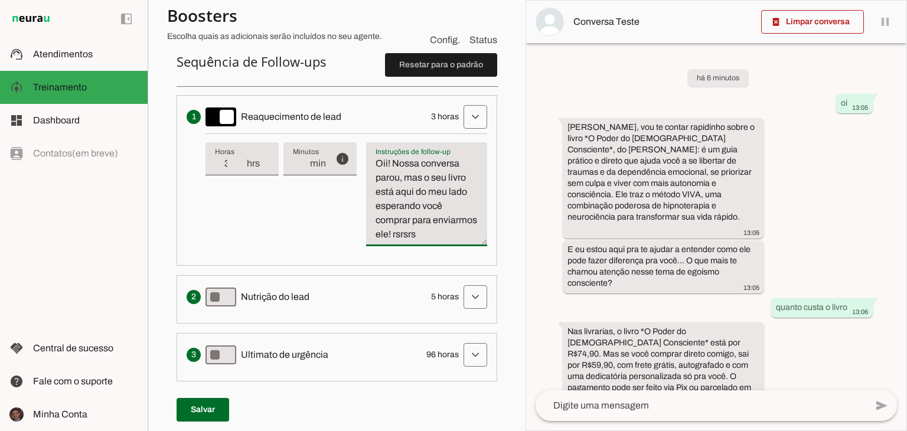
scroll to position [348, 0]
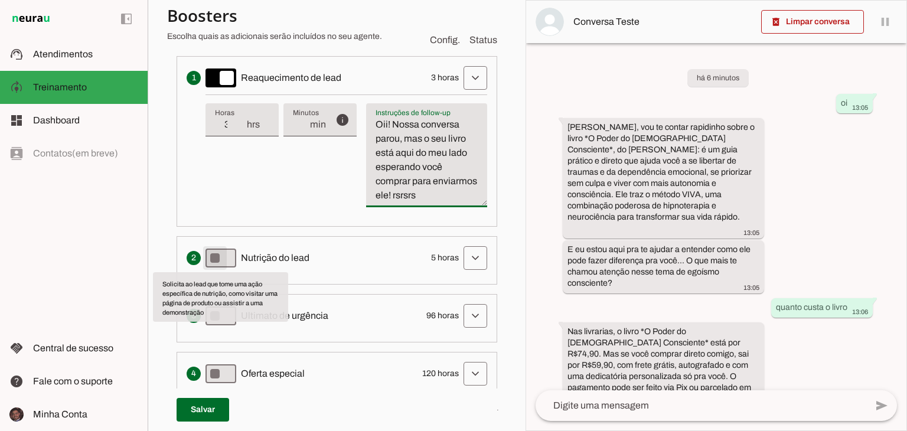
type textarea "Oii! Nossa conversa parou, mas o seu livro está aqui do meu lado esperando você…"
type md-filled-text-field "Oii! Nossa conversa parou, mas o seu livro está aqui do meu lado esperando você…"
type md-switch "on"
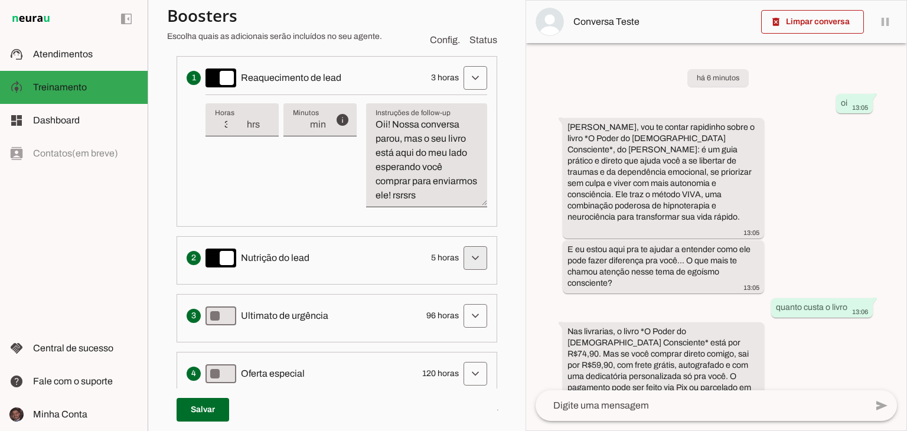
click at [461, 256] on span at bounding box center [475, 258] width 28 height 28
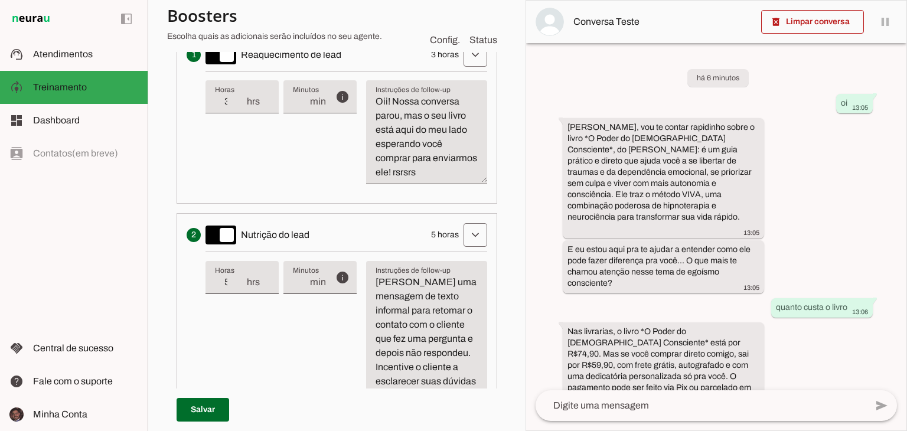
scroll to position [407, 0]
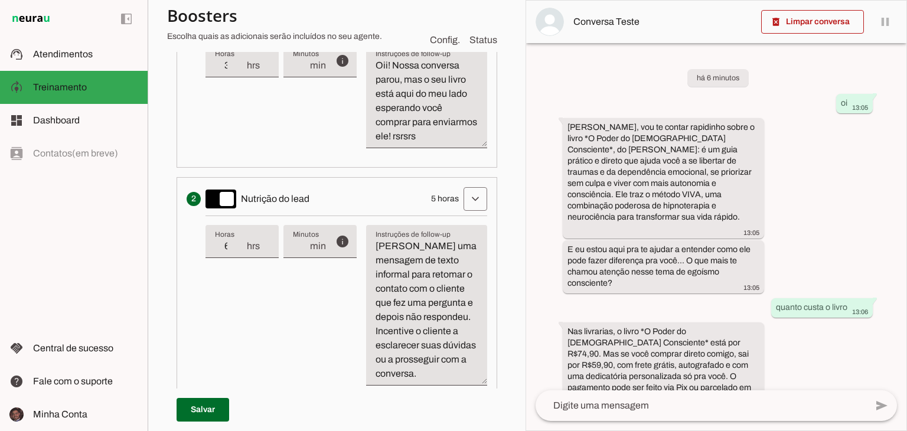
type input "6"
type md-filled-text-field "6"
click at [240, 239] on input "6" at bounding box center [230, 246] width 31 height 14
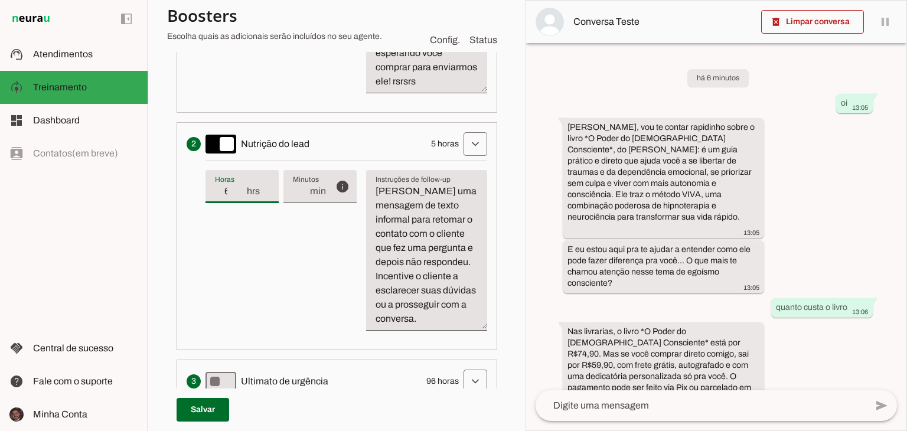
scroll to position [466, 0]
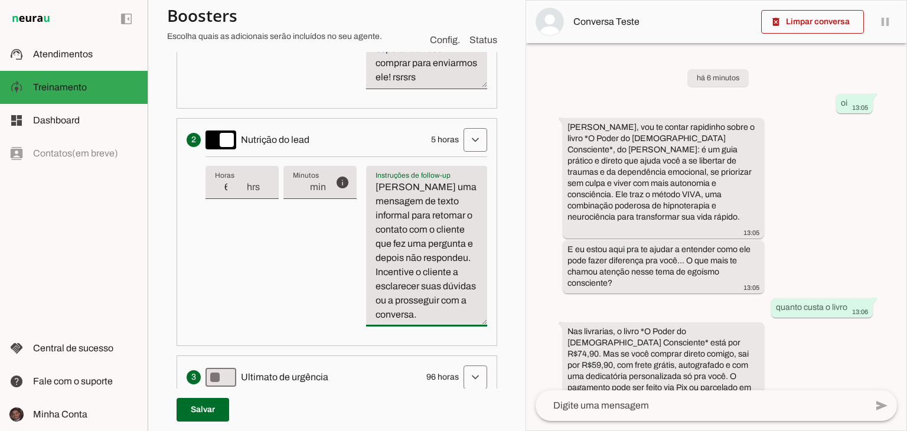
drag, startPoint x: 427, startPoint y: 330, endPoint x: 371, endPoint y: 189, distance: 152.1
click at [371, 189] on textarea "[PERSON_NAME] uma mensagem de texto informal para retomar o contato com o clien…" at bounding box center [426, 251] width 121 height 142
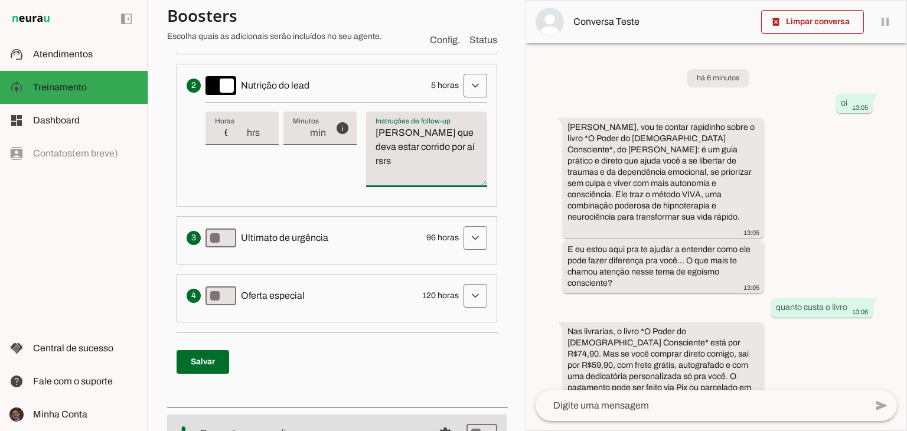
scroll to position [525, 0]
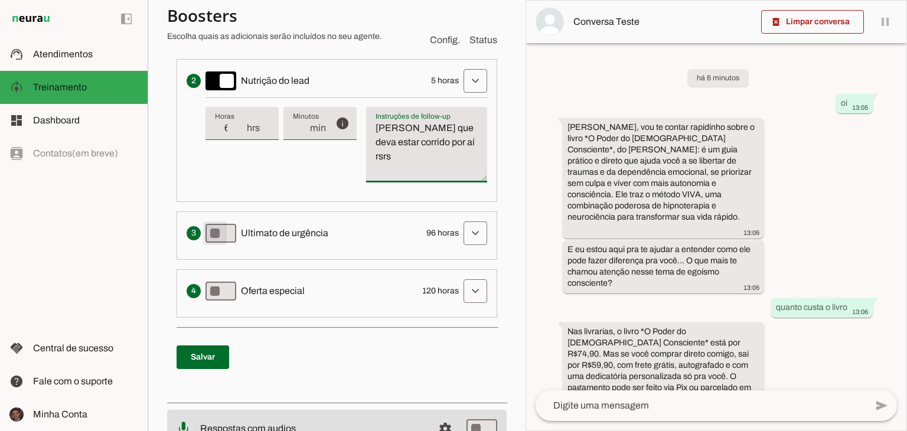
type textarea "[PERSON_NAME] que deva estar corrido por aí rsrs"
type md-filled-text-field "[PERSON_NAME] que deva estar corrido por aí rsrs"
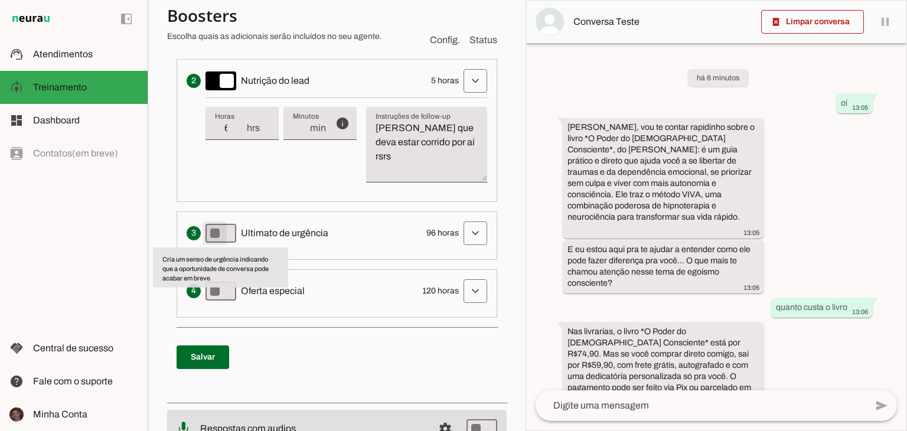
type md-switch "on"
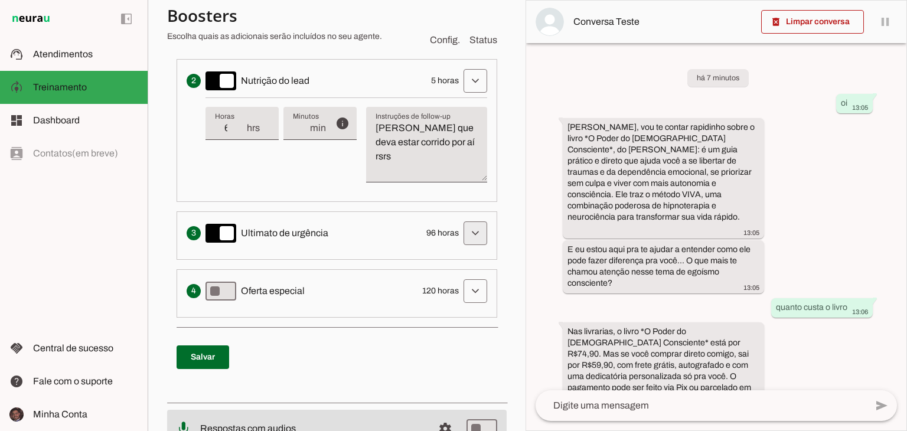
click at [462, 229] on span at bounding box center [475, 233] width 28 height 28
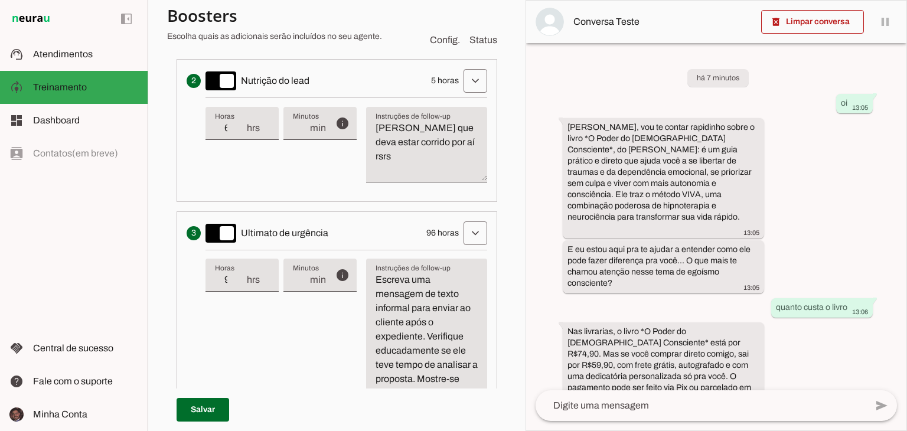
click at [234, 279] on input "96" at bounding box center [230, 280] width 31 height 14
type input "48"
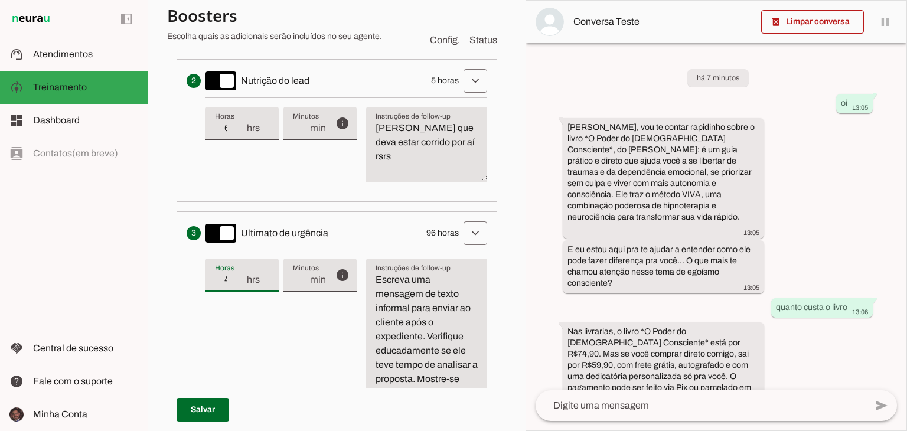
type md-filled-text-field "48"
drag, startPoint x: 375, startPoint y: 274, endPoint x: 474, endPoint y: 391, distance: 152.9
click at [474, 391] on div "Sequência de Follow-ups Resetar para o padrão Envia uma mensagem para reengajar…" at bounding box center [336, 197] width 339 height 756
type textarea "para dúvidas no dia seguinte."
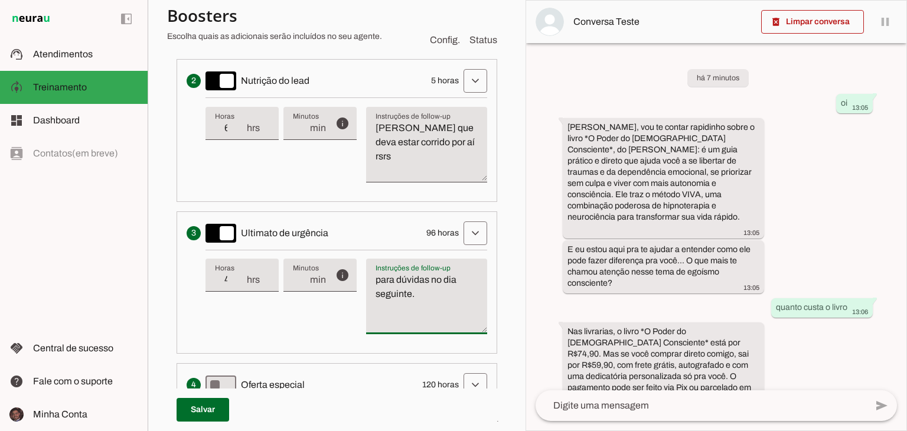
drag, startPoint x: 428, startPoint y: 302, endPoint x: 363, endPoint y: 275, distance: 71.2
click at [363, 275] on div "info Tempo de atraso / inatividade O tempo de atraso é o tempo de inatividade d…" at bounding box center [346, 297] width 282 height 94
type textarea "O"
type textarea "Oi"
type textarea "Escreva uma mensagem de texto informal para enviar ao cliente após o expediente…"
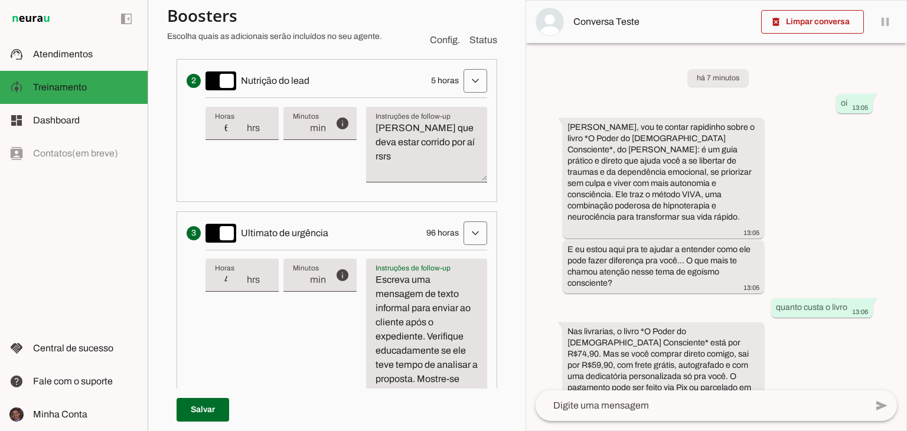
click at [387, 323] on textarea "Escreva uma mensagem de texto informal para enviar ao cliente após o expediente…" at bounding box center [426, 344] width 121 height 142
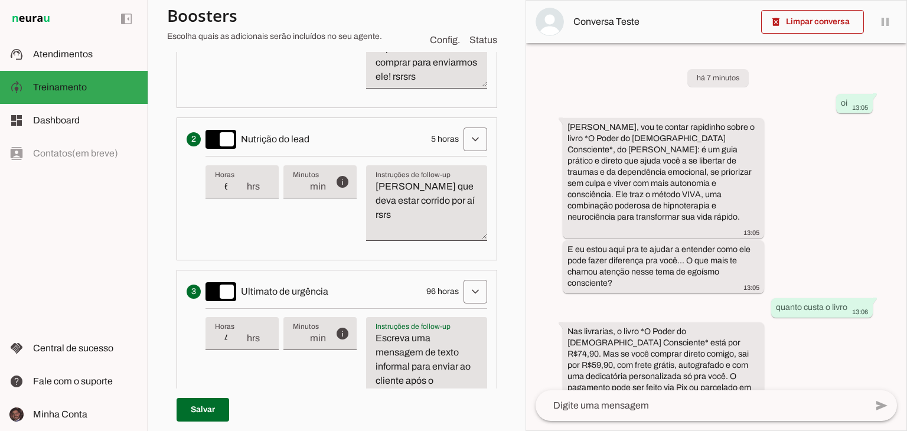
scroll to position [466, 0]
click at [403, 208] on textarea "[PERSON_NAME] que deva estar corrido por aí rsrs" at bounding box center [426, 208] width 121 height 57
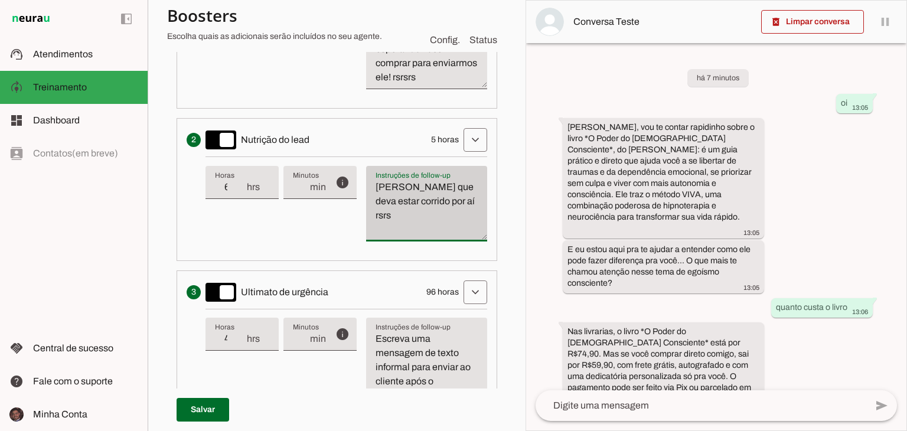
drag, startPoint x: 403, startPoint y: 213, endPoint x: 366, endPoint y: 177, distance: 51.8
click at [366, 177] on div "[PERSON_NAME] que deva estar corrido por aí rsrs" at bounding box center [426, 204] width 121 height 76
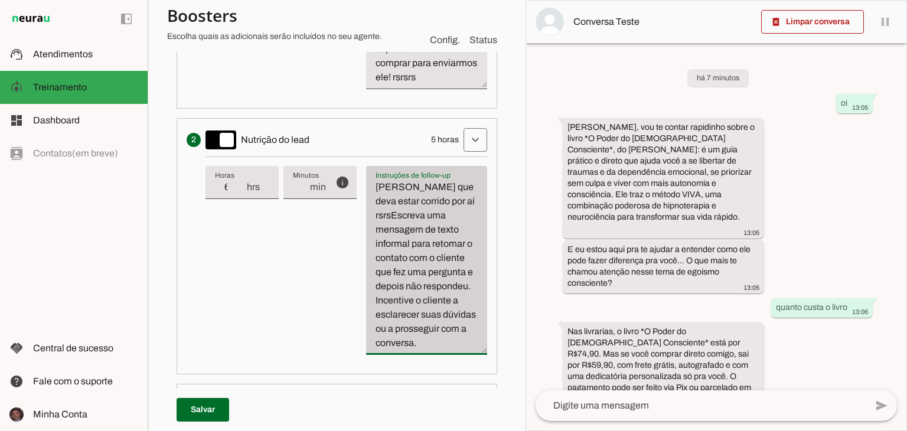
type textarea "[PERSON_NAME] que deva estar corrido por aí rsrsEscreva uma mensagem de texto i…"
type md-filled-text-field "[PERSON_NAME] que deva estar corrido por aí rsrsEscreva uma mensagem de texto i…"
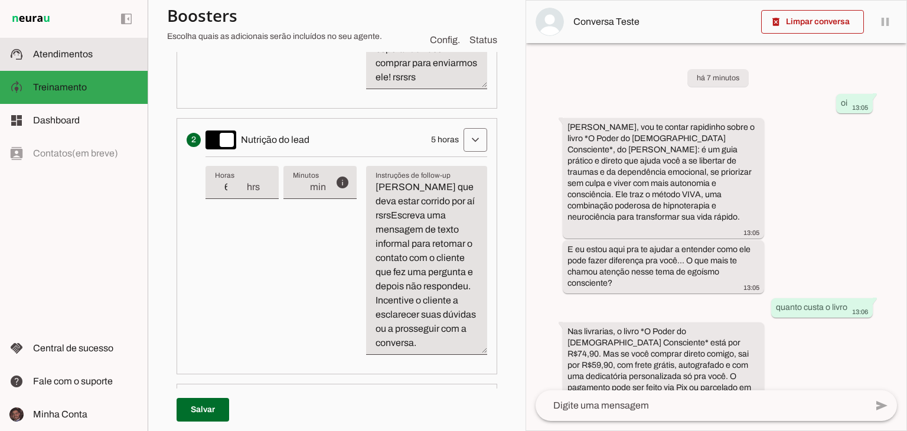
click at [79, 57] on span "Atendimentos" at bounding box center [63, 54] width 60 height 10
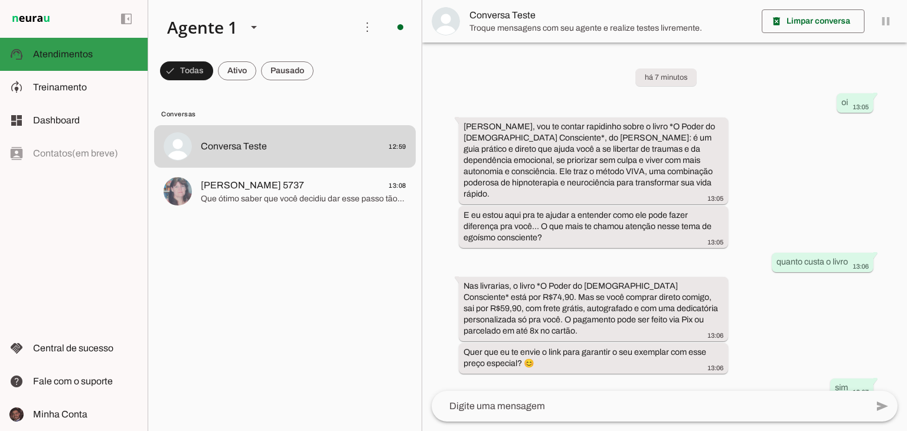
scroll to position [248, 0]
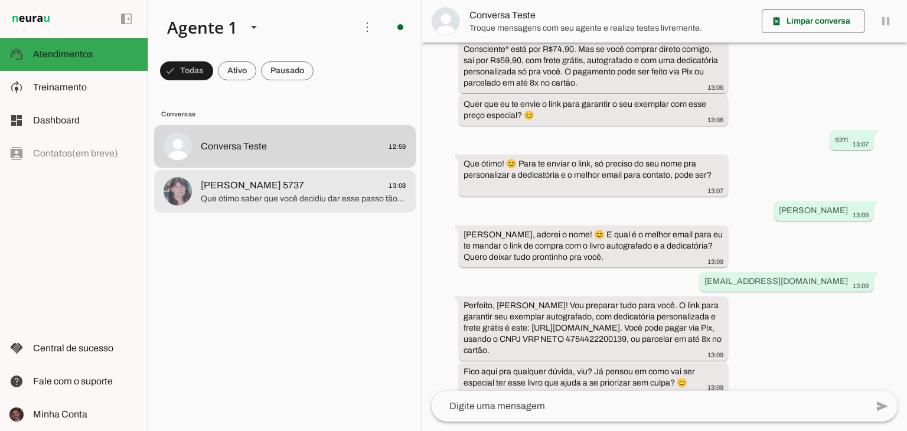
click at [351, 182] on span "[PERSON_NAME] 5737 13:08" at bounding box center [303, 185] width 205 height 15
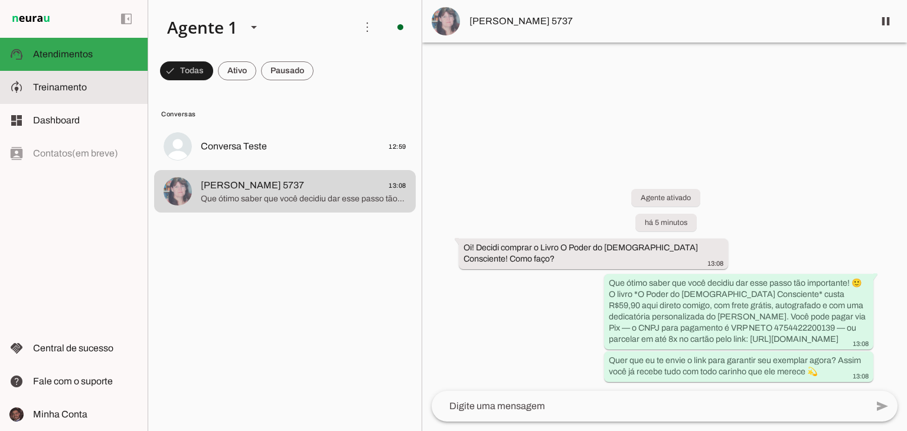
click at [72, 92] on span "Treinamento" at bounding box center [60, 87] width 54 height 10
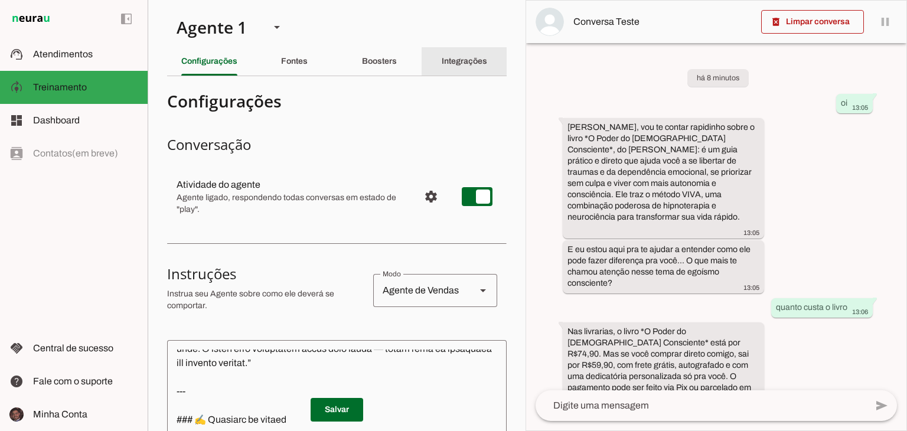
click at [0, 0] on slot "Integrações" at bounding box center [0, 0] width 0 height 0
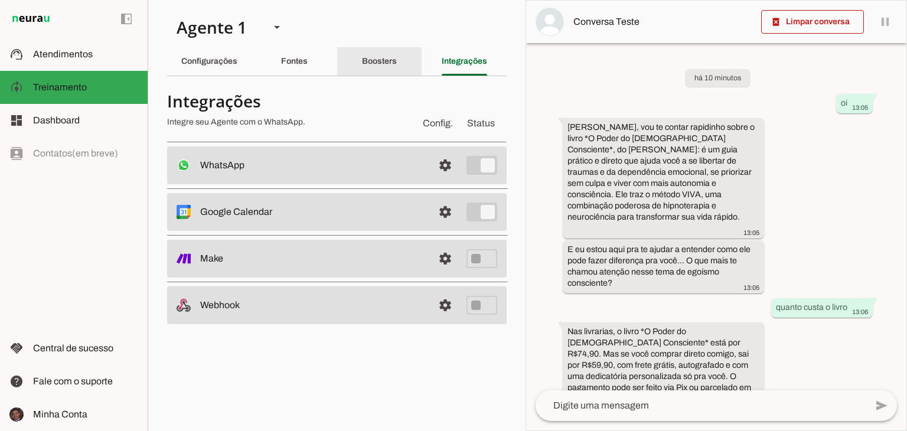
click at [397, 64] on div "Boosters" at bounding box center [379, 61] width 35 height 28
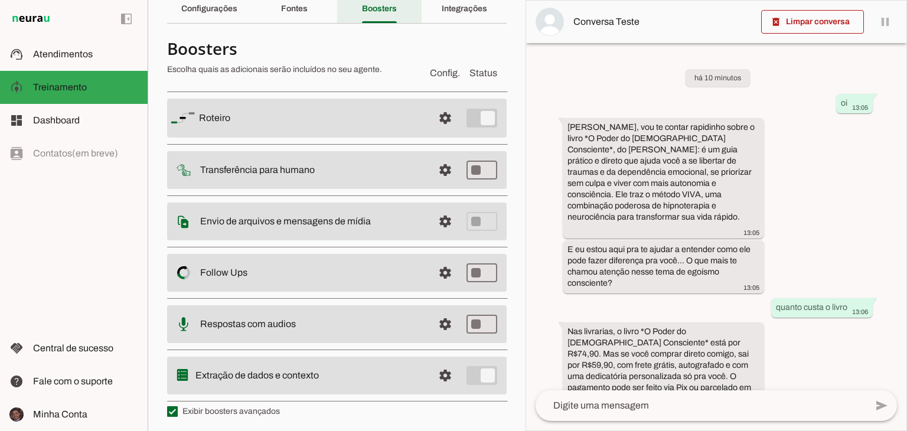
scroll to position [55, 0]
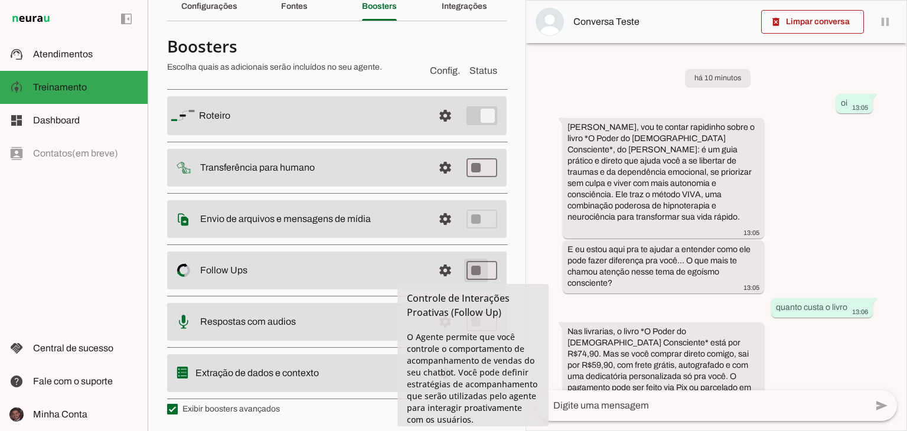
type md-switch "on"
click at [439, 267] on span at bounding box center [445, 270] width 28 height 28
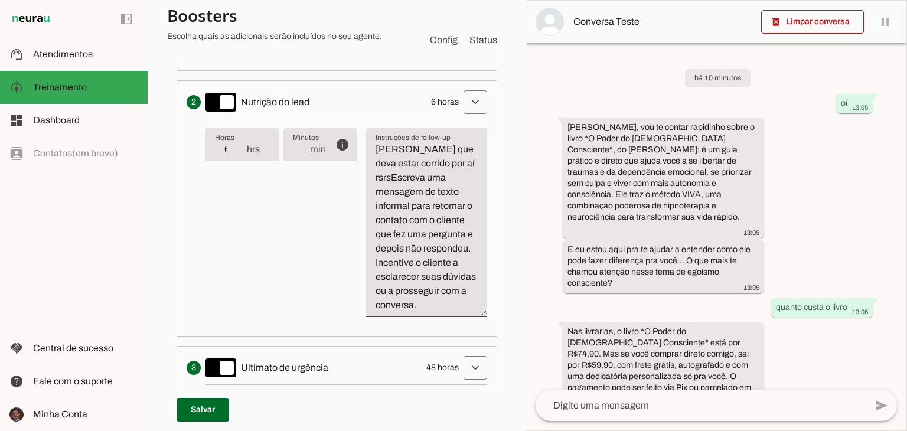
scroll to position [527, 0]
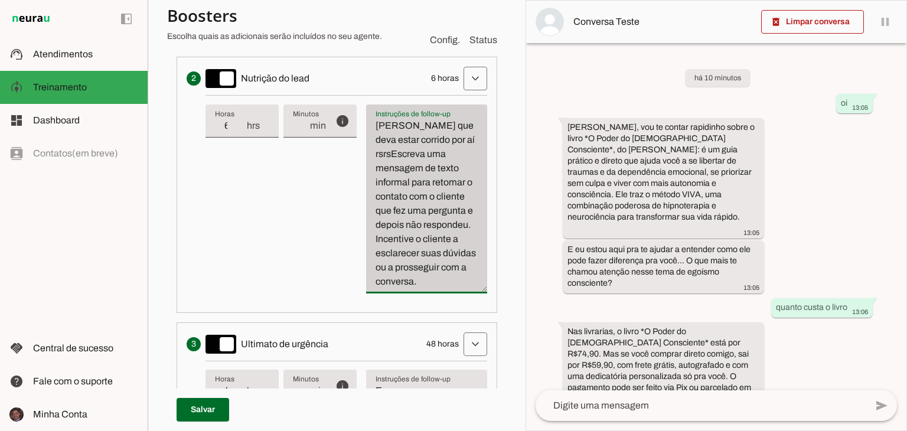
drag, startPoint x: 391, startPoint y: 148, endPoint x: 375, endPoint y: 114, distance: 38.0
click at [375, 114] on div "[PERSON_NAME] que deva estar corrido por aí rsrsEscreva uma mensagem de texto i…" at bounding box center [426, 199] width 121 height 189
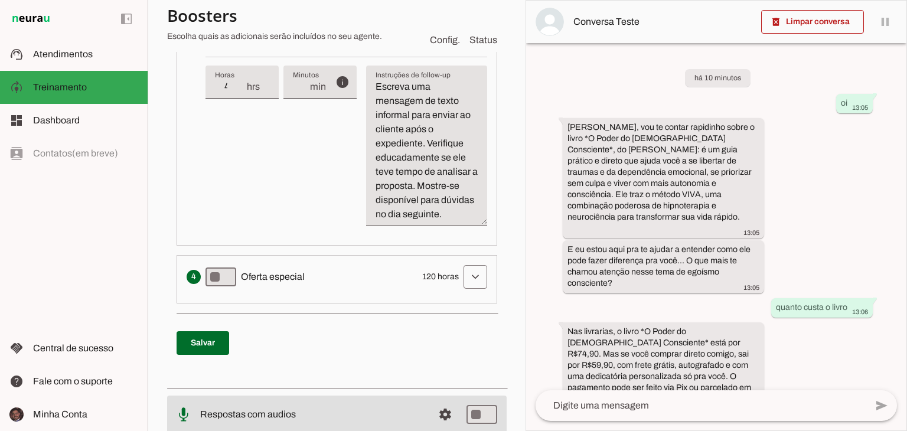
scroll to position [763, 0]
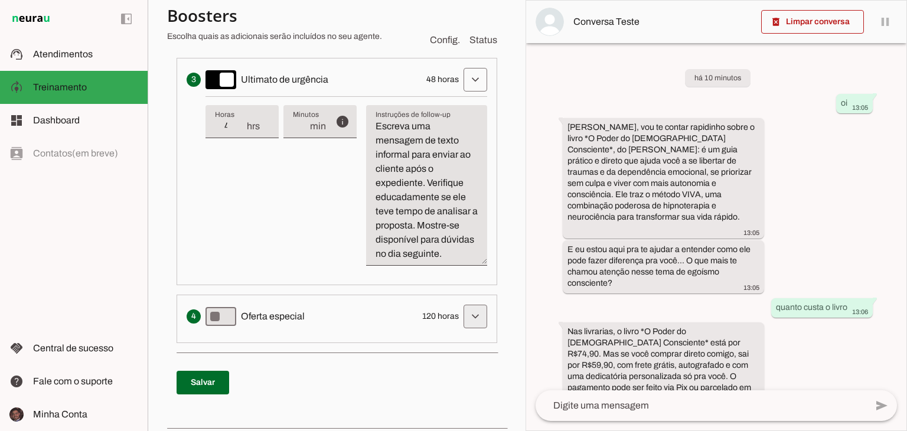
type textarea "[PERSON_NAME] uma mensagem de texto informal para retomar o contato com o clien…"
type md-filled-text-field "[PERSON_NAME] uma mensagem de texto informal para retomar o contato com o clien…"
click at [463, 331] on span at bounding box center [475, 316] width 28 height 28
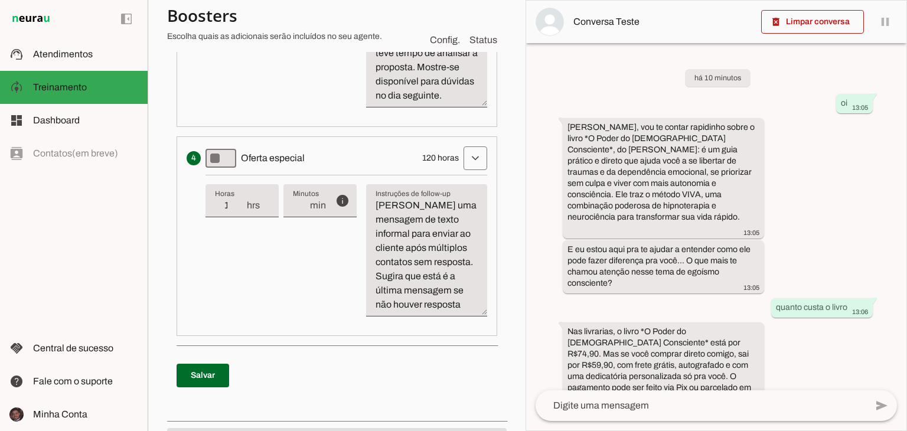
scroll to position [882, 0]
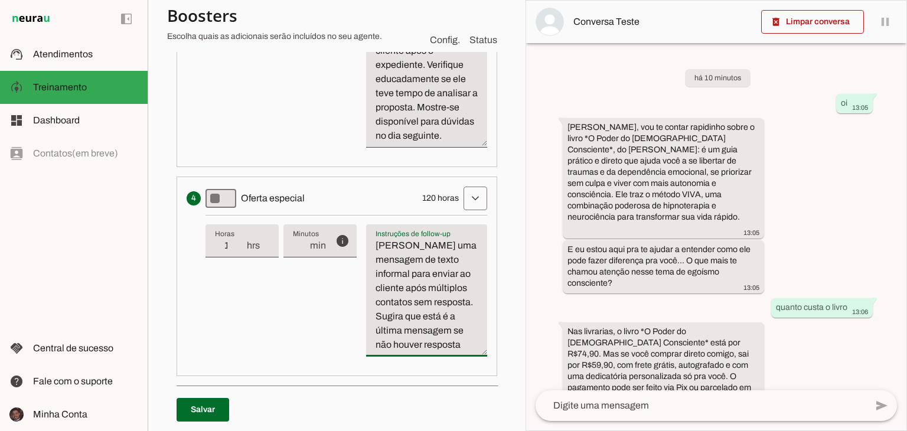
click at [442, 280] on textarea "[PERSON_NAME] uma mensagem de texto informal para enviar ao cliente após múltip…" at bounding box center [426, 295] width 121 height 113
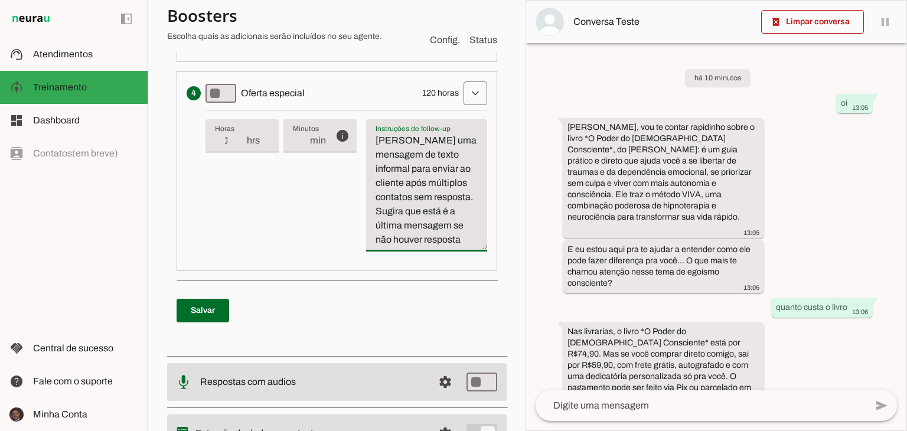
scroll to position [941, 0]
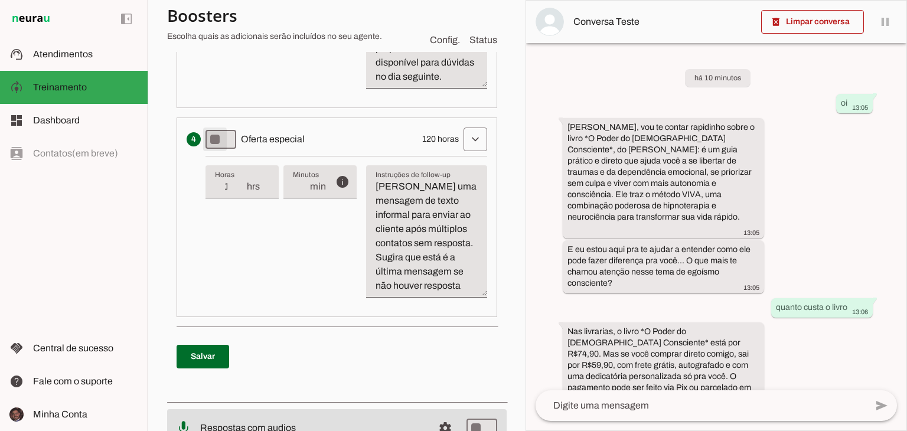
type md-switch "on"
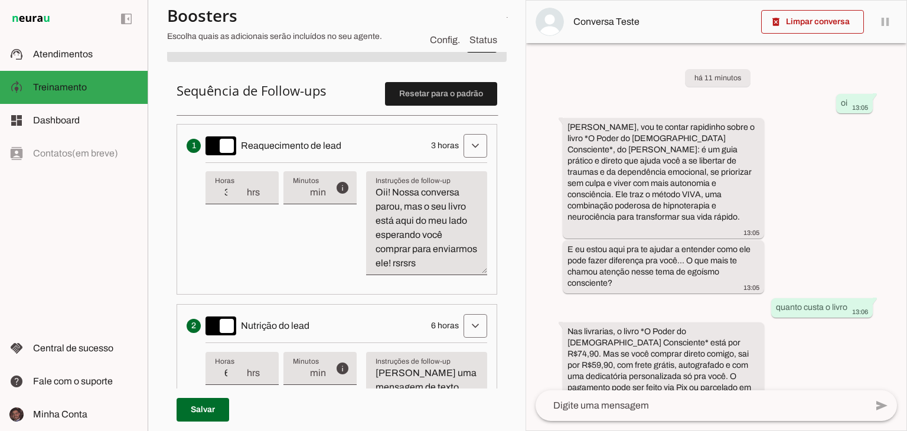
scroll to position [232, 0]
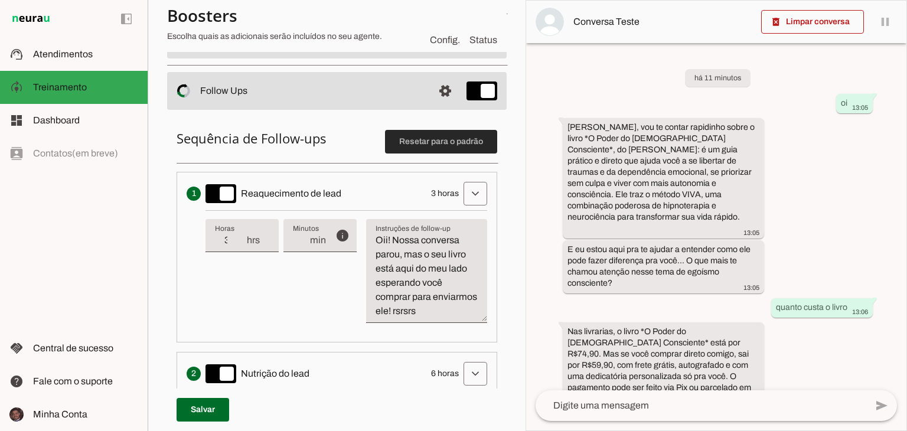
click at [445, 145] on span at bounding box center [441, 142] width 112 height 28
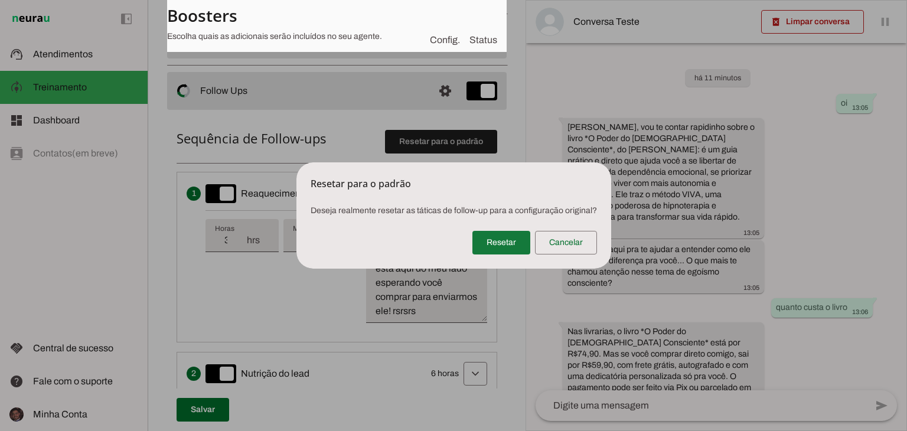
click at [494, 244] on span at bounding box center [501, 242] width 58 height 28
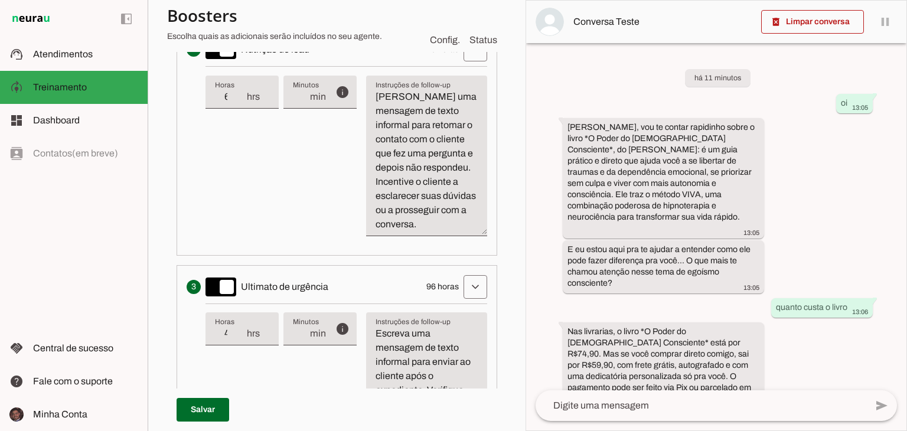
scroll to position [261, 0]
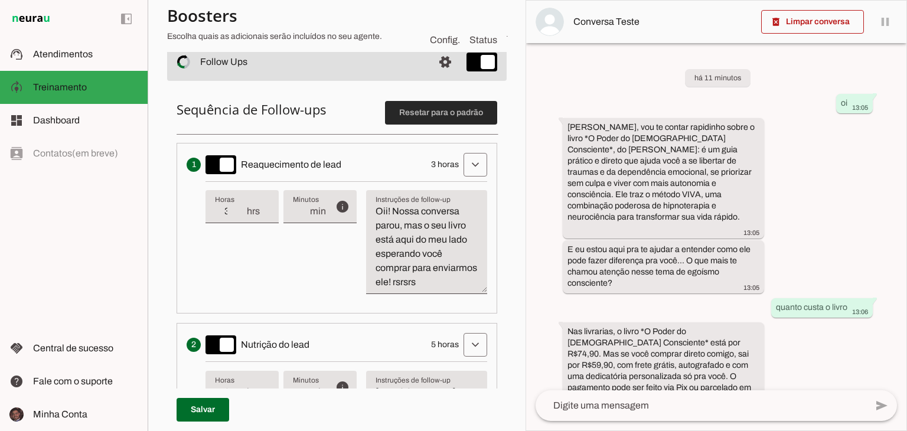
click at [457, 114] on span at bounding box center [441, 113] width 112 height 28
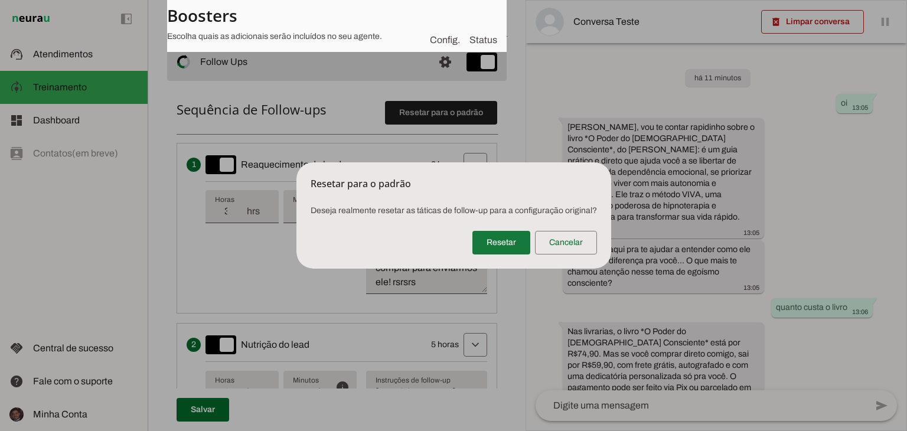
click at [513, 245] on span at bounding box center [501, 242] width 58 height 28
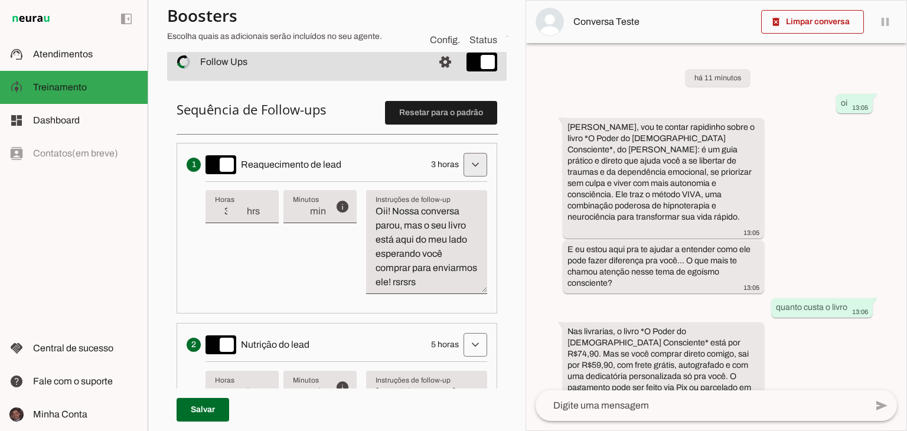
click at [461, 161] on span at bounding box center [475, 165] width 28 height 28
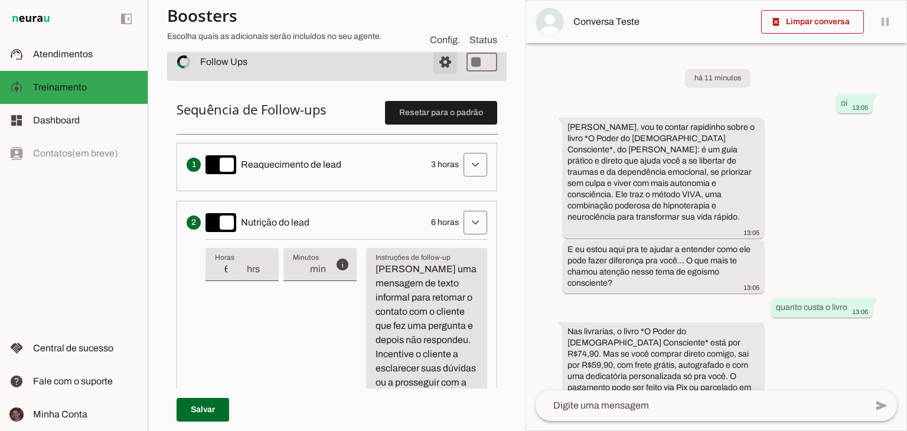
click at [437, 65] on span at bounding box center [445, 62] width 28 height 28
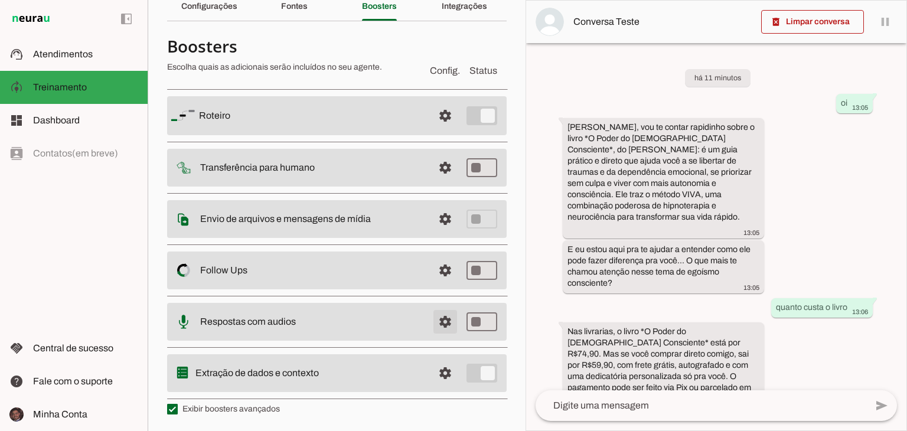
click at [445, 317] on span at bounding box center [445, 322] width 28 height 28
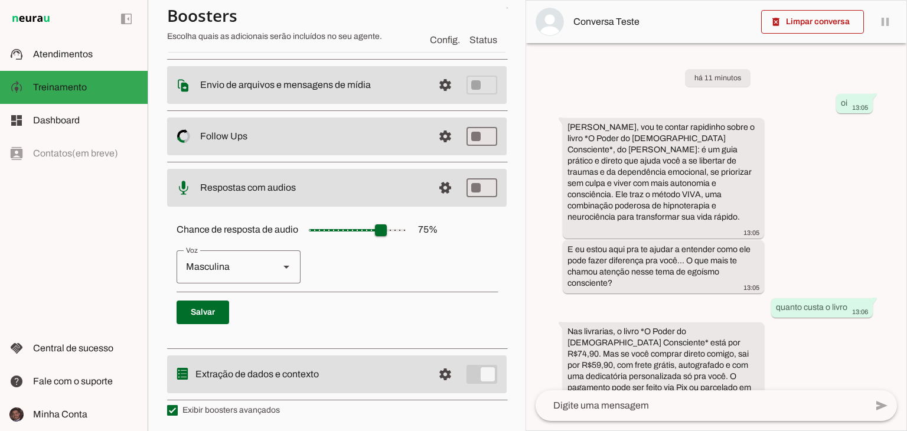
scroll to position [188, 0]
click at [440, 374] on span at bounding box center [445, 373] width 28 height 28
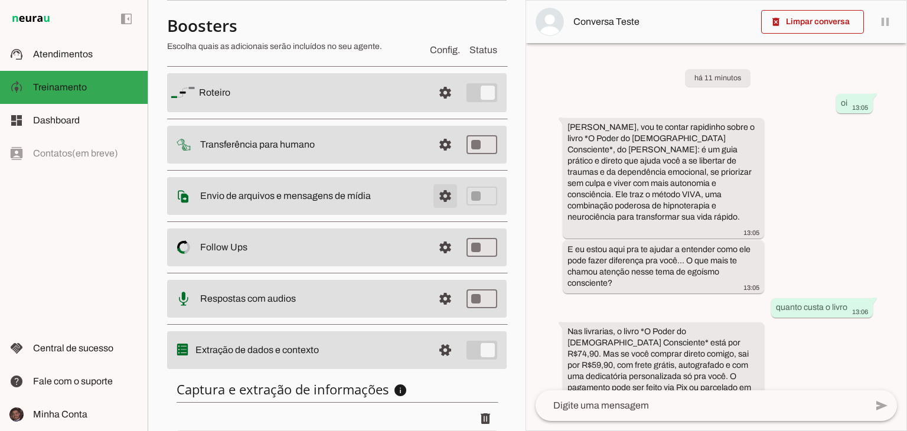
scroll to position [70, 0]
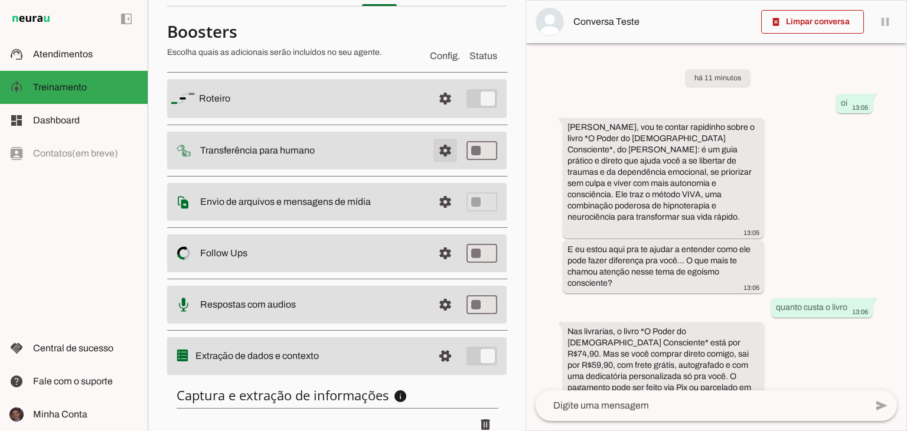
click at [436, 146] on span at bounding box center [445, 150] width 28 height 28
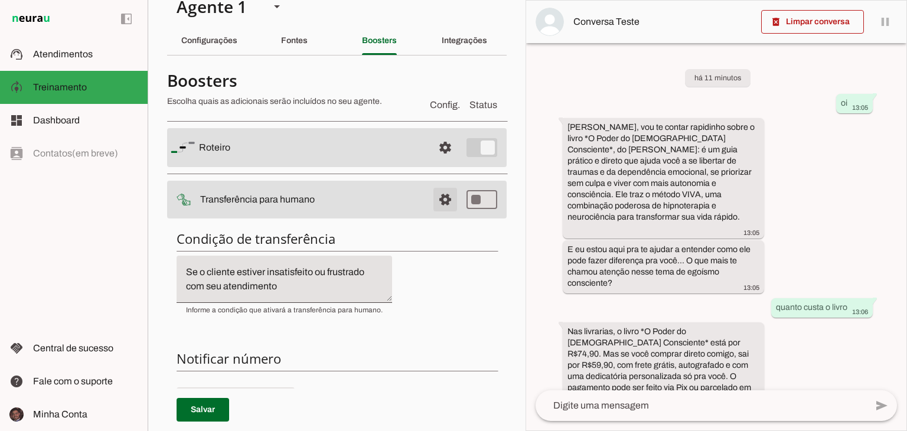
scroll to position [11, 0]
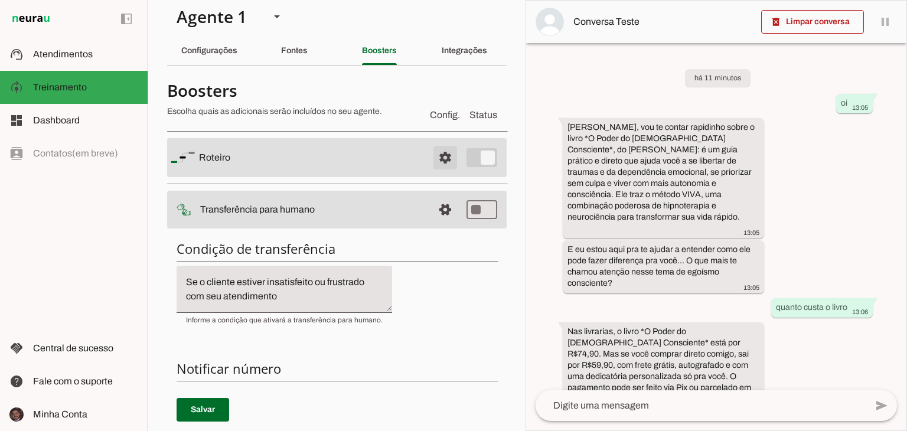
click at [436, 146] on span at bounding box center [445, 157] width 28 height 28
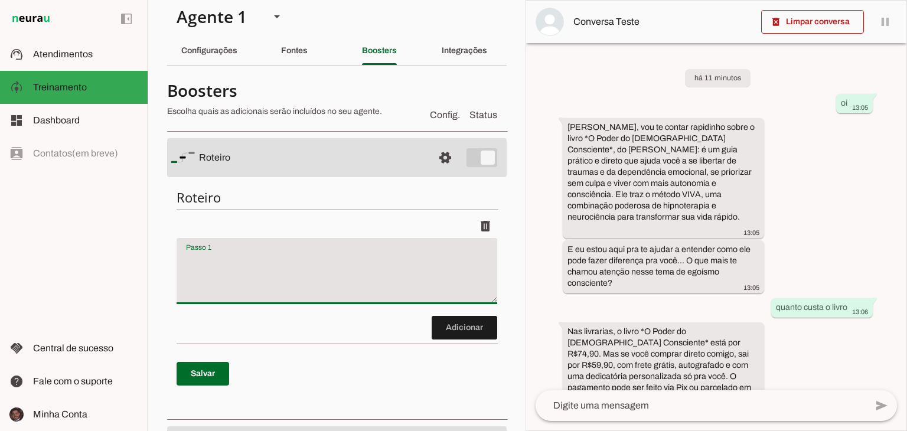
click at [359, 274] on textarea "Passo 1" at bounding box center [337, 275] width 321 height 47
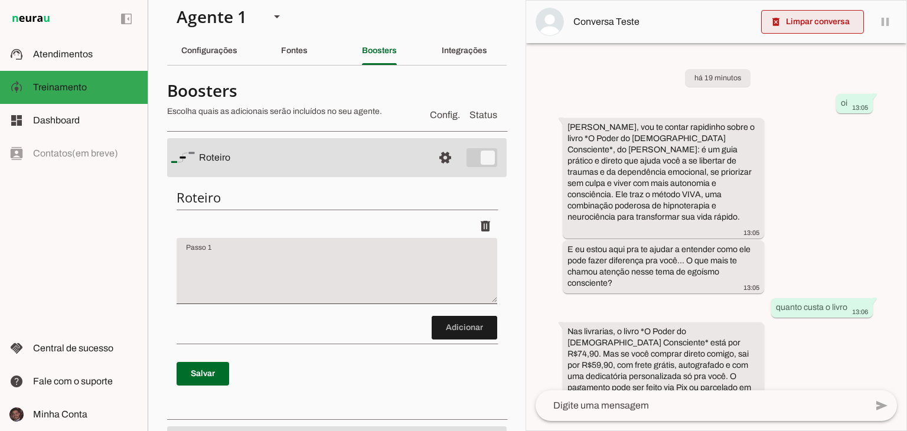
click at [811, 25] on span at bounding box center [812, 22] width 103 height 28
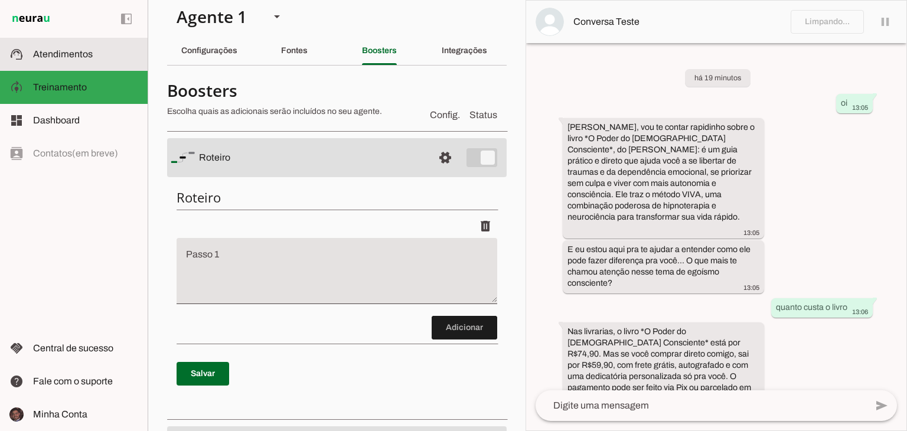
click at [70, 48] on slot at bounding box center [85, 54] width 105 height 14
